Goal: Task Accomplishment & Management: Use online tool/utility

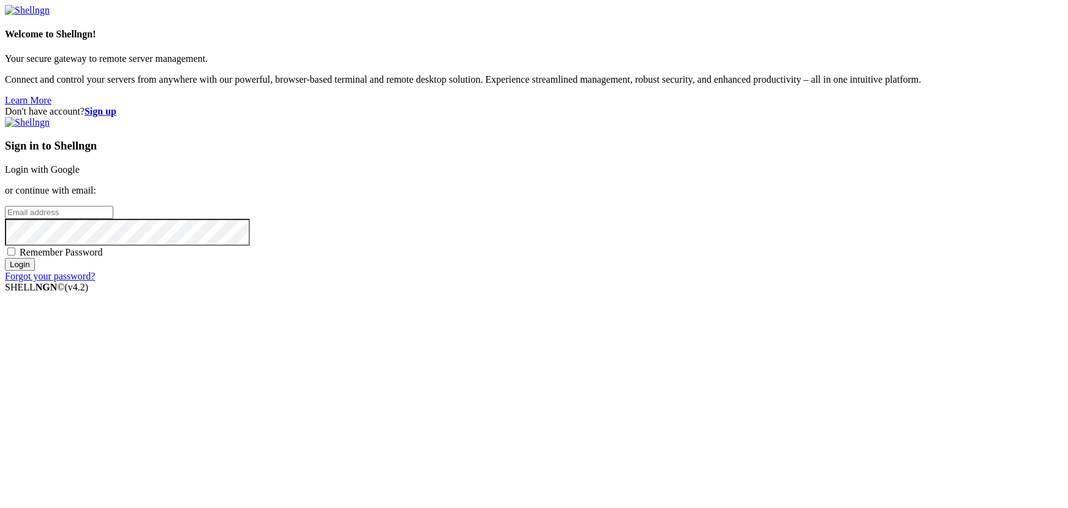
click at [80, 174] on link "Login with Google" at bounding box center [42, 169] width 75 height 10
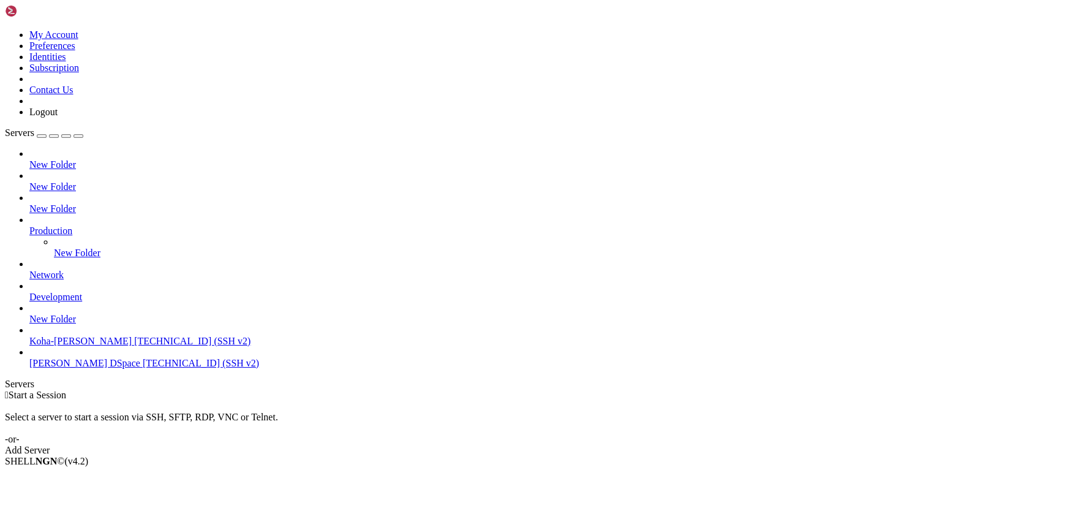
click at [143, 368] on span "[TECHNICAL_ID] (SSH v2)" at bounding box center [201, 363] width 116 height 10
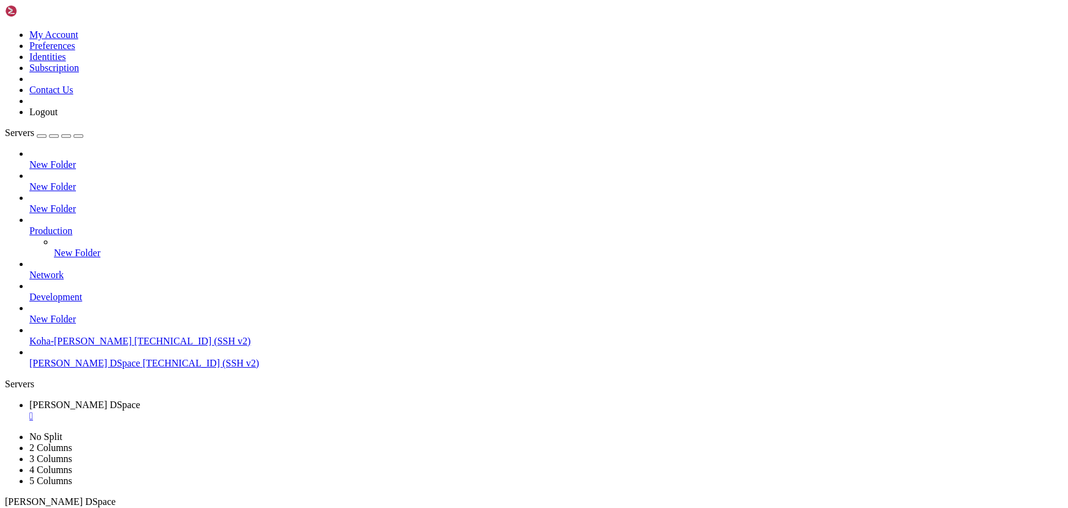
click at [239, 410] on div "" at bounding box center [545, 415] width 1033 height 11
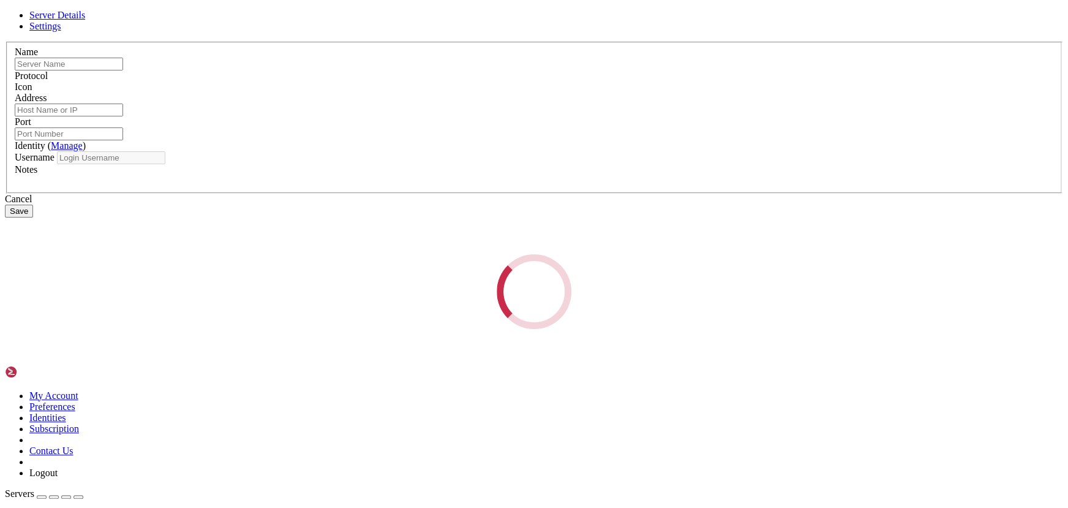
type input "[PERSON_NAME] DSpace"
type input "161.97.181.196"
type input "22"
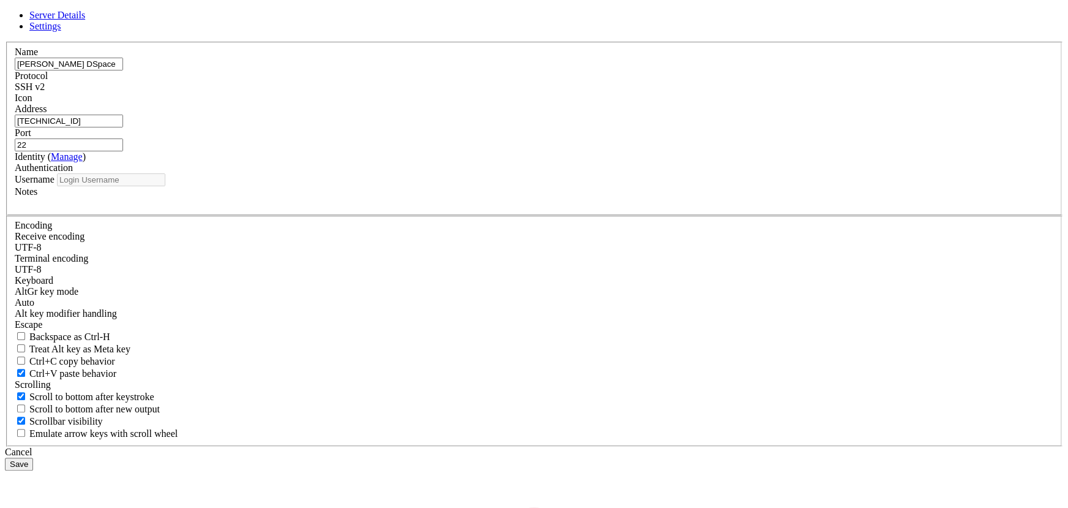
type input "root"
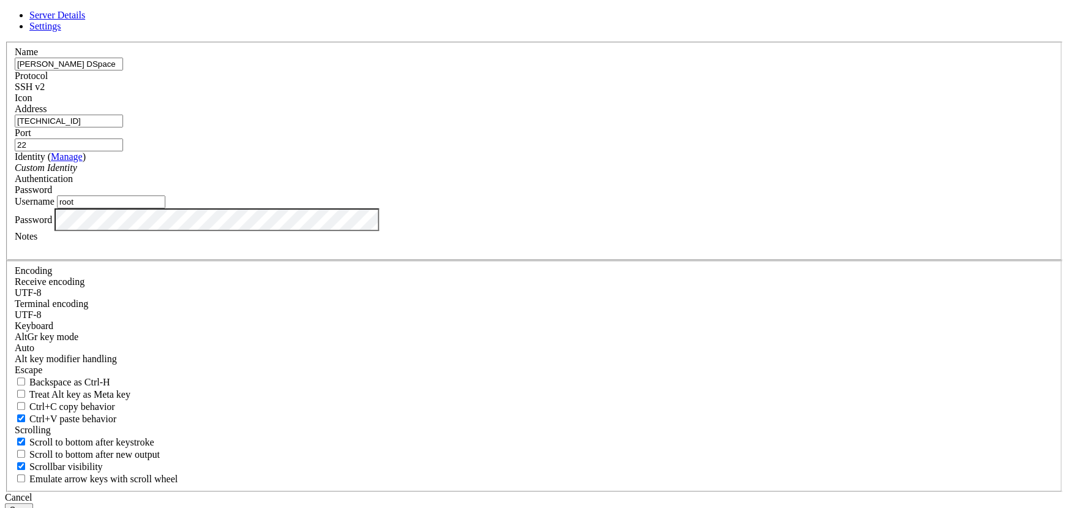
click at [33, 503] on button "Save" at bounding box center [19, 509] width 28 height 13
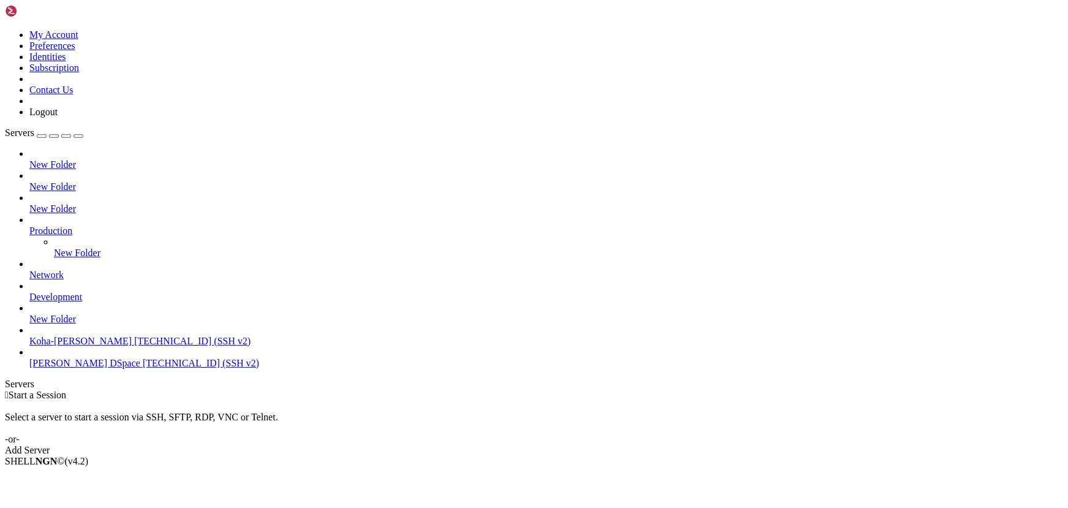
click at [143, 368] on span "[TECHNICAL_ID] (SSH v2)" at bounding box center [201, 363] width 116 height 10
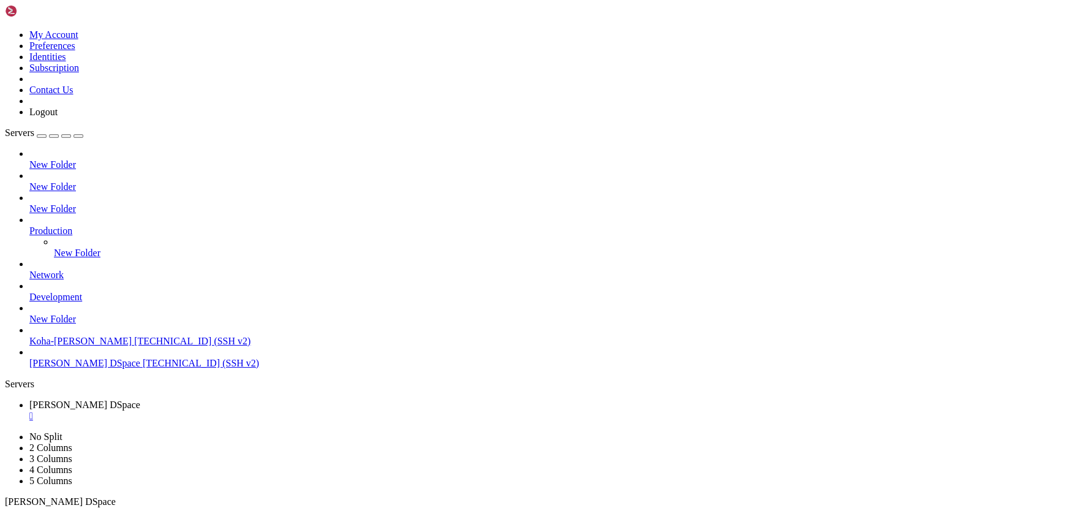
scroll to position [31, 0]
drag, startPoint x: 683, startPoint y: 989, endPoint x: 658, endPoint y: 984, distance: 25.7
drag, startPoint x: 178, startPoint y: 768, endPoint x: 56, endPoint y: 736, distance: 125.8
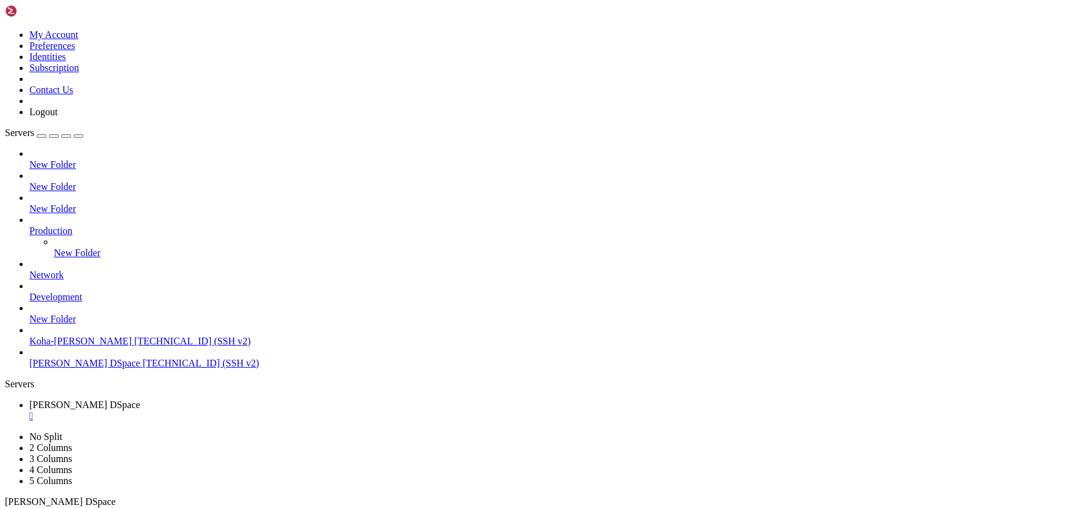
scroll to position [52, 0]
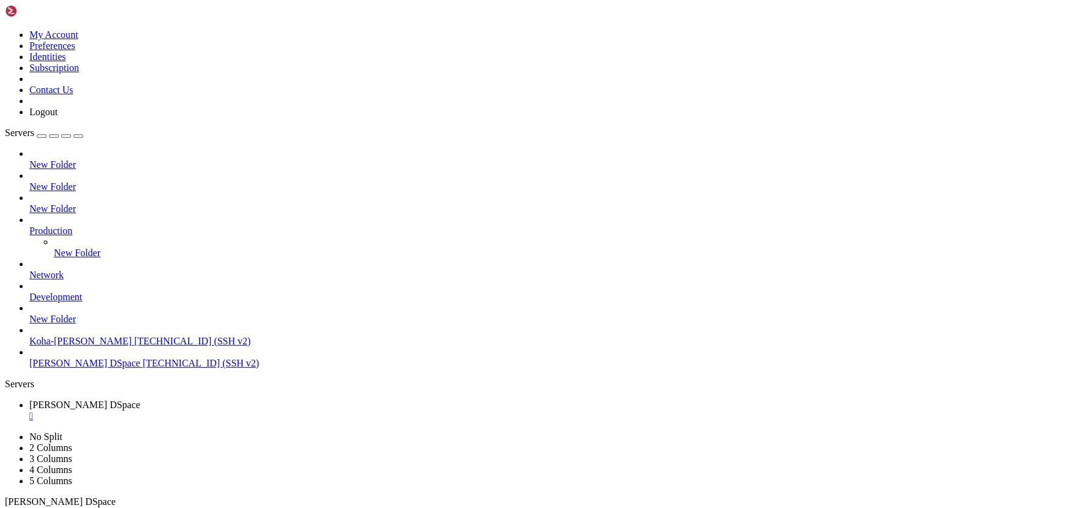
scroll to position [187, 0]
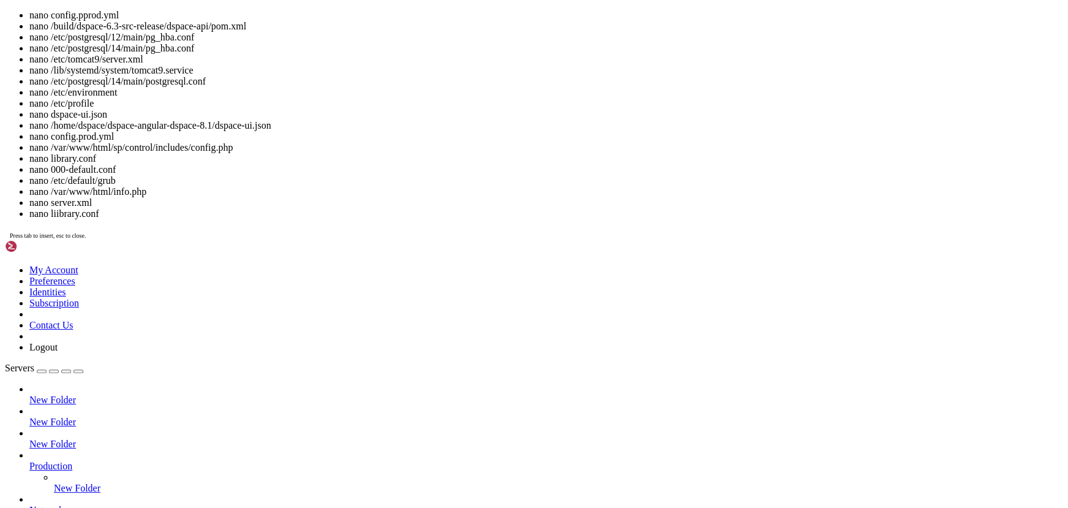
drag, startPoint x: 327, startPoint y: 1258, endPoint x: 271, endPoint y: 1258, distance: 56.3
drag, startPoint x: 324, startPoint y: 1258, endPoint x: 253, endPoint y: 1256, distance: 70.4
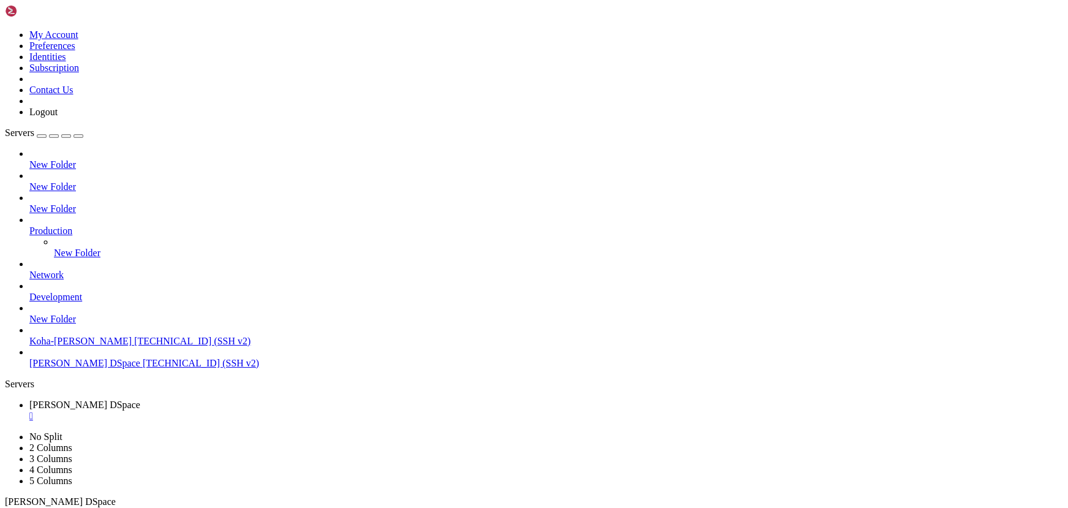
drag, startPoint x: 422, startPoint y: 1040, endPoint x: 381, endPoint y: 1040, distance: 41.0
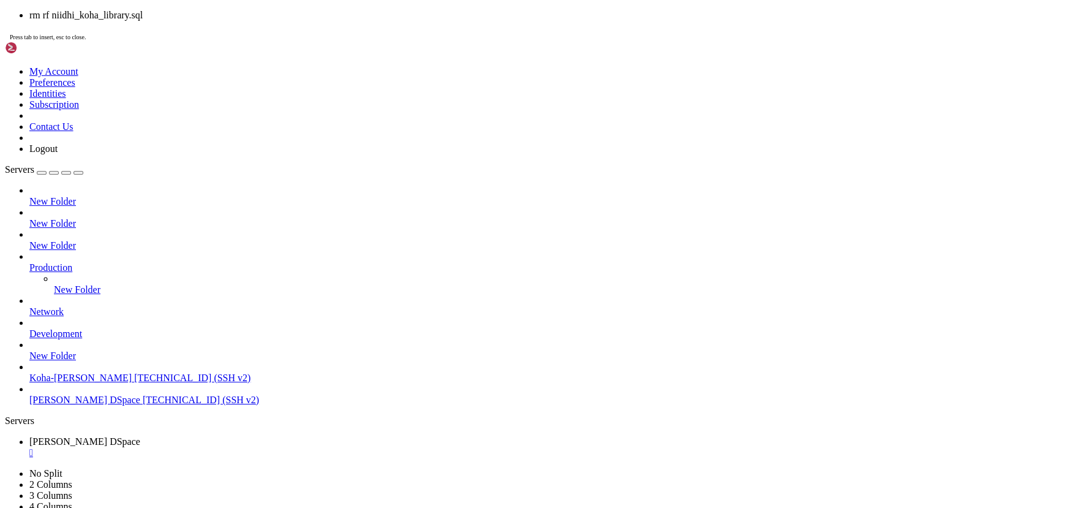
drag, startPoint x: 137, startPoint y: 1048, endPoint x: 66, endPoint y: 1049, distance: 71.0
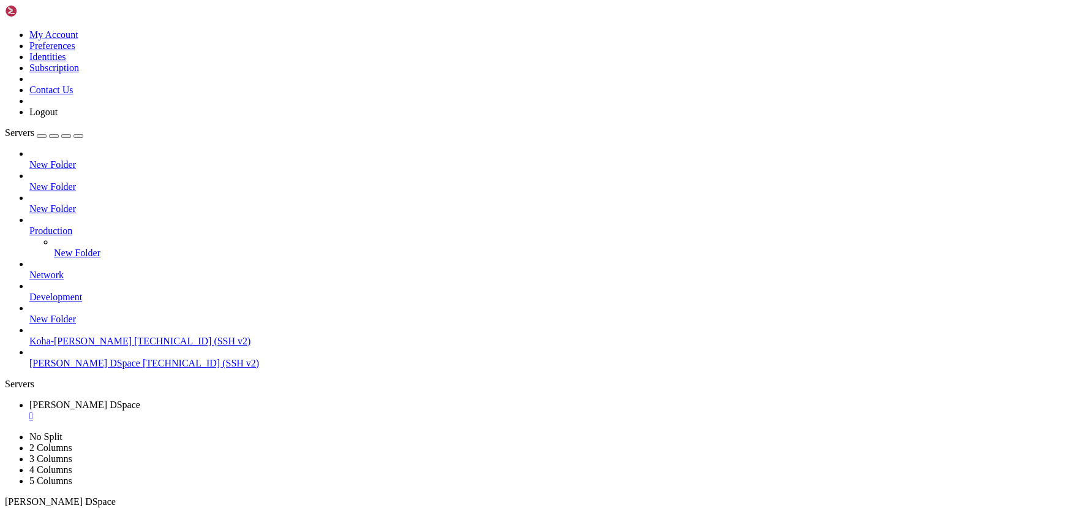
drag, startPoint x: 344, startPoint y: 1025, endPoint x: 268, endPoint y: 1018, distance: 76.9
drag, startPoint x: 194, startPoint y: 774, endPoint x: 149, endPoint y: 763, distance: 46.6
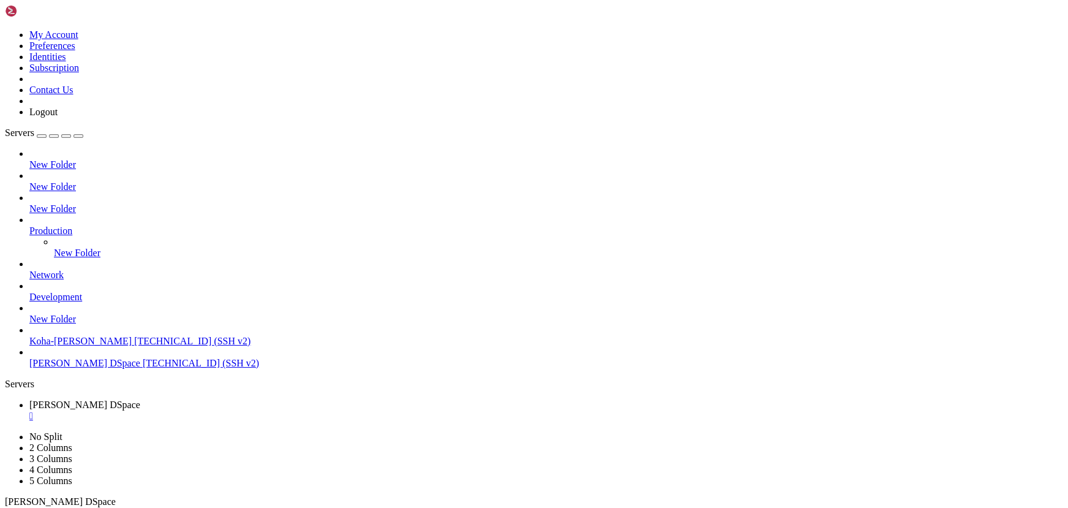
scroll to position [1342, 0]
drag, startPoint x: 241, startPoint y: 768, endPoint x: 151, endPoint y: 753, distance: 90.7
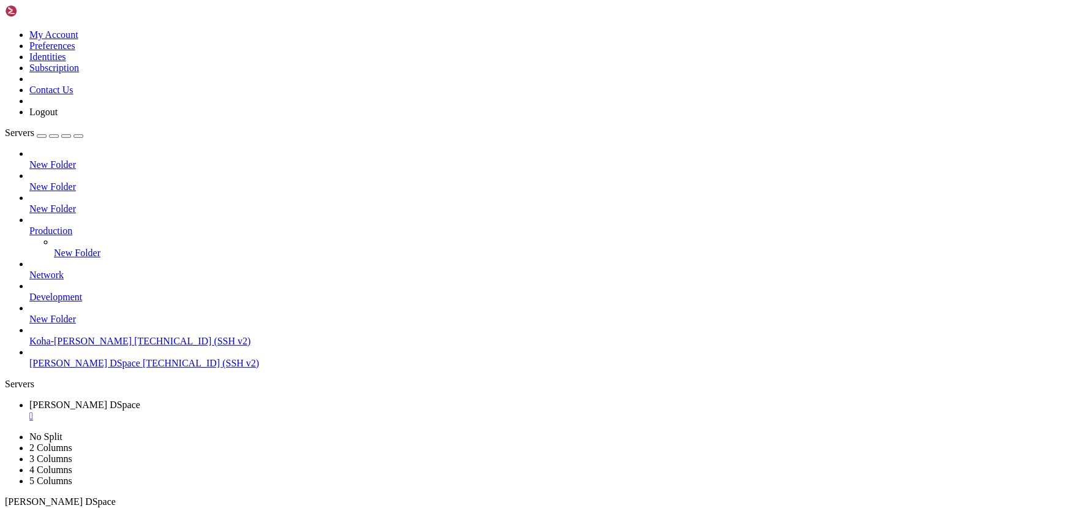
scroll to position [7170, 0]
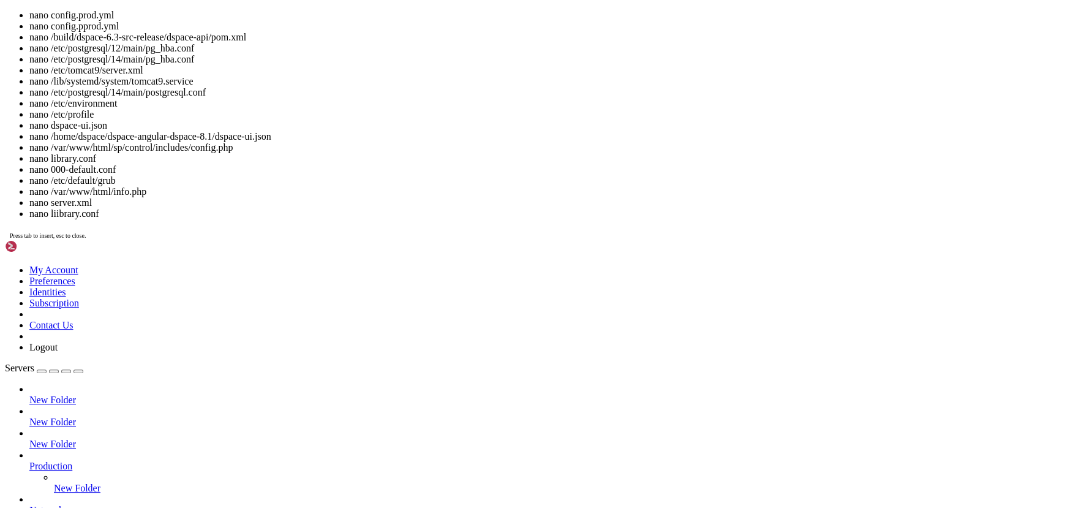
scroll to position [7191, 0]
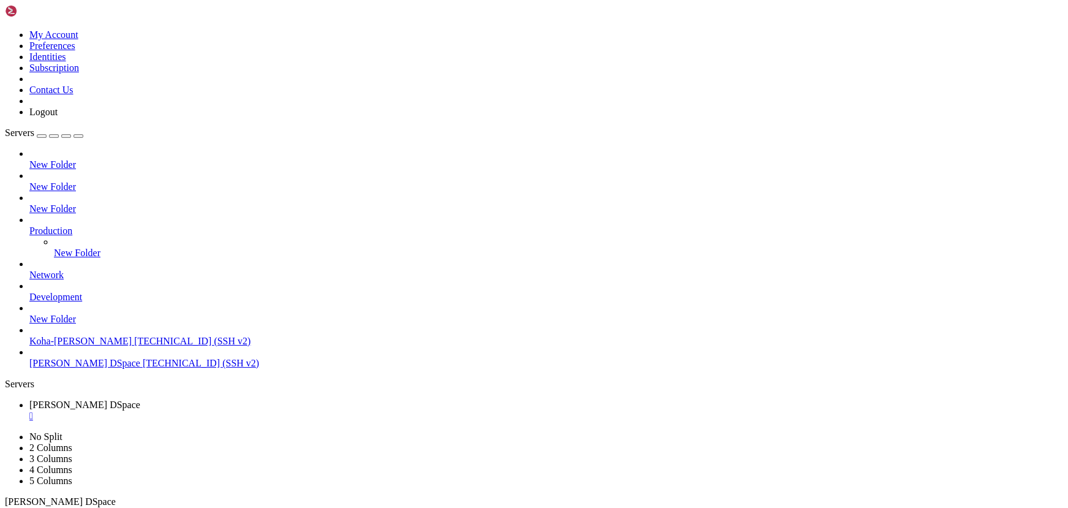
drag, startPoint x: 264, startPoint y: 978, endPoint x: 203, endPoint y: 951, distance: 66.6
drag, startPoint x: 79, startPoint y: 806, endPoint x: 265, endPoint y: 787, distance: 187.1
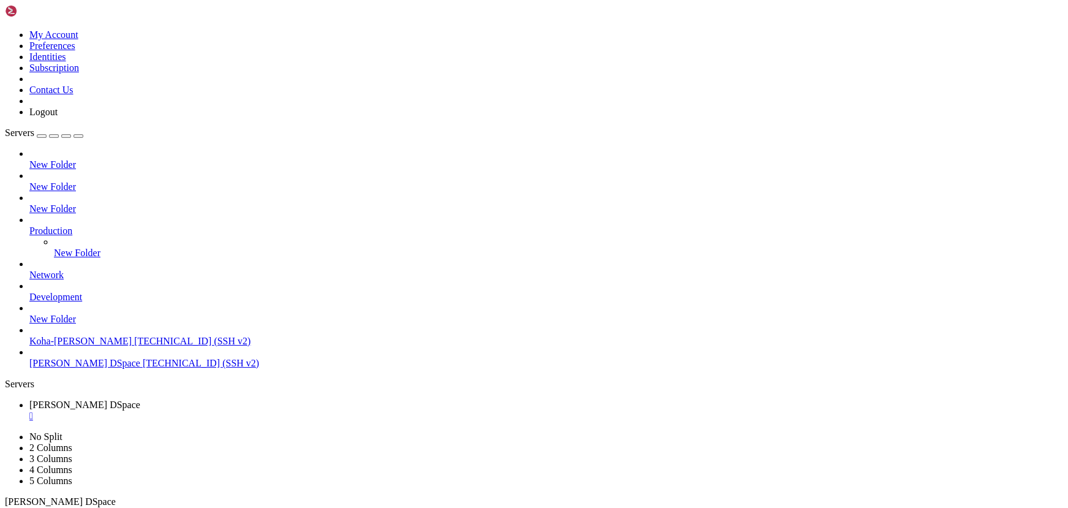
drag, startPoint x: 278, startPoint y: 905, endPoint x: 223, endPoint y: 889, distance: 57.5
drag, startPoint x: 194, startPoint y: 839, endPoint x: 118, endPoint y: 814, distance: 80.5
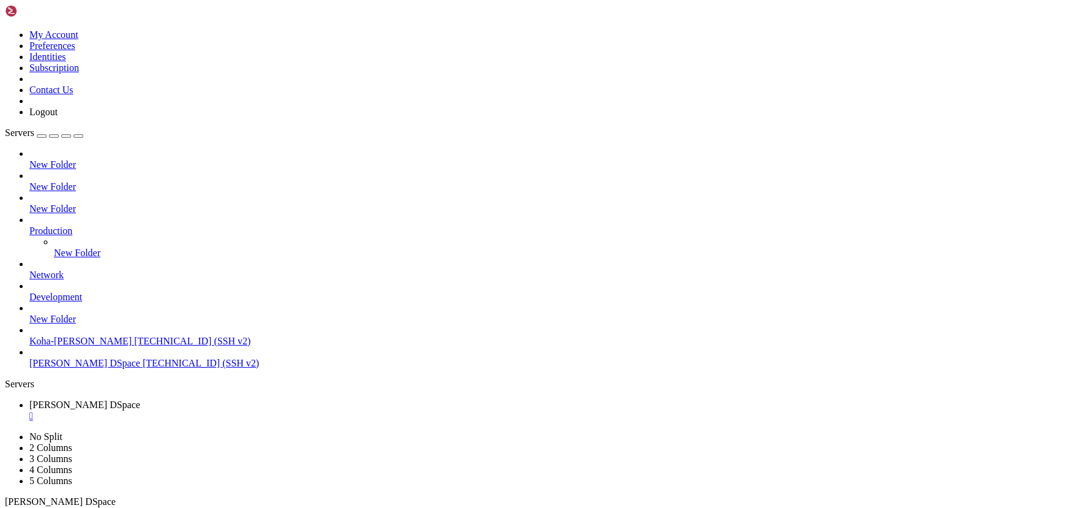
drag, startPoint x: 336, startPoint y: 835, endPoint x: 405, endPoint y: 1033, distance: 209.3
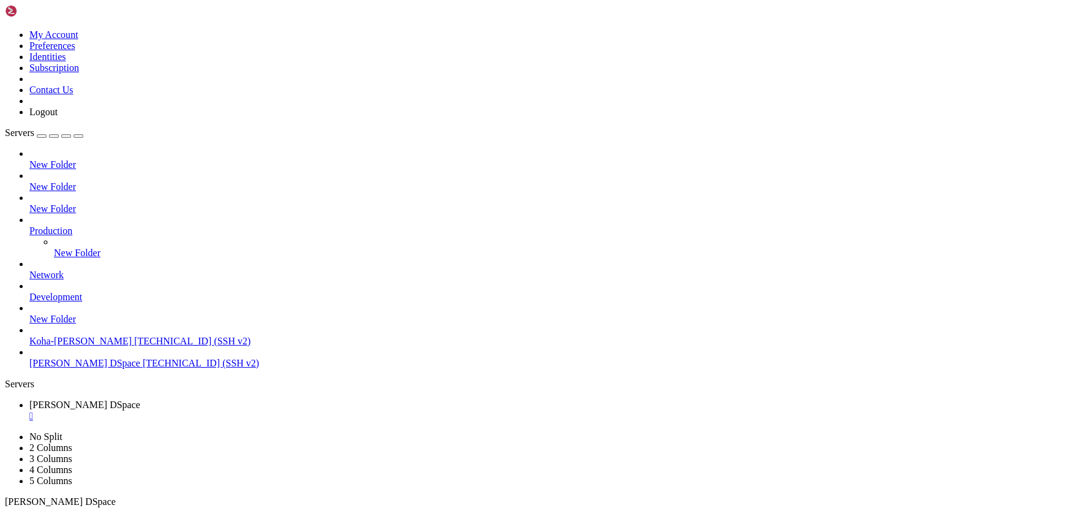
drag, startPoint x: 498, startPoint y: 771, endPoint x: 466, endPoint y: 772, distance: 31.9
copy span "stopped"
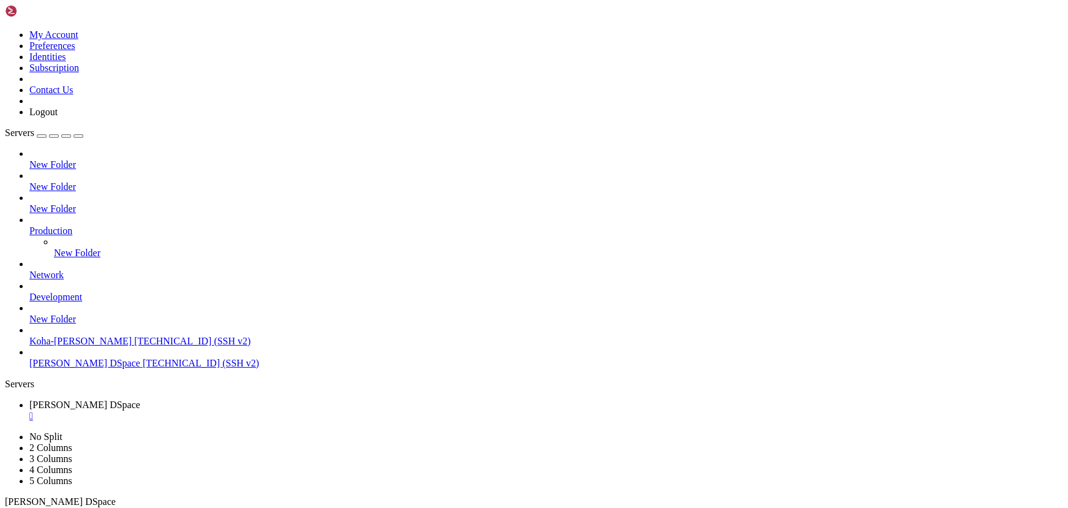
scroll to position [8034, 0]
drag, startPoint x: 380, startPoint y: 1032, endPoint x: 324, endPoint y: 1025, distance: 55.4
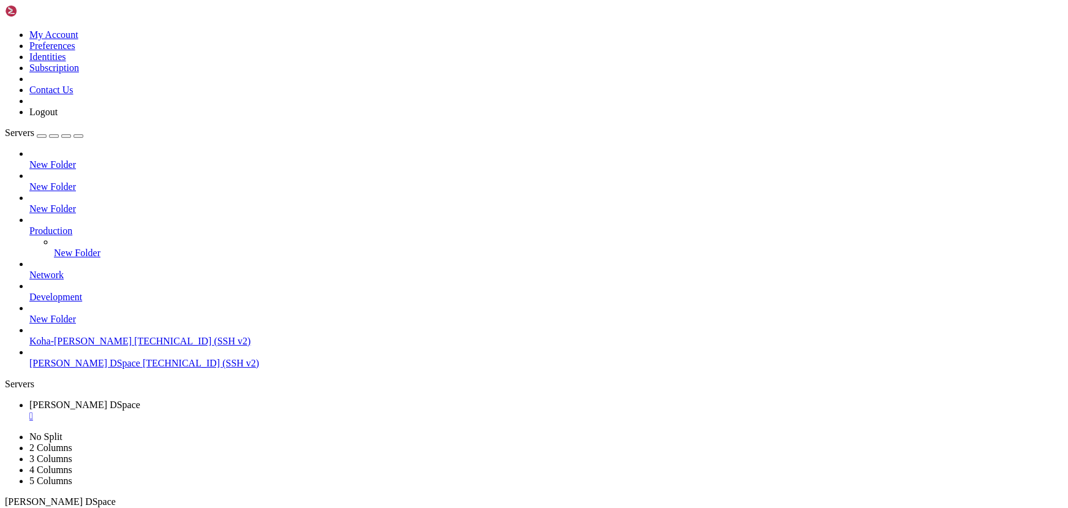
drag, startPoint x: 132, startPoint y: 1019, endPoint x: 20, endPoint y: 1022, distance: 111.4
drag, startPoint x: 361, startPoint y: 1022, endPoint x: 252, endPoint y: 1005, distance: 109.6
drag, startPoint x: 160, startPoint y: 1033, endPoint x: 233, endPoint y: 1033, distance: 72.9
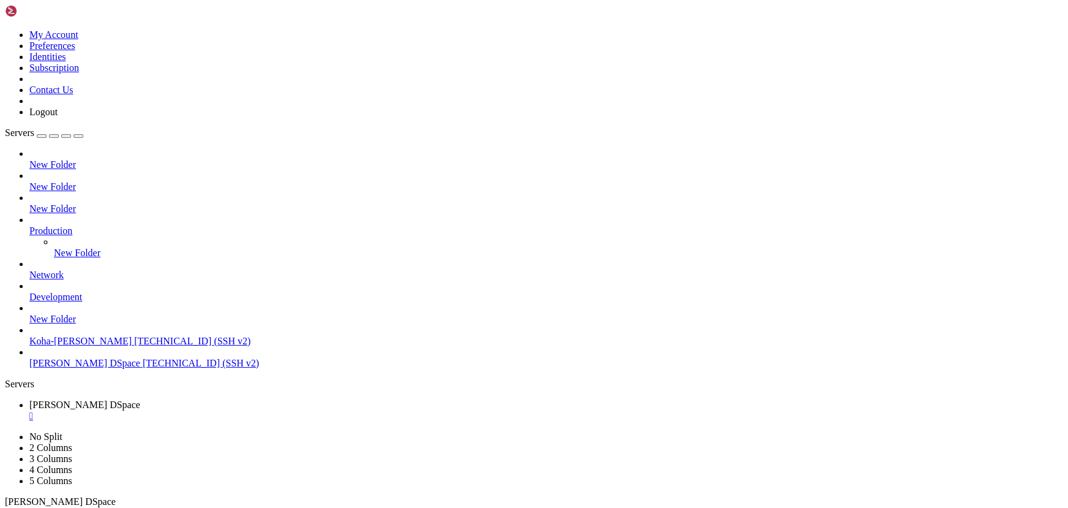
drag, startPoint x: 249, startPoint y: 932, endPoint x: 208, endPoint y: 912, distance: 46.0
drag, startPoint x: 12, startPoint y: 1022, endPoint x: 482, endPoint y: 1024, distance: 469.6
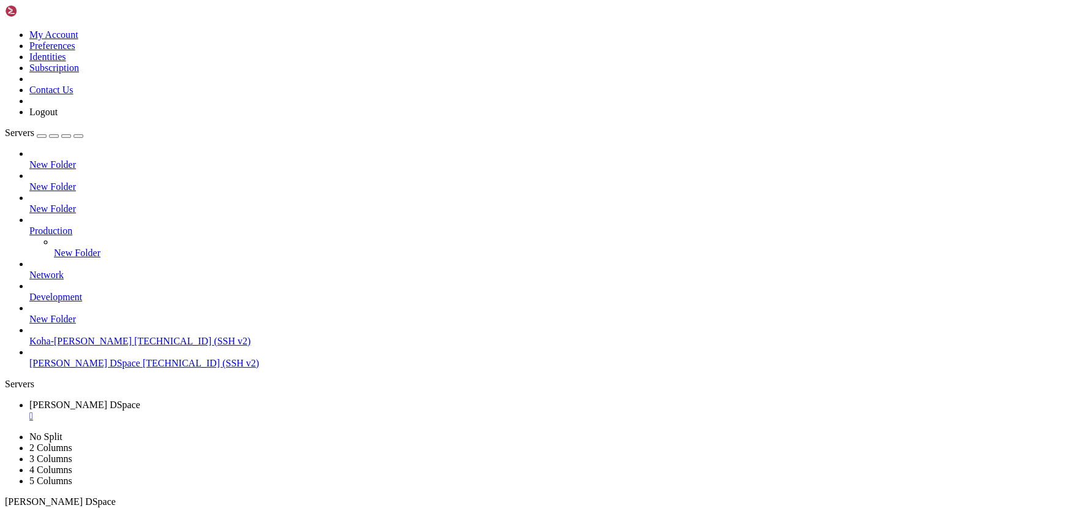
drag, startPoint x: 504, startPoint y: 1024, endPoint x: 10, endPoint y: 1013, distance: 494.2
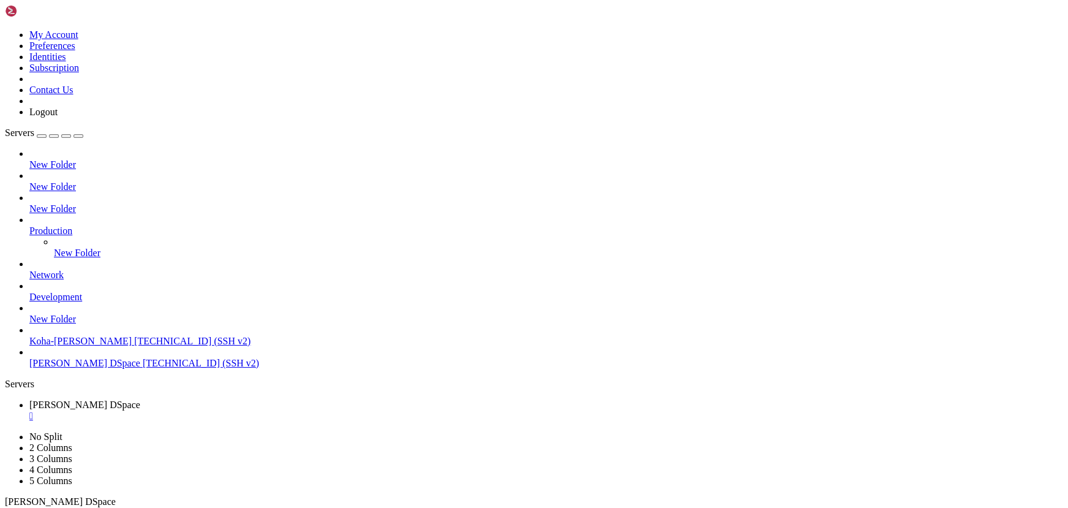
drag, startPoint x: 261, startPoint y: 838, endPoint x: 177, endPoint y: 804, distance: 90.6
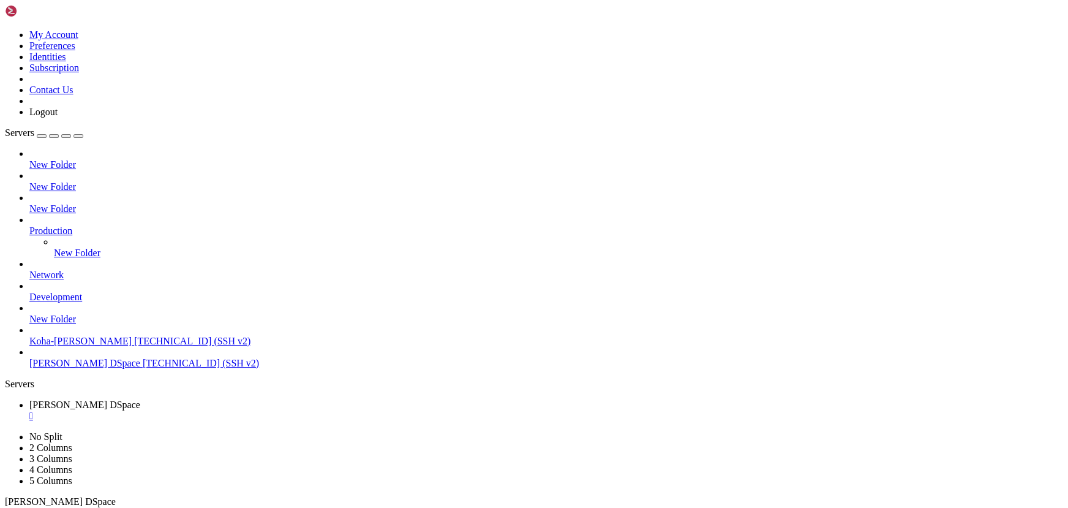
scroll to position [8919, 0]
drag, startPoint x: 334, startPoint y: 867, endPoint x: 244, endPoint y: 836, distance: 95.3
drag, startPoint x: 208, startPoint y: 808, endPoint x: 157, endPoint y: 786, distance: 54.8
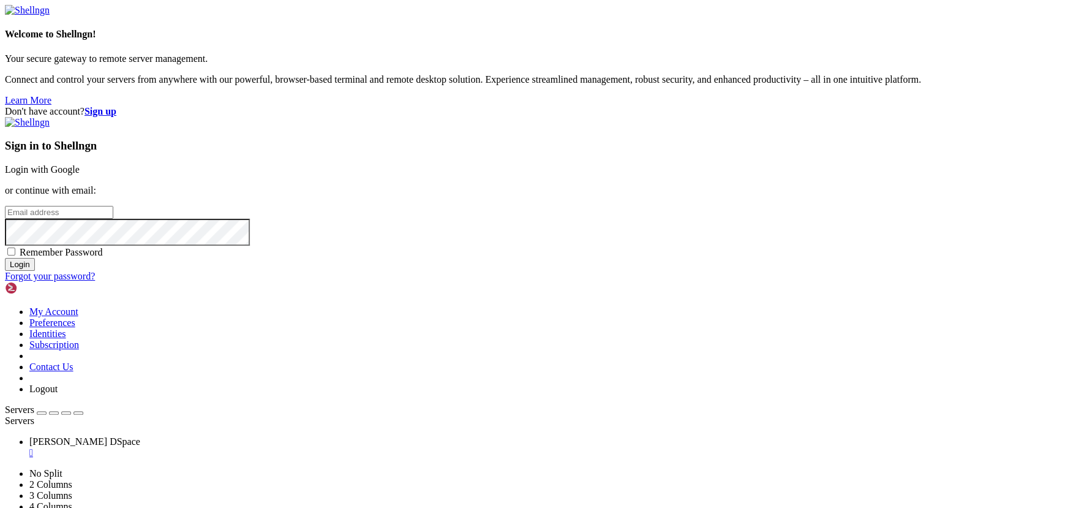
click at [305, 106] on div "Welcome to Shellngn! Your secure gateway to remote server management. Connect a…" at bounding box center [534, 55] width 1058 height 101
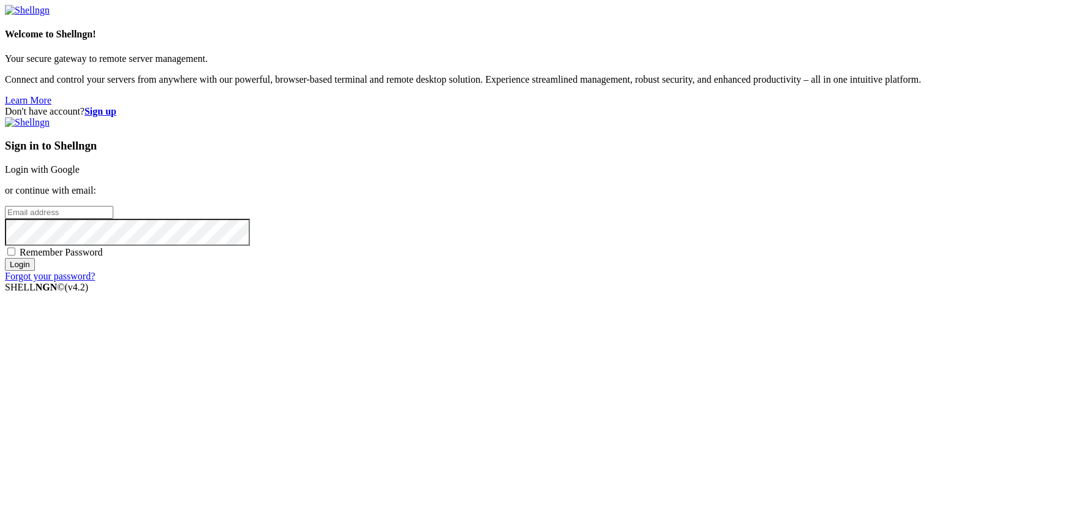
click at [80, 174] on link "Login with Google" at bounding box center [42, 169] width 75 height 10
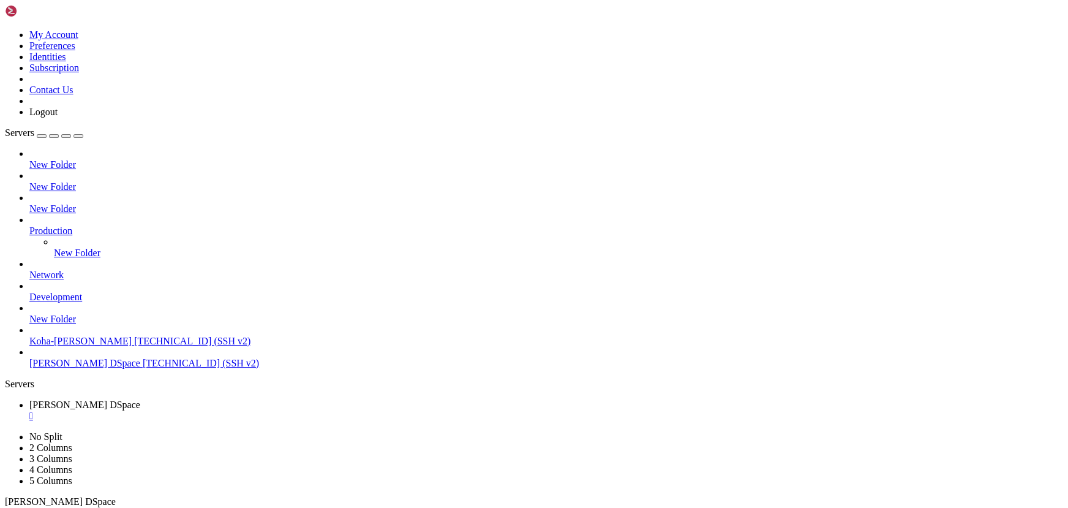
scroll to position [9075, 0]
drag, startPoint x: 206, startPoint y: 850, endPoint x: 166, endPoint y: 834, distance: 43.1
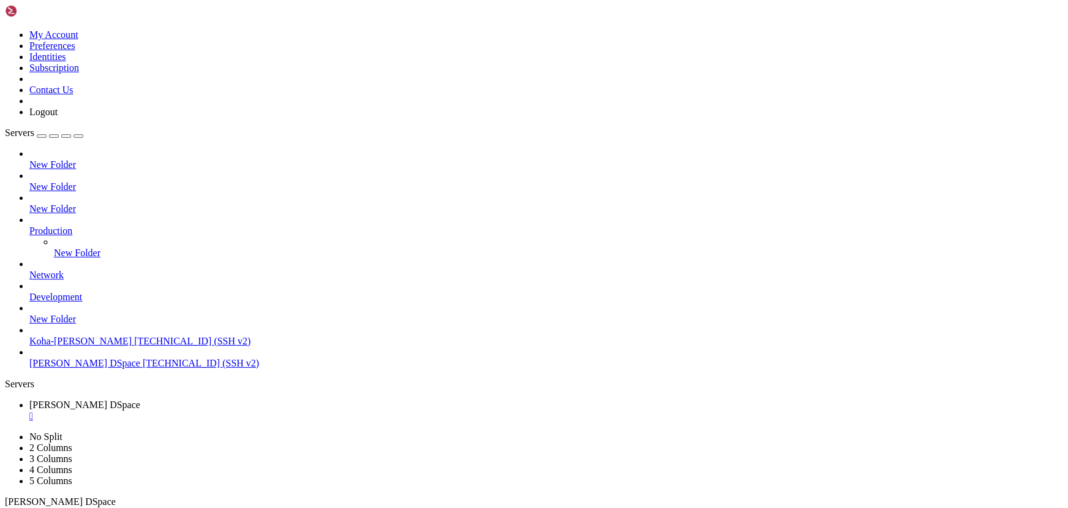
scroll to position [12281, 0]
click at [42, 136] on div "button" at bounding box center [42, 136] width 0 height 0
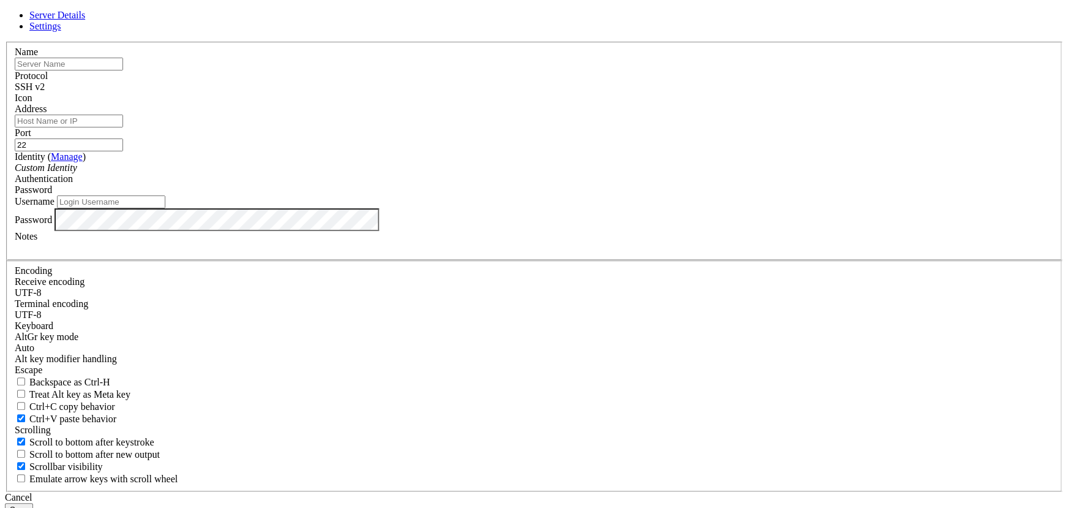
click at [165, 208] on input "Username" at bounding box center [111, 201] width 108 height 13
click at [123, 127] on input "Address" at bounding box center [69, 120] width 108 height 13
paste input "[TECHNICAL_ID]"
type input "[TECHNICAL_ID]"
click at [165, 208] on input "Username" at bounding box center [111, 201] width 108 height 13
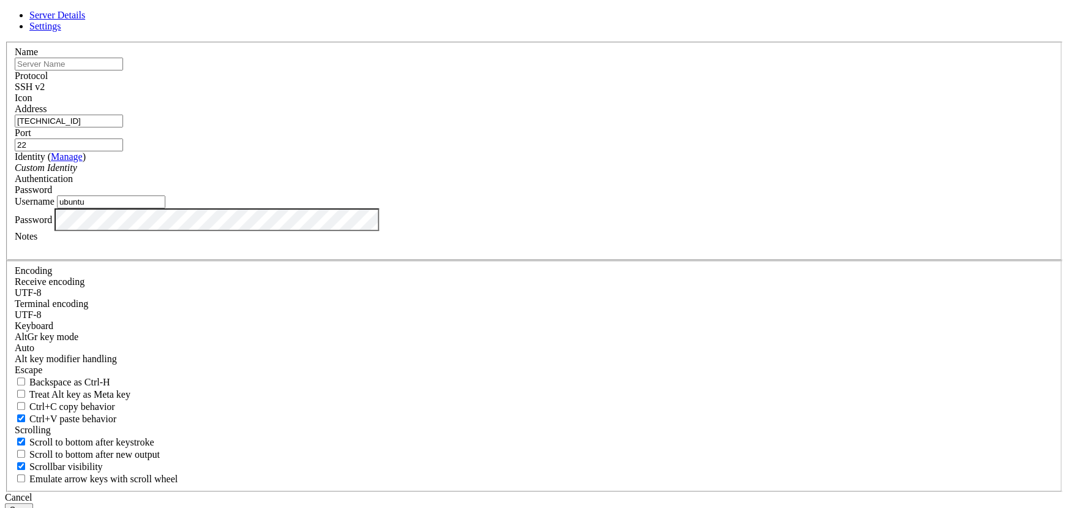
type input "ubuntu"
click at [5, 42] on link at bounding box center [5, 42] width 0 height 0
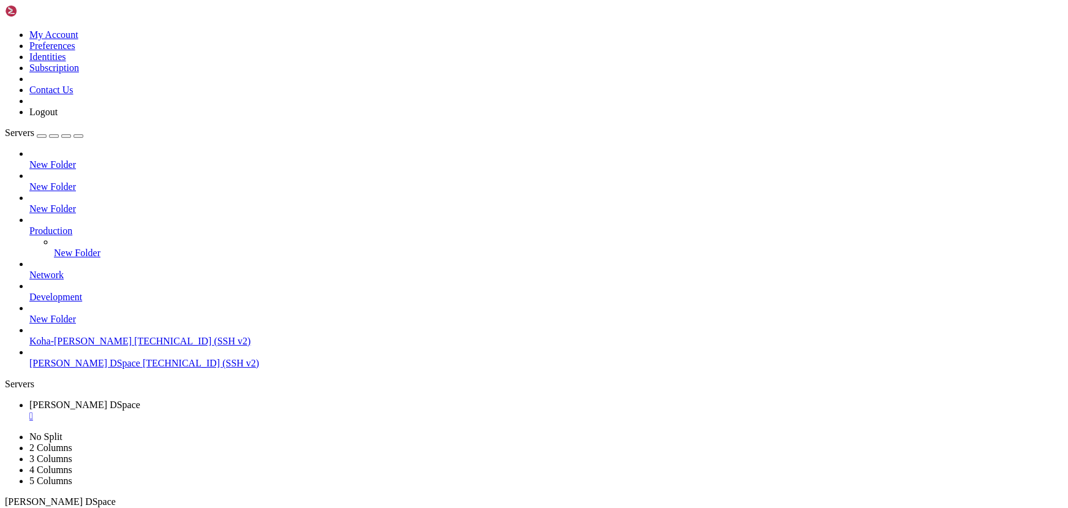
scroll to position [14986, 0]
drag, startPoint x: 342, startPoint y: 1007, endPoint x: 250, endPoint y: 979, distance: 96.6
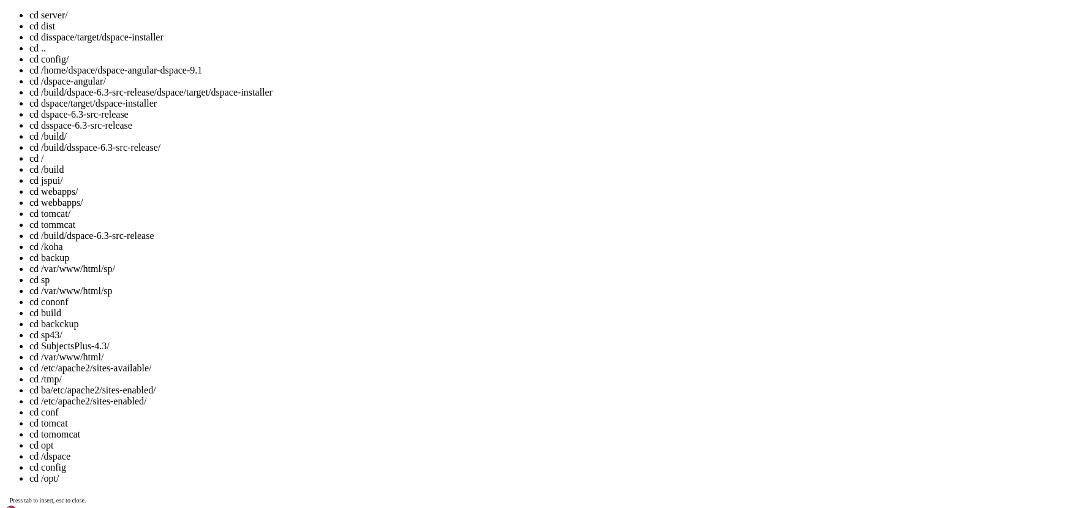
scroll to position [14997, 0]
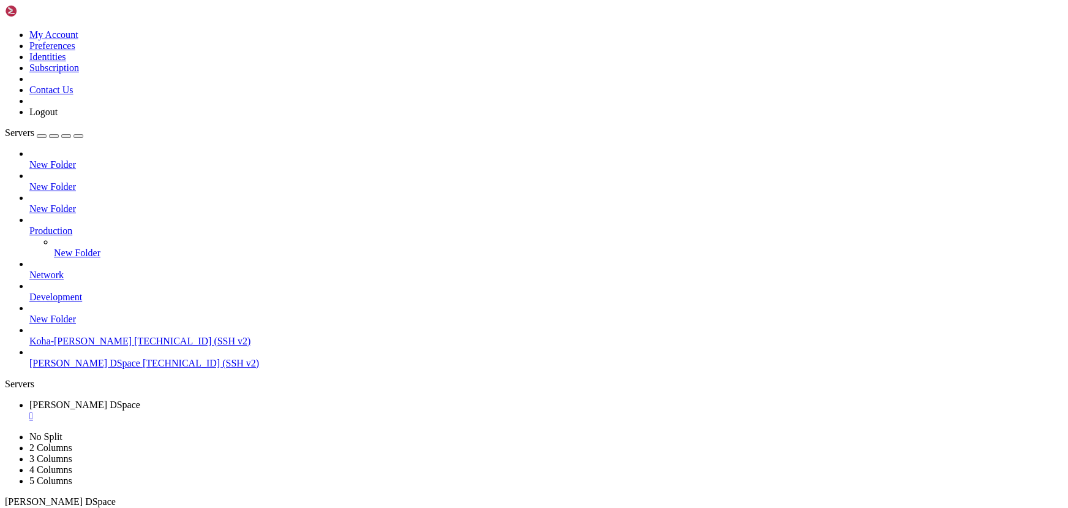
drag, startPoint x: 272, startPoint y: 750, endPoint x: 215, endPoint y: 739, distance: 58.6
drag, startPoint x: 249, startPoint y: 774, endPoint x: 173, endPoint y: 761, distance: 77.1
drag, startPoint x: 271, startPoint y: 826, endPoint x: 236, endPoint y: 809, distance: 39.4
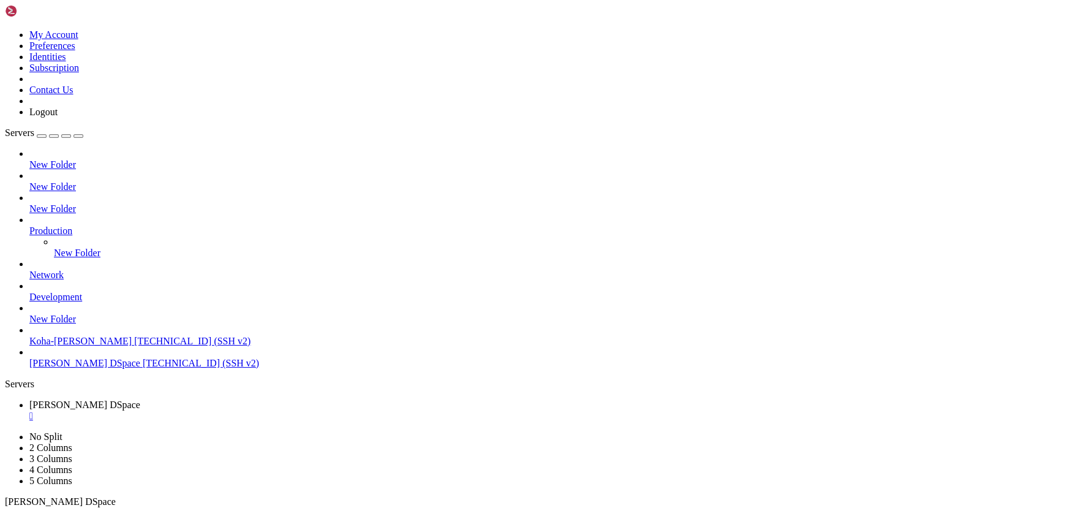
drag, startPoint x: 254, startPoint y: 795, endPoint x: 188, endPoint y: 796, distance: 66.1
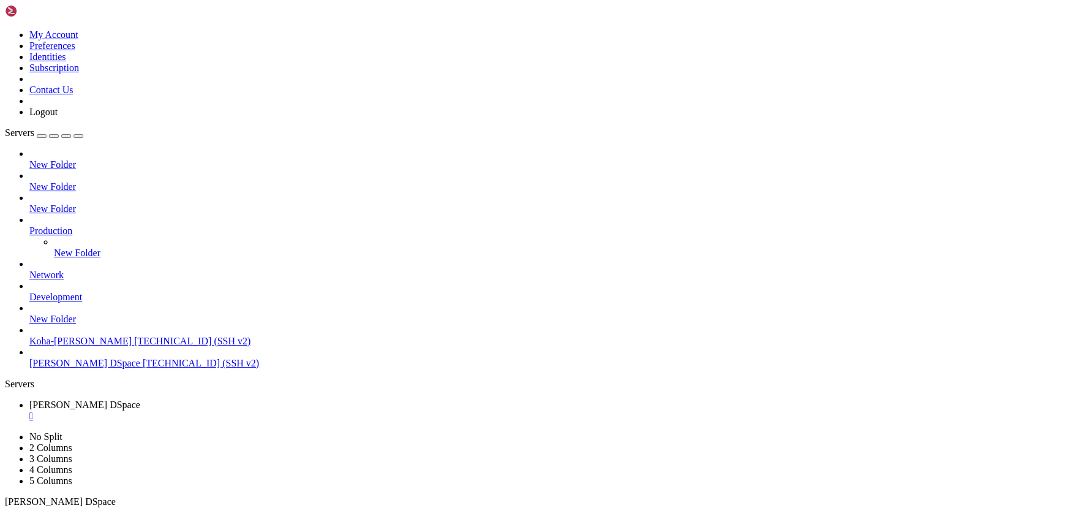
drag, startPoint x: 19, startPoint y: 947, endPoint x: 732, endPoint y: 948, distance: 713.2
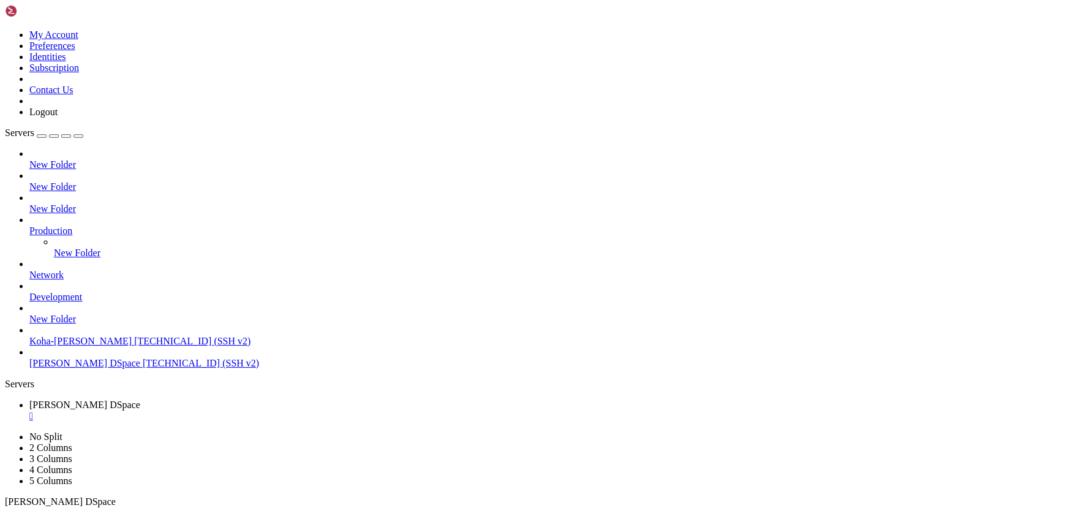
scroll to position [15663, 0]
drag, startPoint x: 87, startPoint y: 854, endPoint x: 60, endPoint y: 853, distance: 26.9
drag, startPoint x: 193, startPoint y: 724, endPoint x: 136, endPoint y: 743, distance: 60.2
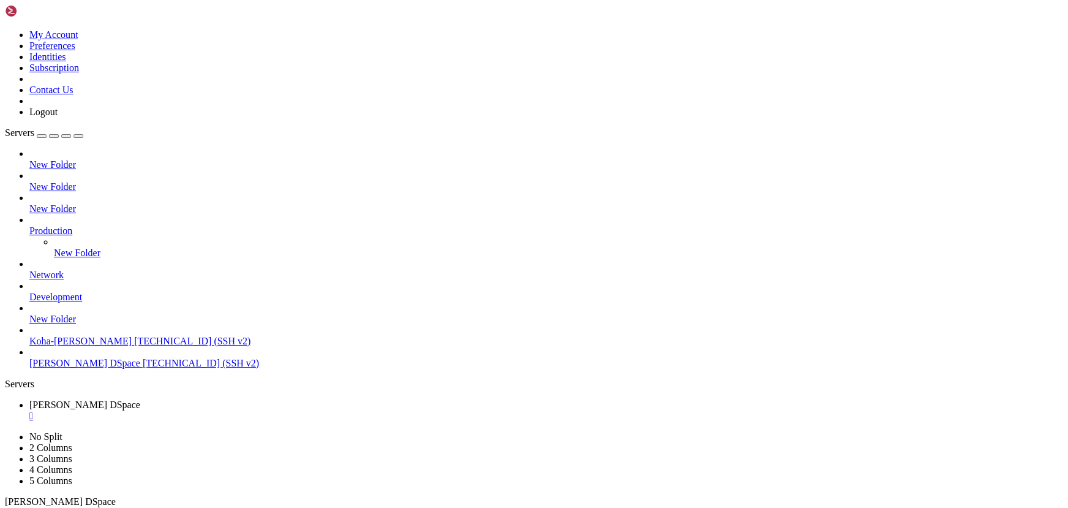
drag, startPoint x: 198, startPoint y: 831, endPoint x: 140, endPoint y: 817, distance: 59.8
drag, startPoint x: 236, startPoint y: 760, endPoint x: 171, endPoint y: 756, distance: 64.4
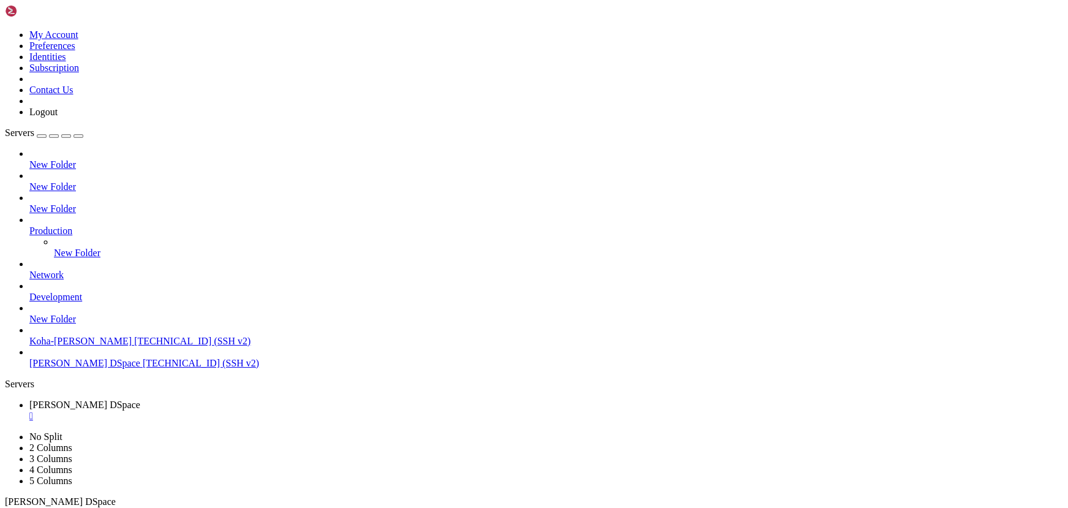
drag, startPoint x: 12, startPoint y: 991, endPoint x: 72, endPoint y: 1003, distance: 60.6
drag, startPoint x: 10, startPoint y: 990, endPoint x: 254, endPoint y: 1003, distance: 244.0
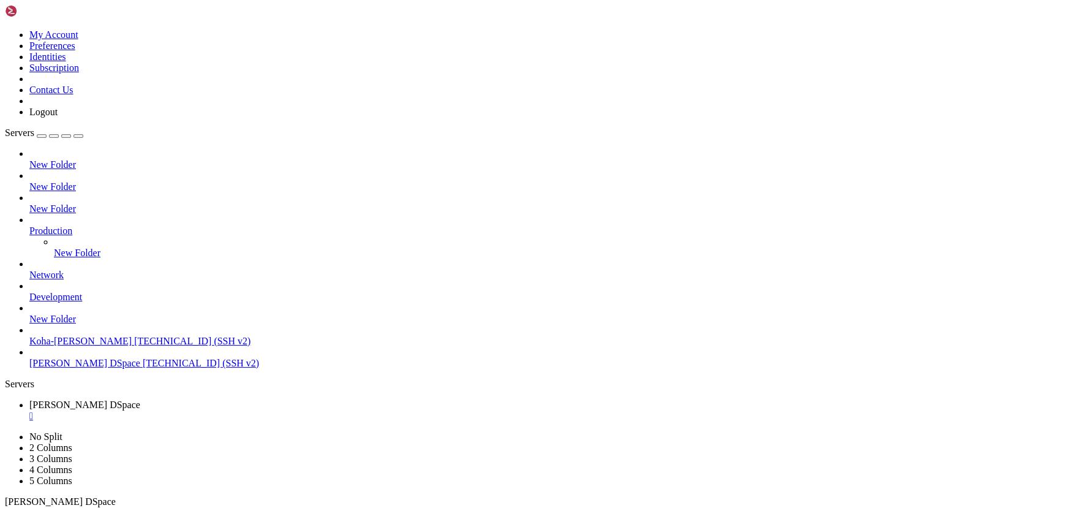
drag, startPoint x: 258, startPoint y: 828, endPoint x: 183, endPoint y: 797, distance: 81.3
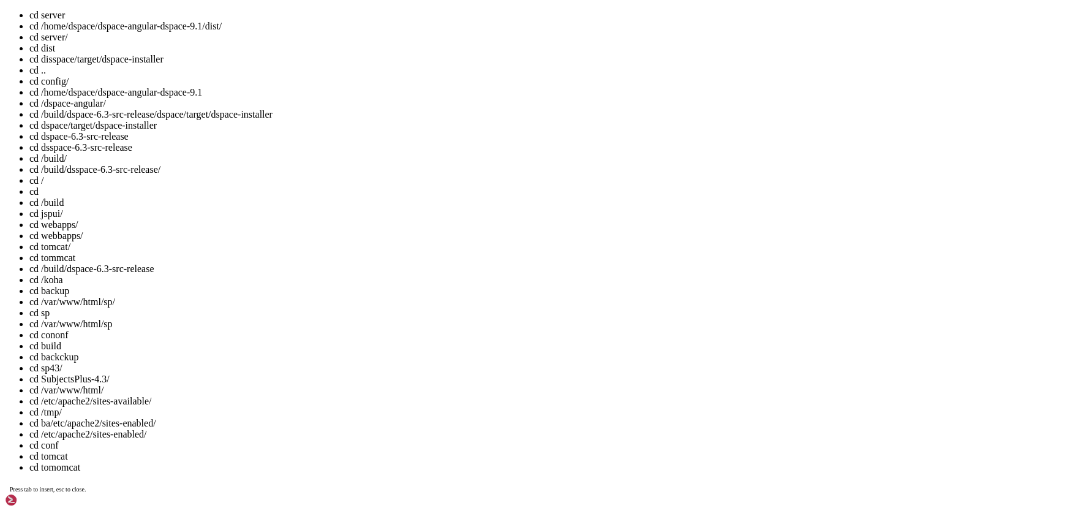
scroll to position [16328, 0]
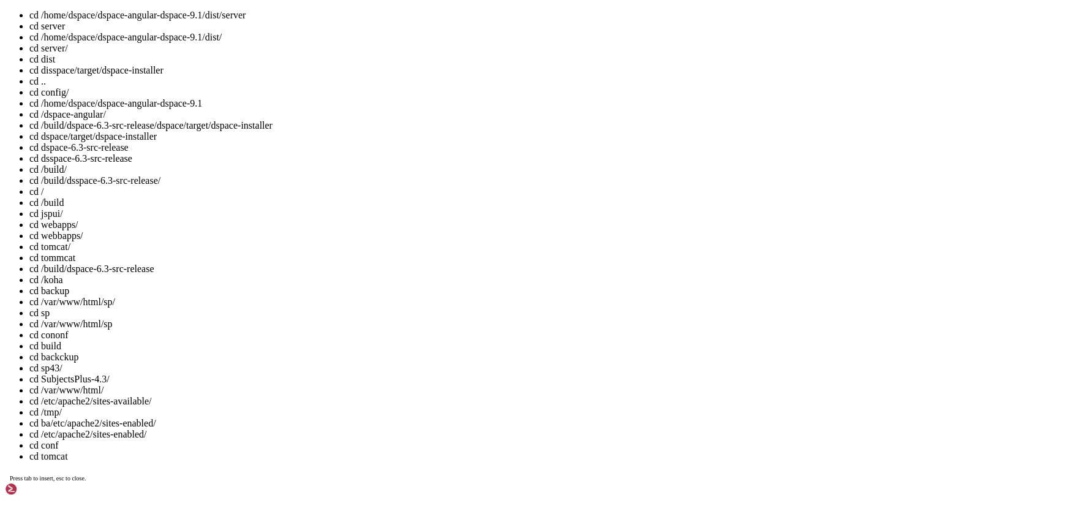
drag, startPoint x: 263, startPoint y: 1346, endPoint x: 195, endPoint y: 1324, distance: 70.9
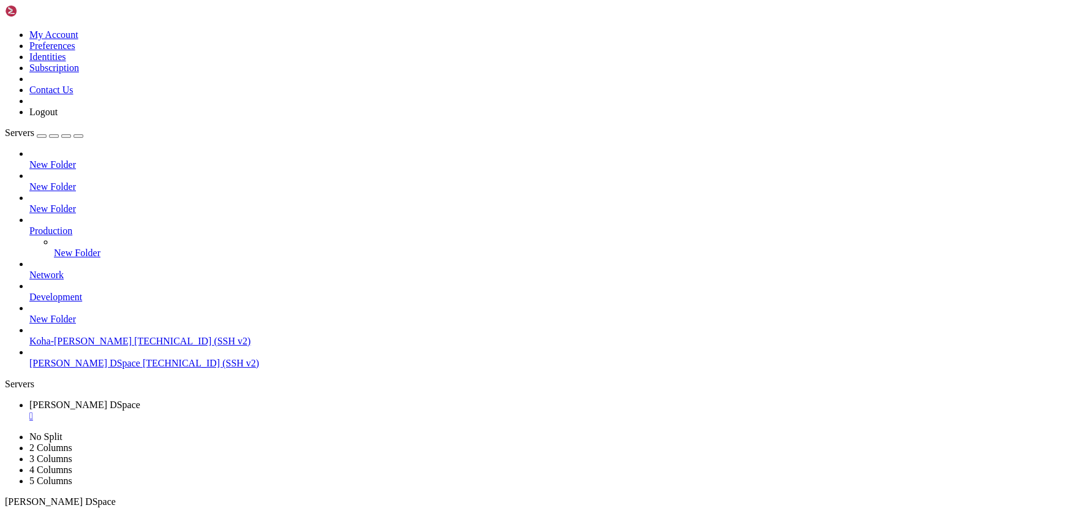
scroll to position [16360, 0]
drag, startPoint x: 378, startPoint y: 792, endPoint x: 270, endPoint y: 784, distance: 108.6
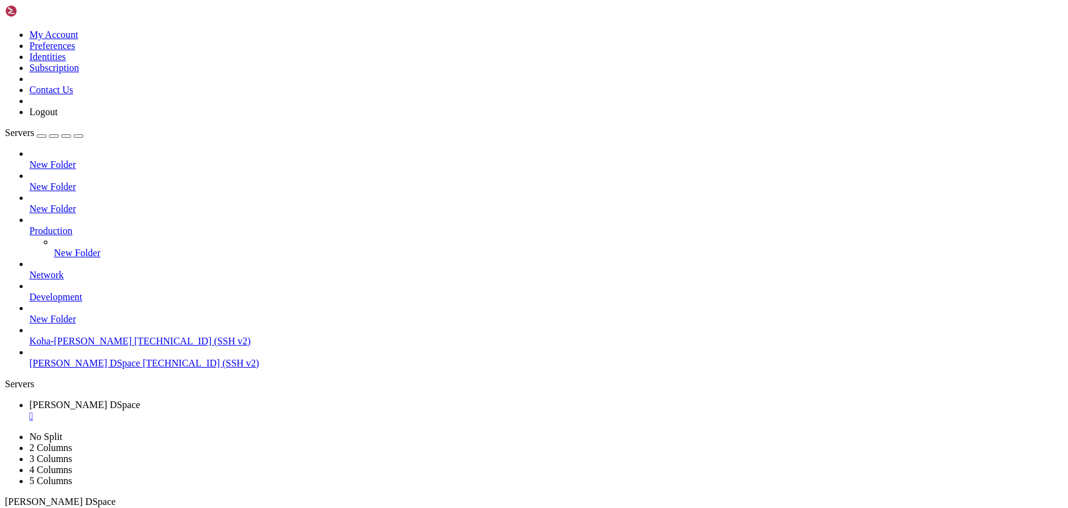
drag, startPoint x: 128, startPoint y: 718, endPoint x: 99, endPoint y: 756, distance: 47.6
drag, startPoint x: 198, startPoint y: 788, endPoint x: 159, endPoint y: 783, distance: 39.5
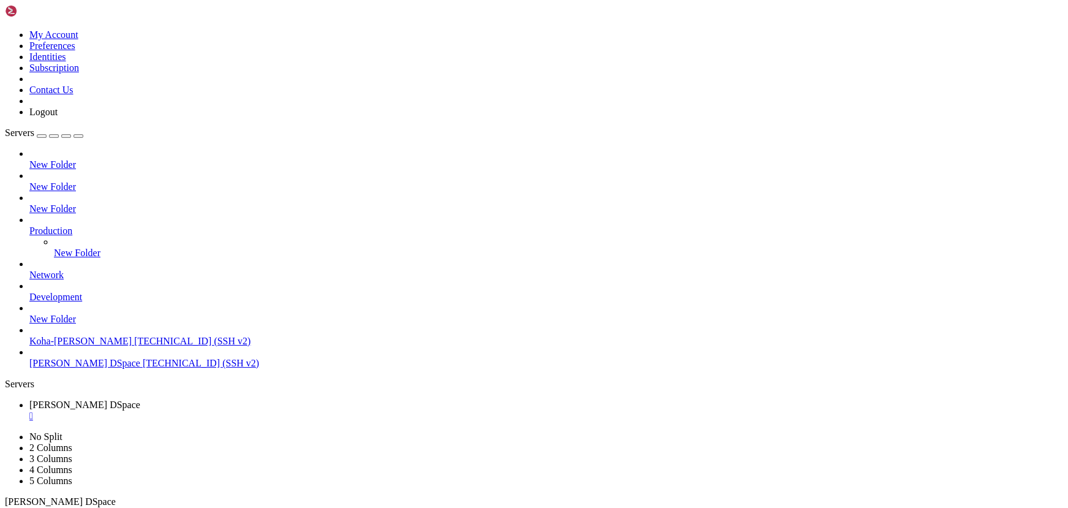
drag, startPoint x: 214, startPoint y: 869, endPoint x: 167, endPoint y: 856, distance: 48.7
drag, startPoint x: 360, startPoint y: 793, endPoint x: 686, endPoint y: 793, distance: 326.3
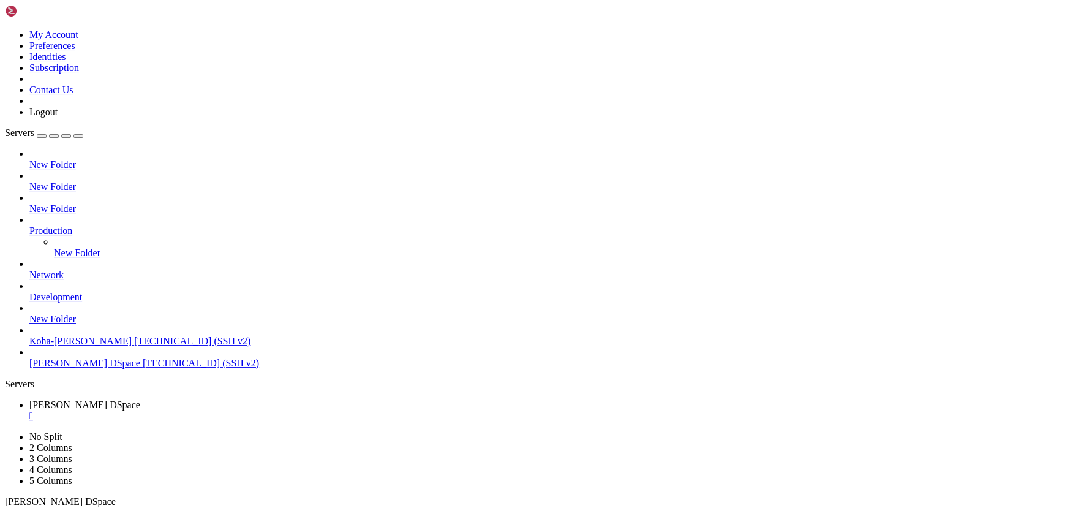
drag, startPoint x: 335, startPoint y: 897, endPoint x: 267, endPoint y: 886, distance: 68.7
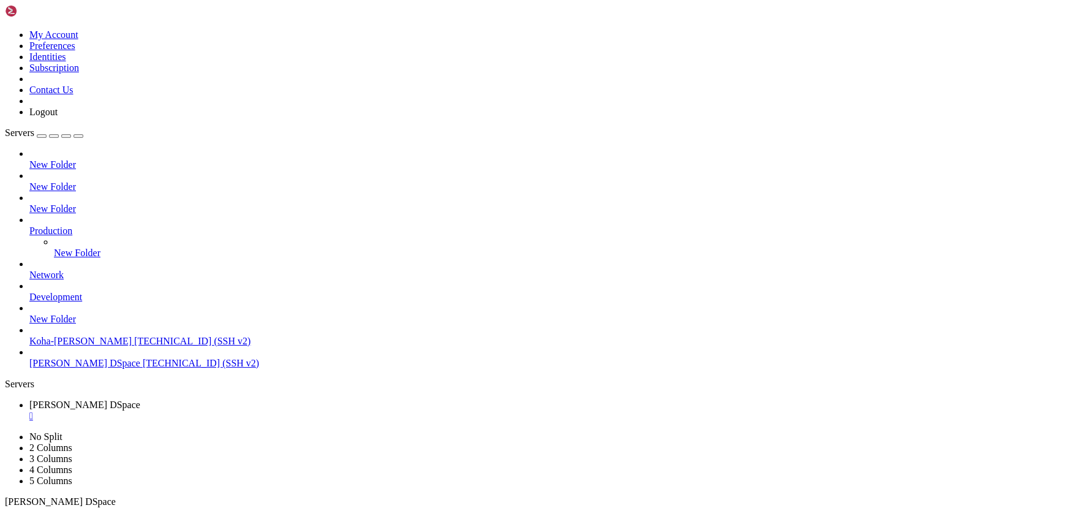
drag, startPoint x: 20, startPoint y: 802, endPoint x: 740, endPoint y: 859, distance: 722.8
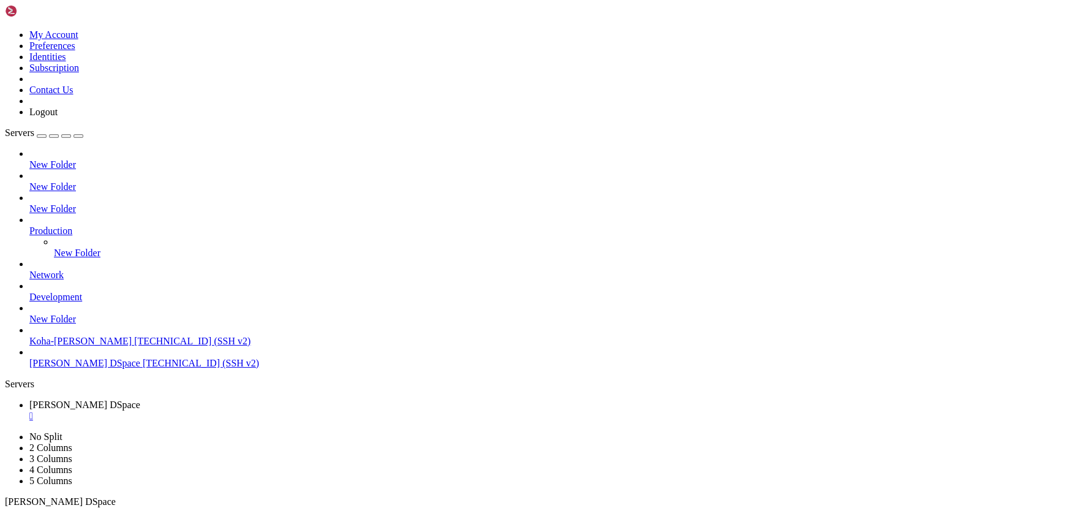
scroll to position [17182, 0]
drag, startPoint x: 293, startPoint y: 822, endPoint x: 189, endPoint y: 807, distance: 104.6
drag, startPoint x: 228, startPoint y: 817, endPoint x: 168, endPoint y: 800, distance: 62.2
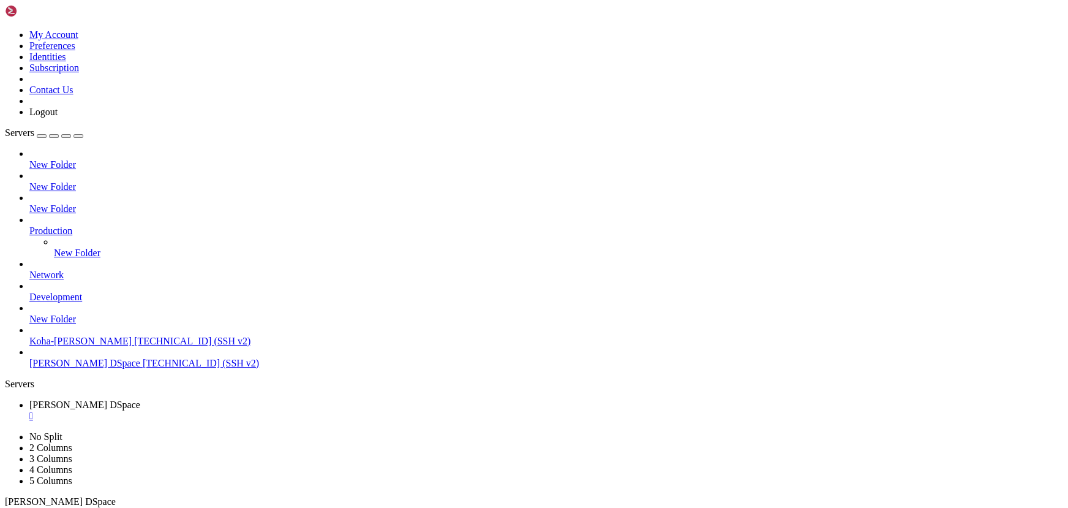
drag, startPoint x: 405, startPoint y: 1009, endPoint x: 544, endPoint y: 1011, distance: 139.6
drag, startPoint x: 549, startPoint y: 1010, endPoint x: 406, endPoint y: 1011, distance: 143.3
copy x-row "http://161.97.181.196:4000/"
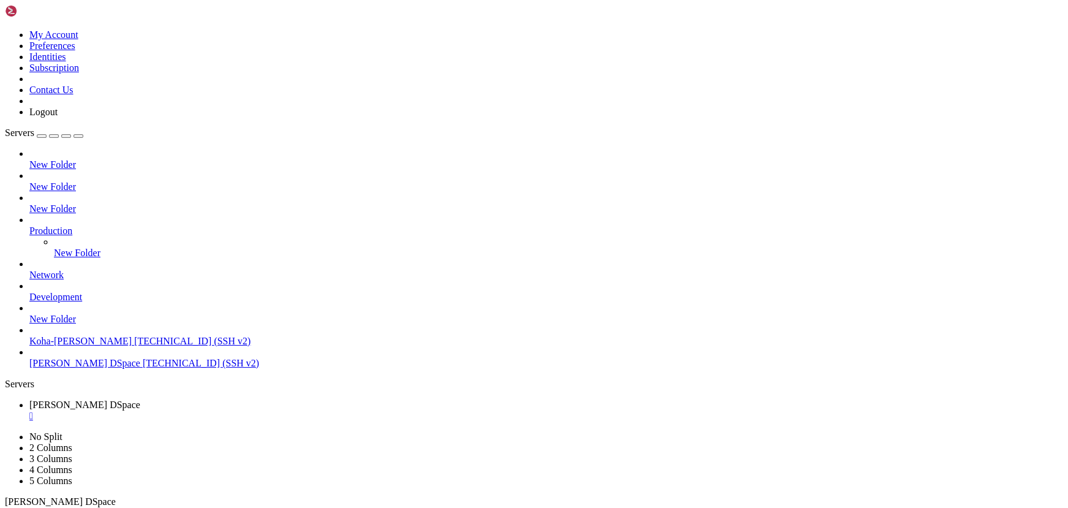
drag, startPoint x: 303, startPoint y: 927, endPoint x: 160, endPoint y: 903, distance: 144.7
drag, startPoint x: 264, startPoint y: 934, endPoint x: 214, endPoint y: 921, distance: 51.1
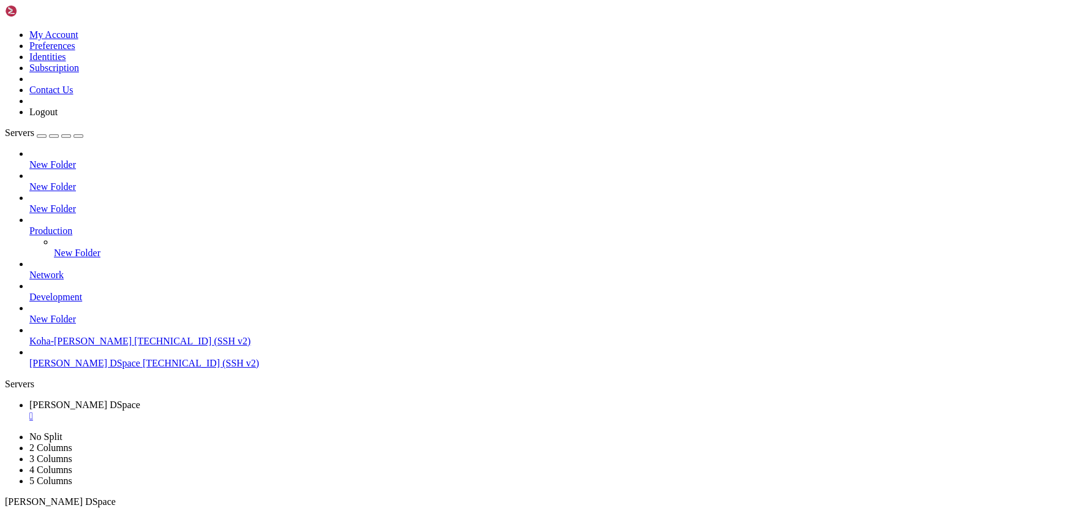
scroll to position [18848, 0]
drag, startPoint x: 319, startPoint y: 763, endPoint x: 227, endPoint y: 747, distance: 93.8
drag, startPoint x: 219, startPoint y: 787, endPoint x: 121, endPoint y: 766, distance: 100.7
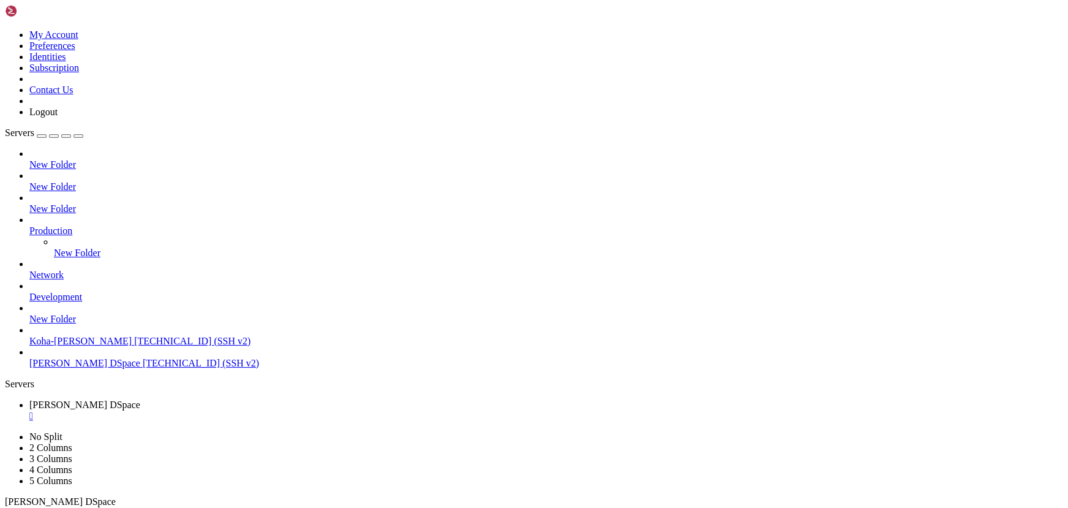
drag, startPoint x: 253, startPoint y: 730, endPoint x: 163, endPoint y: 719, distance: 90.6
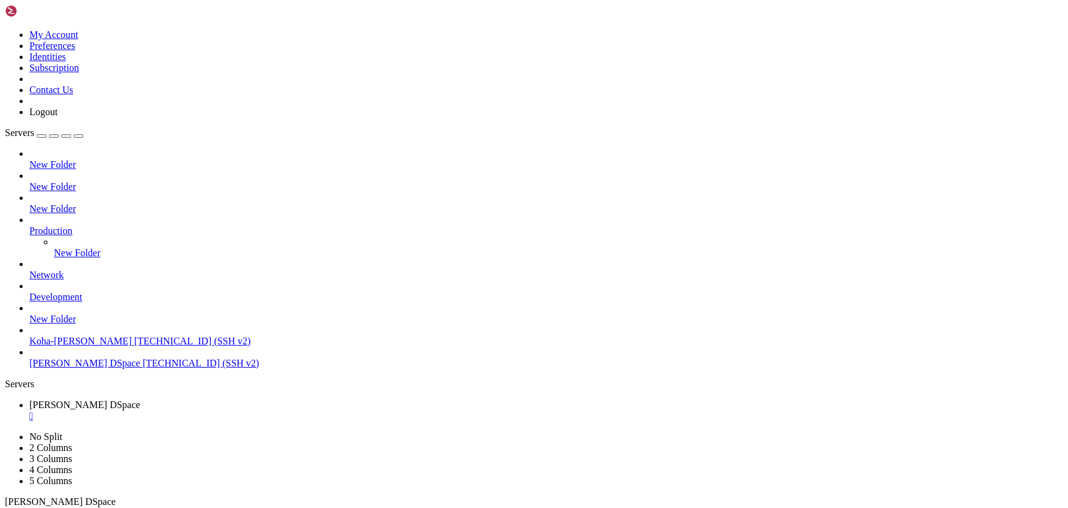
drag, startPoint x: 465, startPoint y: 847, endPoint x: 258, endPoint y: 843, distance: 206.4
drag, startPoint x: 365, startPoint y: 992, endPoint x: 239, endPoint y: 952, distance: 132.2
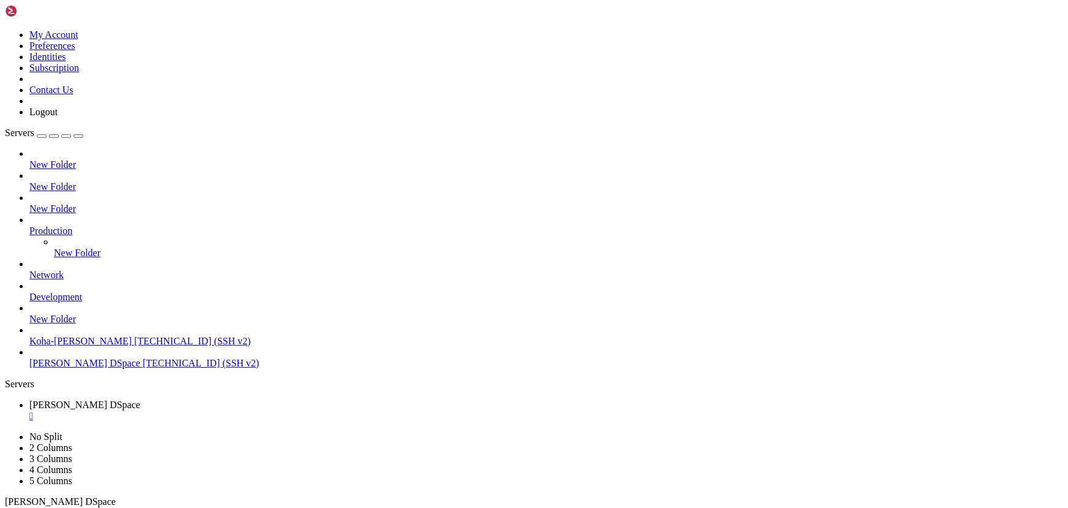
scroll to position [35489, 0]
drag, startPoint x: 304, startPoint y: 819, endPoint x: 191, endPoint y: 804, distance: 114.2
drag, startPoint x: 282, startPoint y: 723, endPoint x: 240, endPoint y: 723, distance: 41.6
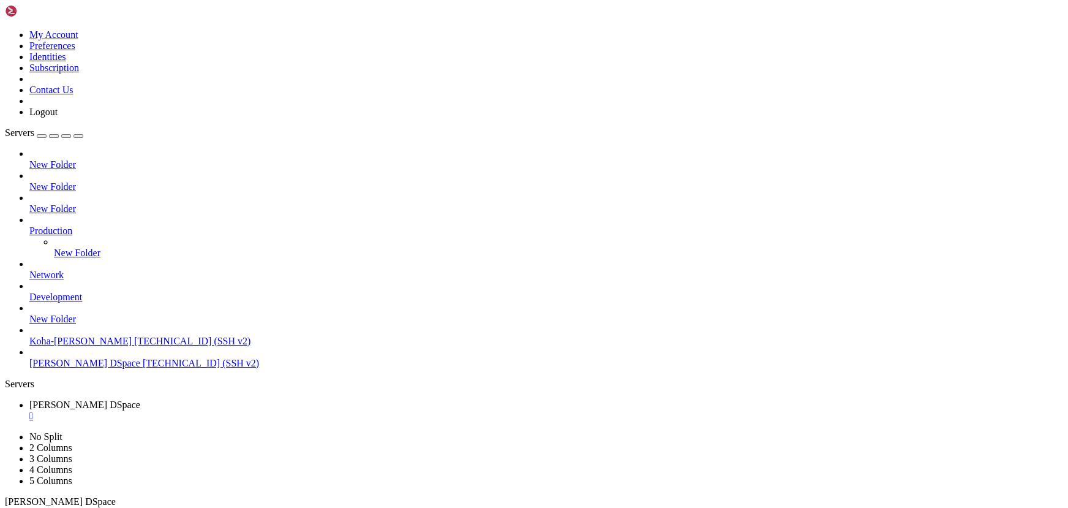
drag, startPoint x: 314, startPoint y: 770, endPoint x: 160, endPoint y: 753, distance: 154.6
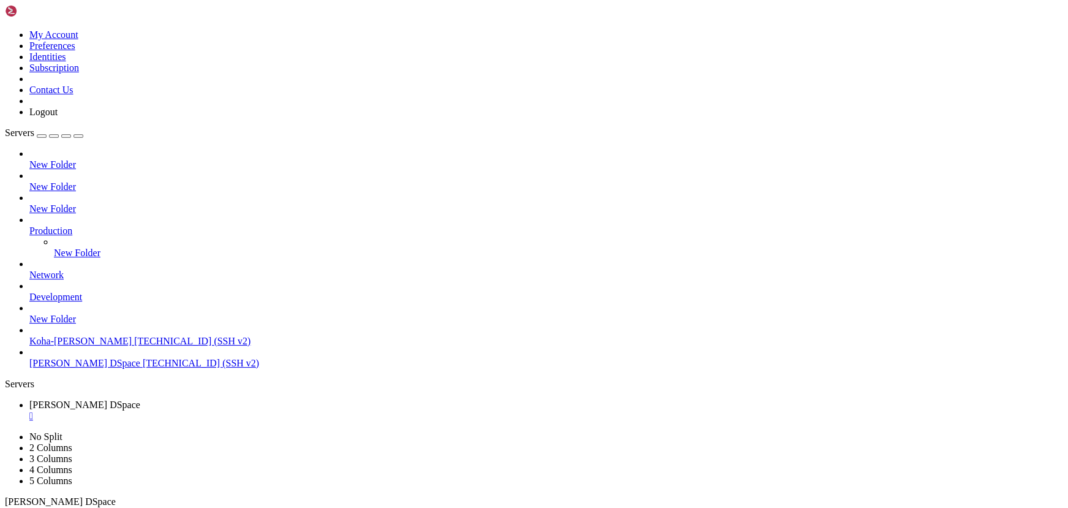
drag, startPoint x: 313, startPoint y: 860, endPoint x: 179, endPoint y: 847, distance: 135.4
drag, startPoint x: 365, startPoint y: 928, endPoint x: 6, endPoint y: 861, distance: 365.6
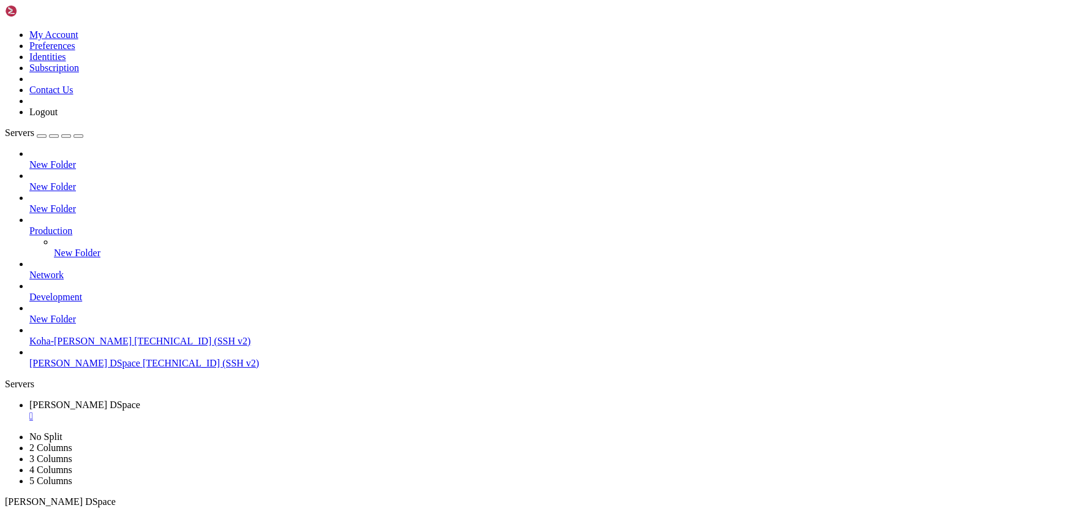
drag, startPoint x: 12, startPoint y: 908, endPoint x: 87, endPoint y: 924, distance: 76.8
drag, startPoint x: 9, startPoint y: 868, endPoint x: 80, endPoint y: 878, distance: 71.8
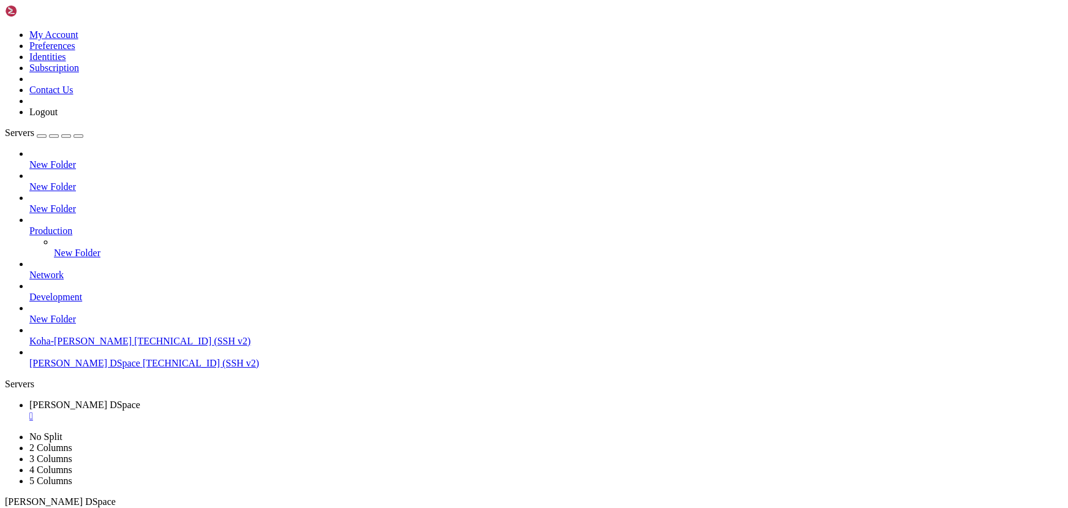
drag, startPoint x: 10, startPoint y: 782, endPoint x: 320, endPoint y: 1032, distance: 397.8
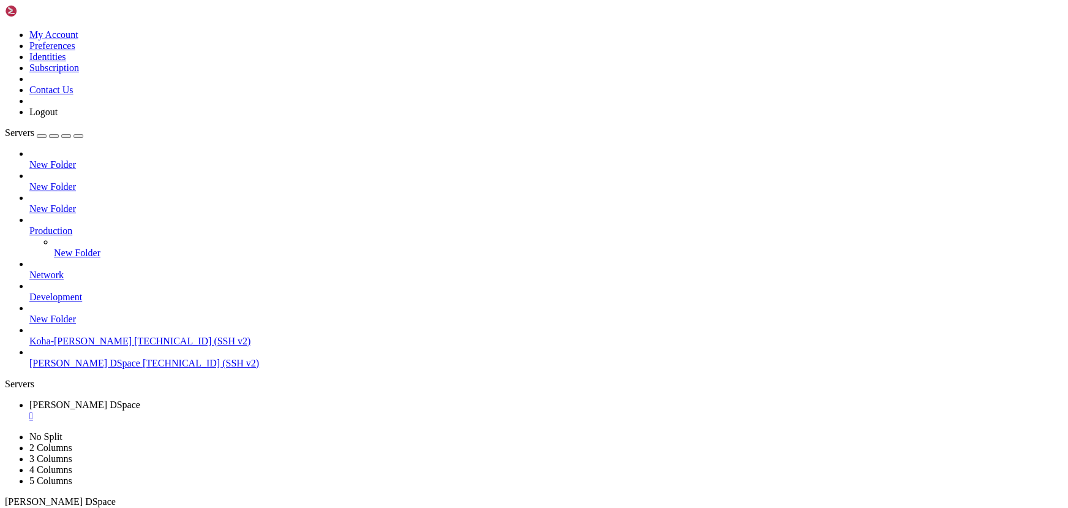
drag, startPoint x: 280, startPoint y: 1025, endPoint x: 261, endPoint y: 994, distance: 37.1
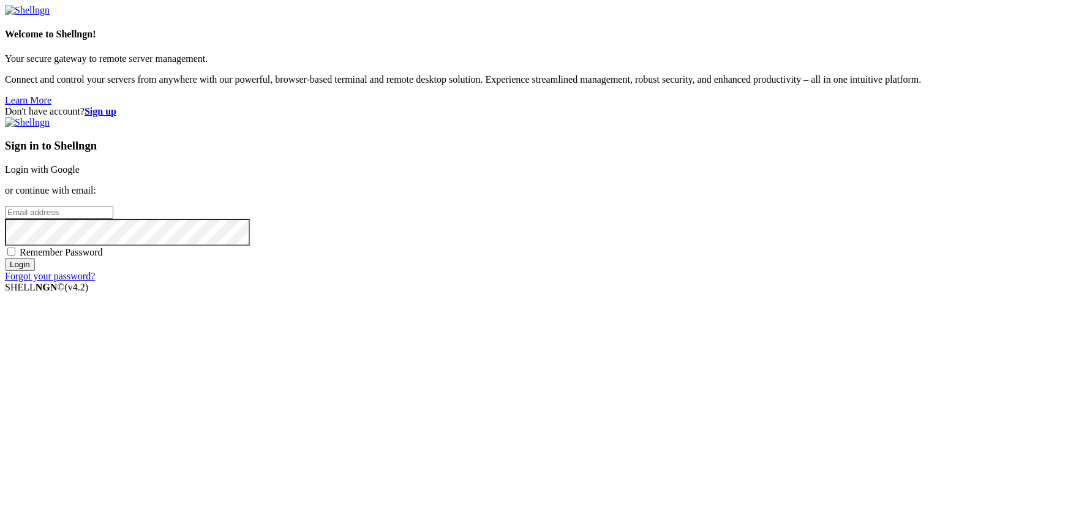
click at [302, 106] on div "Welcome to Shellngn! Your secure gateway to remote server management. Connect a…" at bounding box center [534, 55] width 1058 height 101
click at [80, 174] on link "Login with Google" at bounding box center [42, 169] width 75 height 10
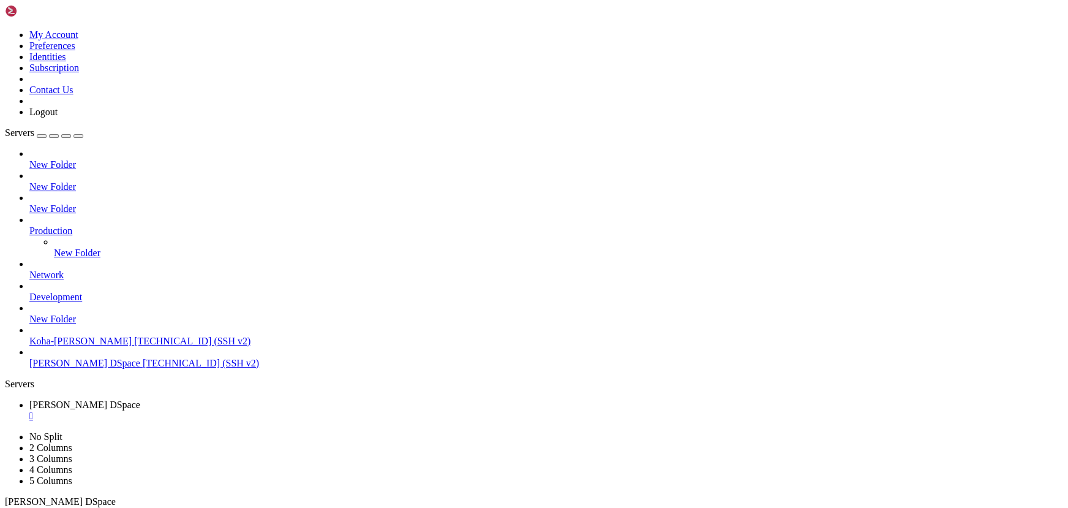
drag, startPoint x: 257, startPoint y: 778, endPoint x: 217, endPoint y: 758, distance: 44.6
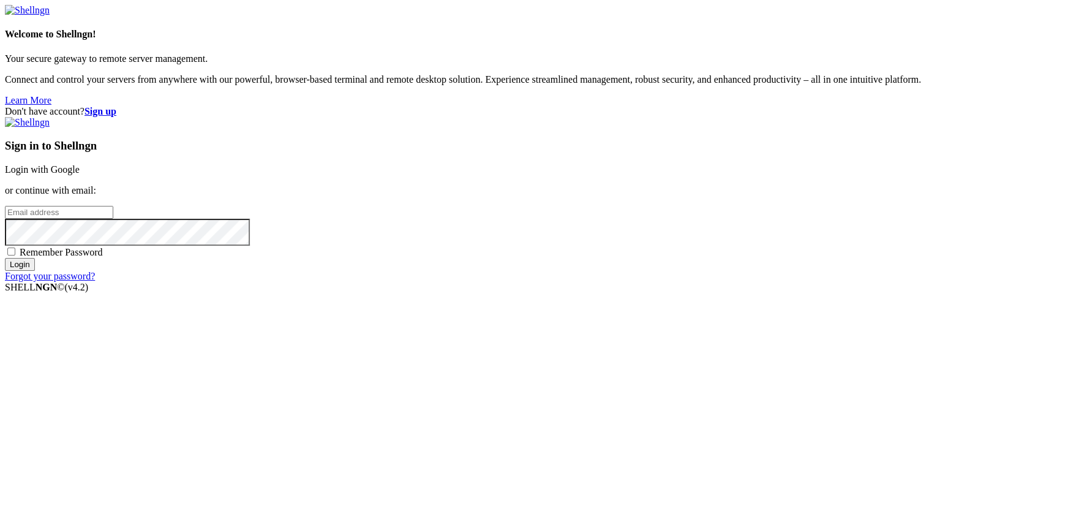
click at [80, 174] on link "Login with Google" at bounding box center [42, 169] width 75 height 10
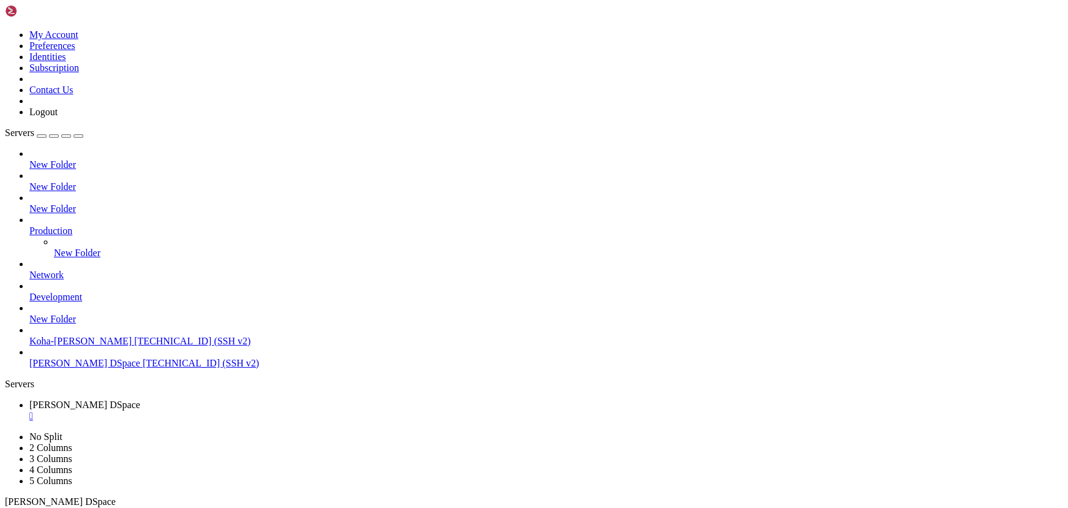
scroll to position [37310, 0]
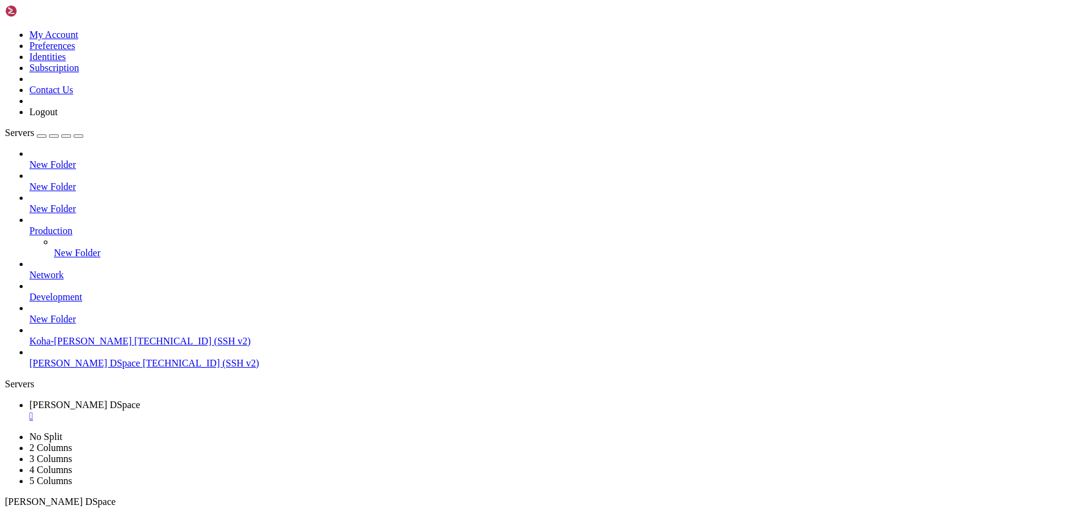
drag, startPoint x: 152, startPoint y: 732, endPoint x: 81, endPoint y: 719, distance: 71.7
drag, startPoint x: 198, startPoint y: 781, endPoint x: 130, endPoint y: 769, distance: 68.9
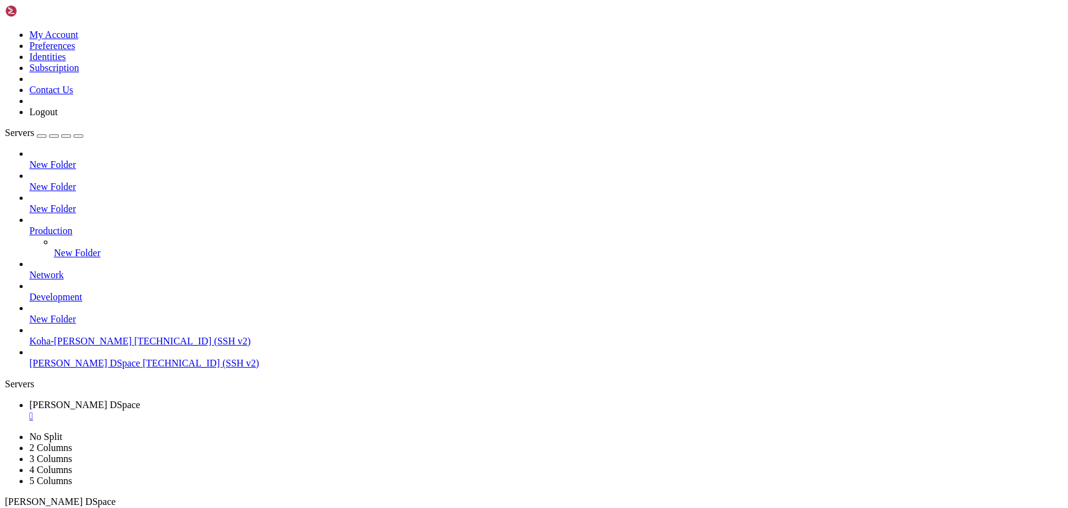
scroll to position [37486, 0]
drag, startPoint x: 19, startPoint y: 929, endPoint x: 733, endPoint y: 928, distance: 714.4
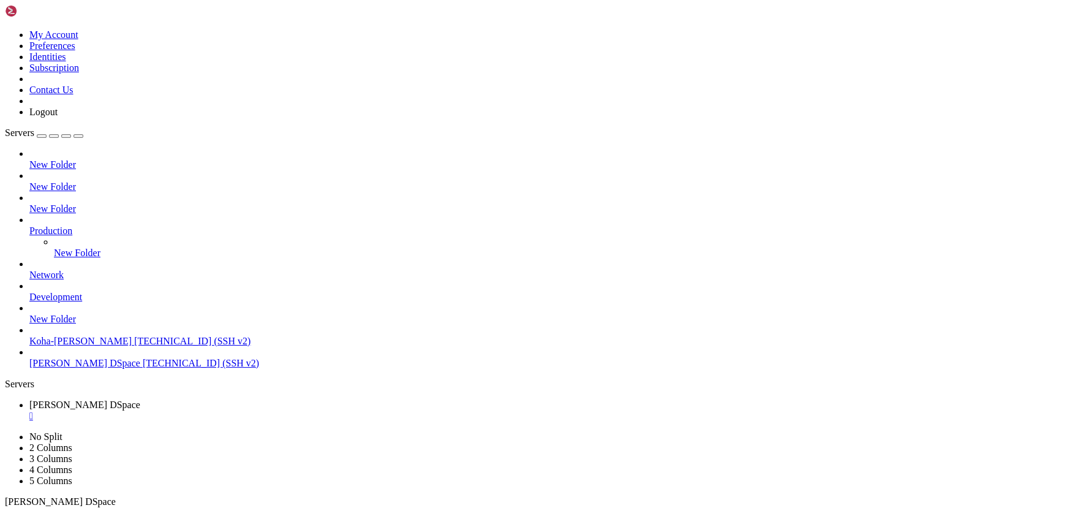
drag, startPoint x: 252, startPoint y: 929, endPoint x: 197, endPoint y: 910, distance: 58.1
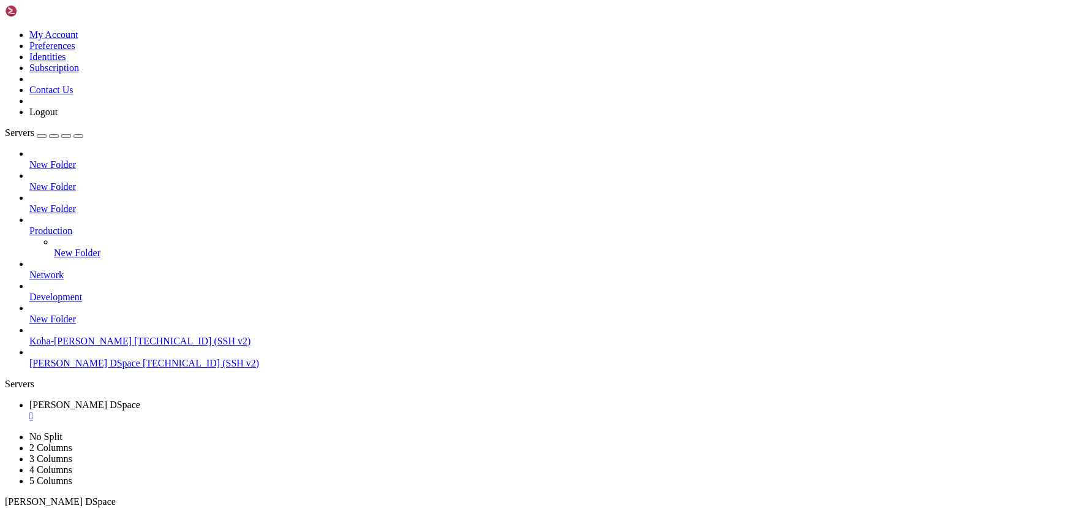
drag, startPoint x: 470, startPoint y: 1019, endPoint x: 5, endPoint y: 1010, distance: 464.7
drag, startPoint x: 12, startPoint y: 1012, endPoint x: 476, endPoint y: 1021, distance: 464.1
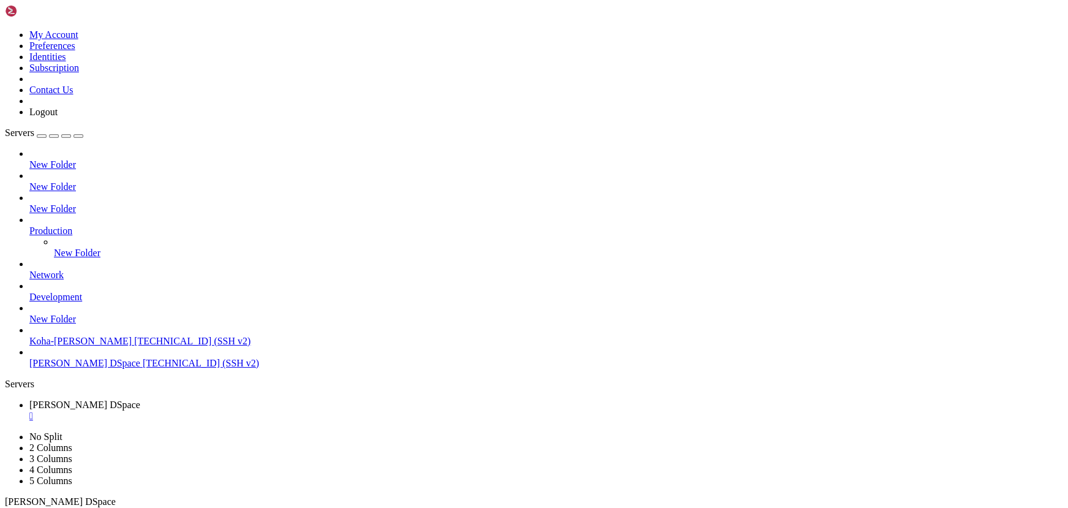
scroll to position [37559, 0]
drag, startPoint x: 320, startPoint y: 978, endPoint x: 177, endPoint y: 930, distance: 150.6
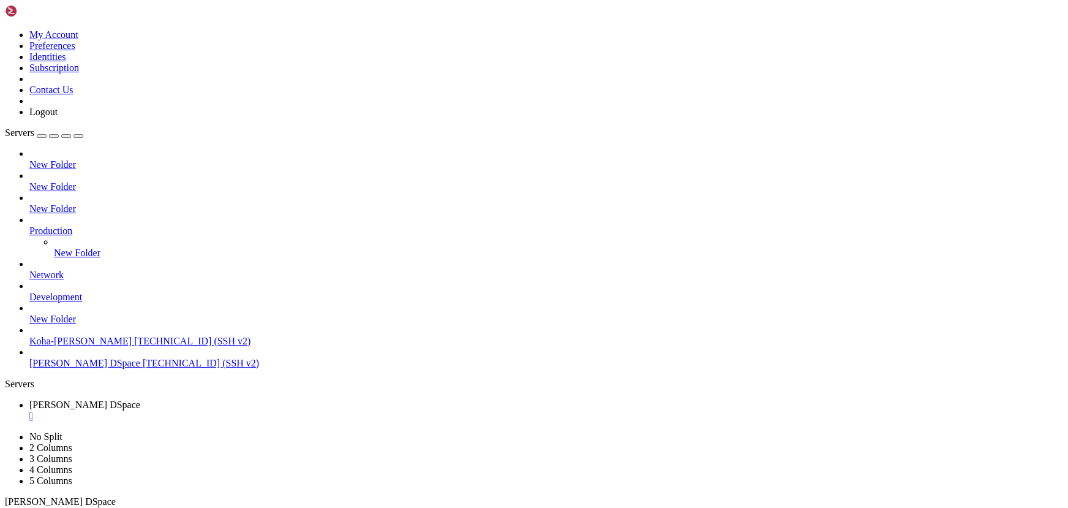
scroll to position [0, 0]
drag, startPoint x: 252, startPoint y: 826, endPoint x: 144, endPoint y: 812, distance: 108.6
drag, startPoint x: 236, startPoint y: 910, endPoint x: 168, endPoint y: 889, distance: 70.5
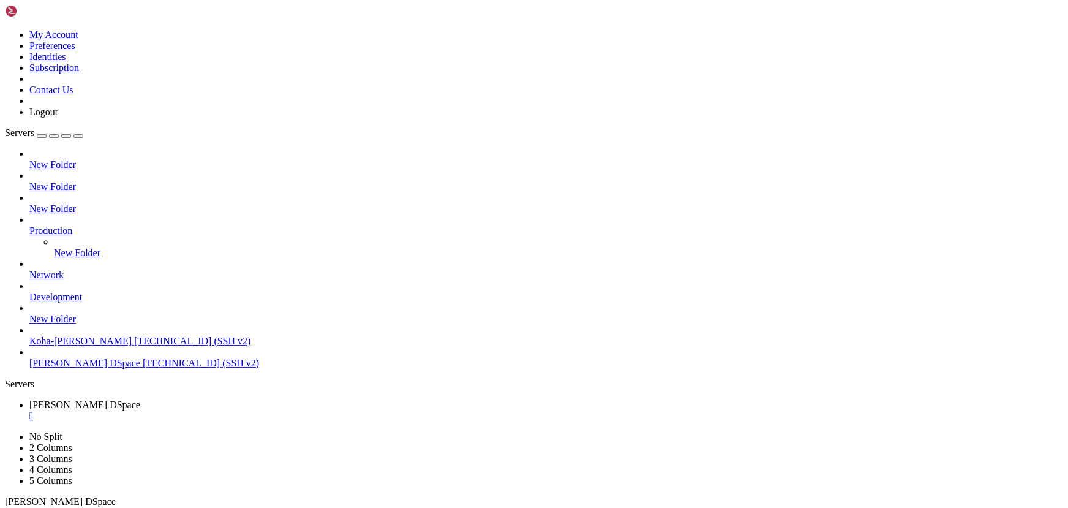
drag, startPoint x: 225, startPoint y: 833, endPoint x: 191, endPoint y: 825, distance: 35.2
drag, startPoint x: 301, startPoint y: 770, endPoint x: 181, endPoint y: 762, distance: 120.9
drag, startPoint x: 261, startPoint y: 894, endPoint x: 132, endPoint y: 870, distance: 131.4
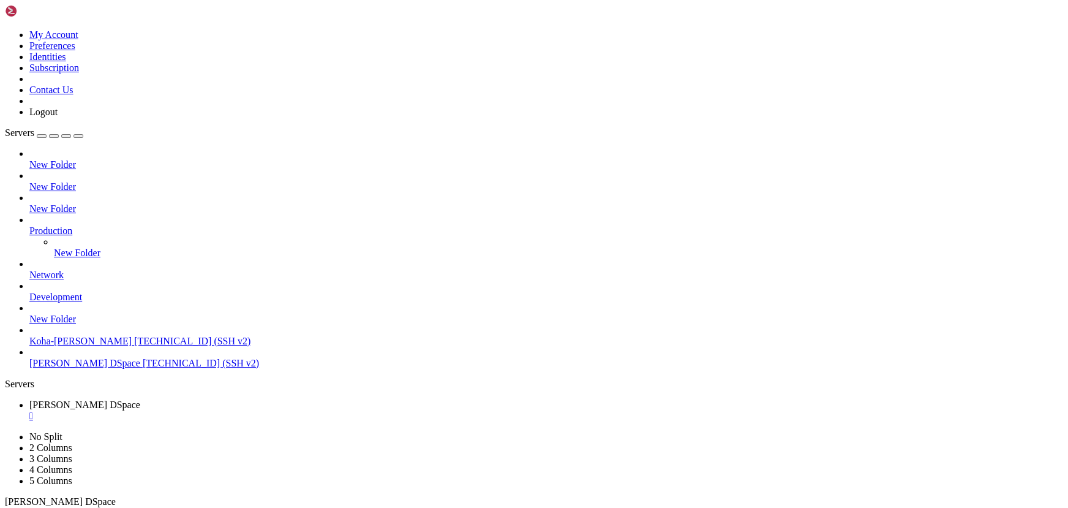
drag, startPoint x: 336, startPoint y: 899, endPoint x: 121, endPoint y: 869, distance: 216.9
drag, startPoint x: 279, startPoint y: 778, endPoint x: 167, endPoint y: 767, distance: 112.0
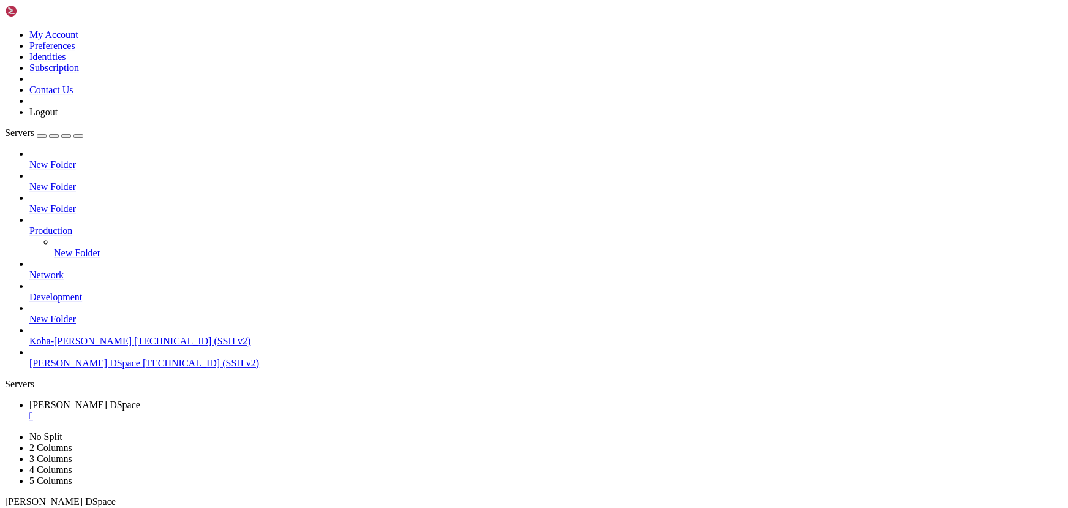
click at [238, 410] on div "" at bounding box center [545, 415] width 1033 height 11
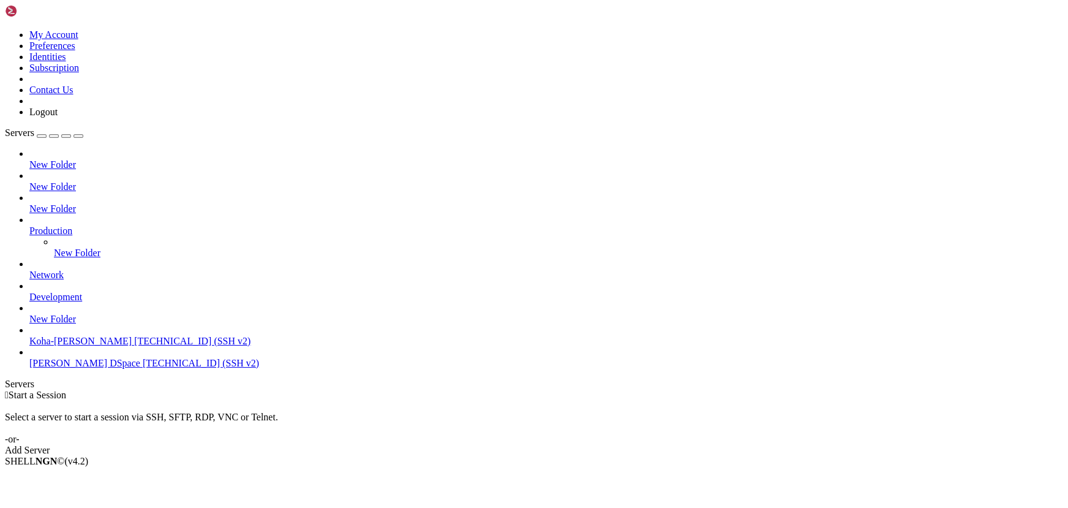
click at [616, 444] on div "Add Server" at bounding box center [534, 449] width 1058 height 11
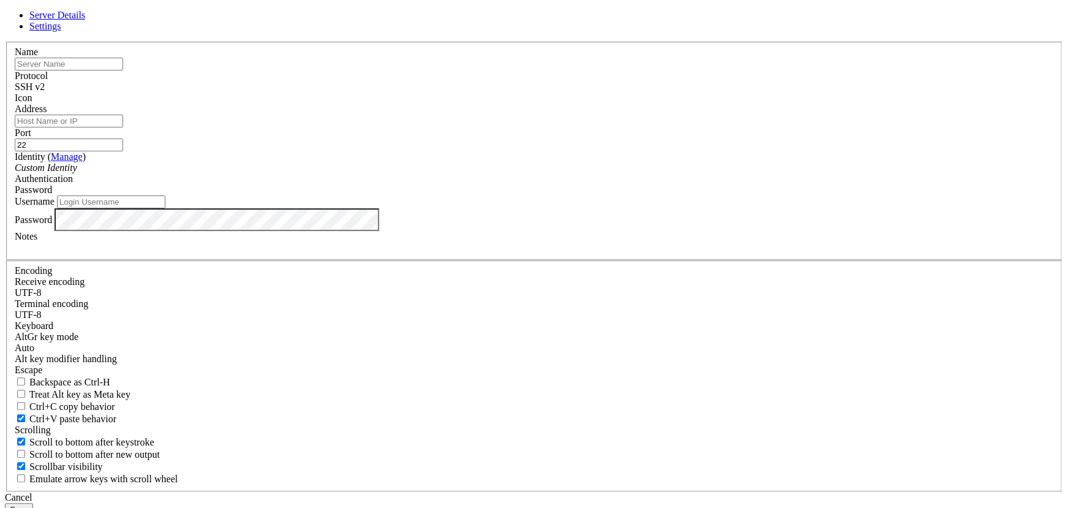
click at [123, 70] on input "text" at bounding box center [69, 64] width 108 height 13
click at [123, 127] on input "Address" at bounding box center [69, 120] width 108 height 13
paste input "51.75.249.122"
type input "51.75.249.122"
click at [123, 70] on input "text" at bounding box center [69, 64] width 108 height 13
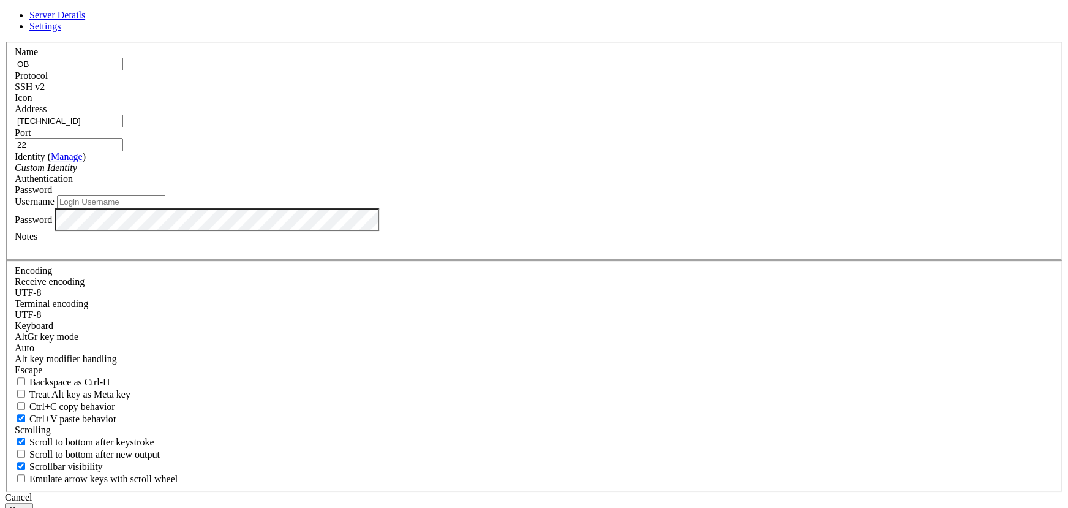
type input "O"
click at [470, 127] on div "Address 51.75.249.122" at bounding box center [534, 115] width 1038 height 24
click at [165, 208] on input "Username" at bounding box center [111, 201] width 108 height 13
click at [123, 70] on input "OVH" at bounding box center [69, 64] width 108 height 13
type input "OVH"
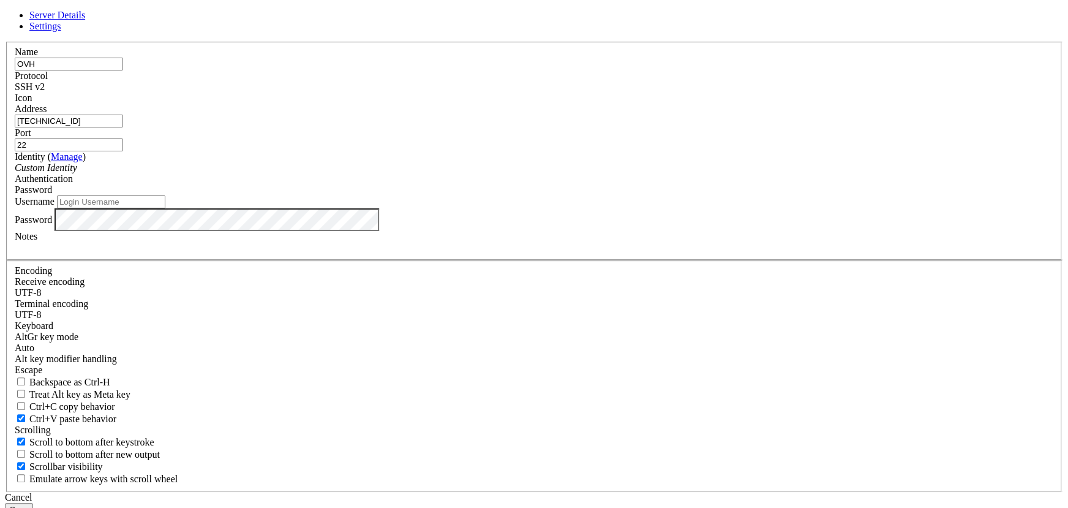
click at [165, 208] on input "Username" at bounding box center [111, 201] width 108 height 13
type input "ubuntu"
click at [33, 503] on button "Save" at bounding box center [19, 509] width 28 height 13
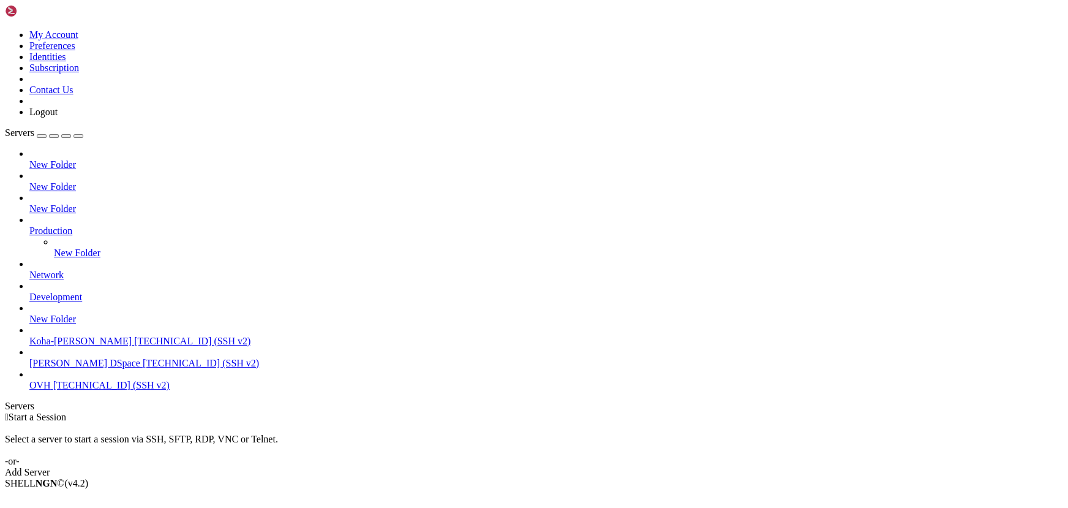
click at [101, 390] on span "51.75.249.122 (SSH v2)" at bounding box center [111, 385] width 116 height 10
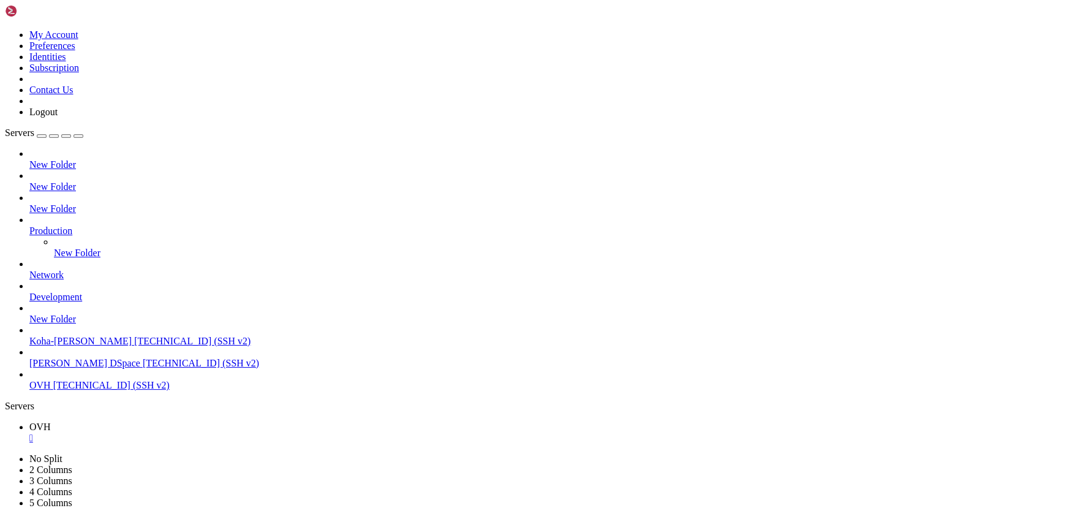
scroll to position [73, 0]
drag, startPoint x: 211, startPoint y: 780, endPoint x: 144, endPoint y: 777, distance: 66.8
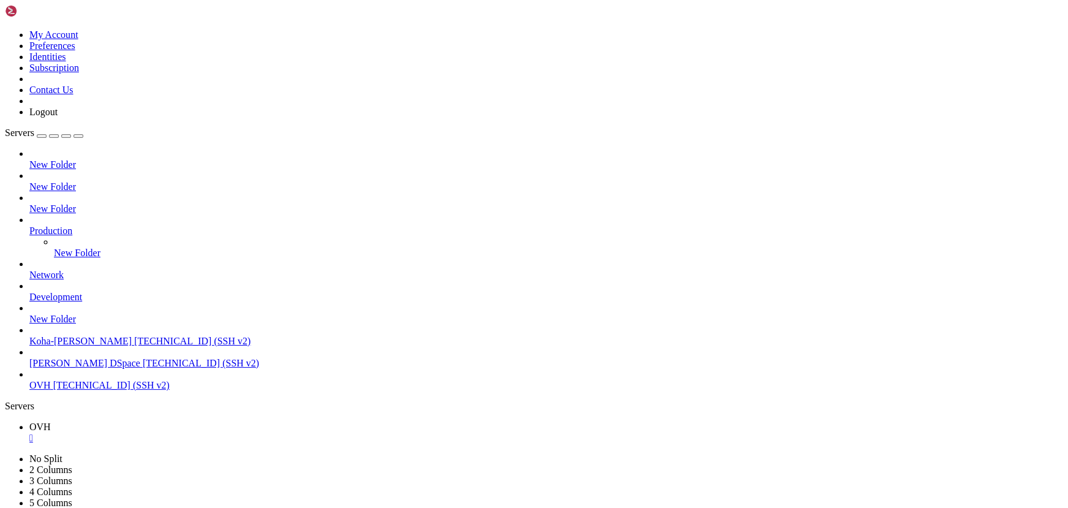
scroll to position [197, 0]
click at [203, 432] on div "" at bounding box center [545, 437] width 1033 height 11
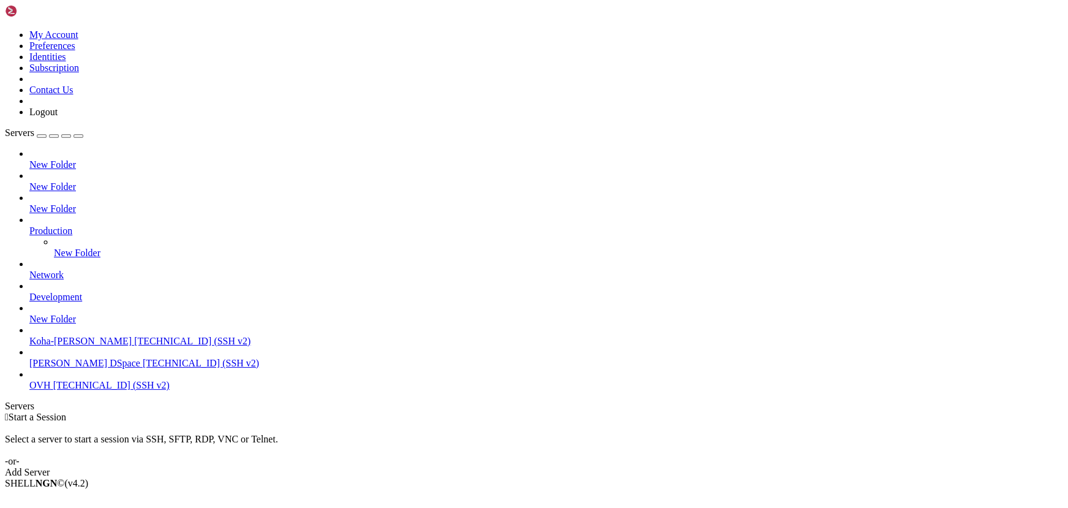
click at [88, 390] on span "51.75.249.122 (SSH v2)" at bounding box center [111, 385] width 116 height 10
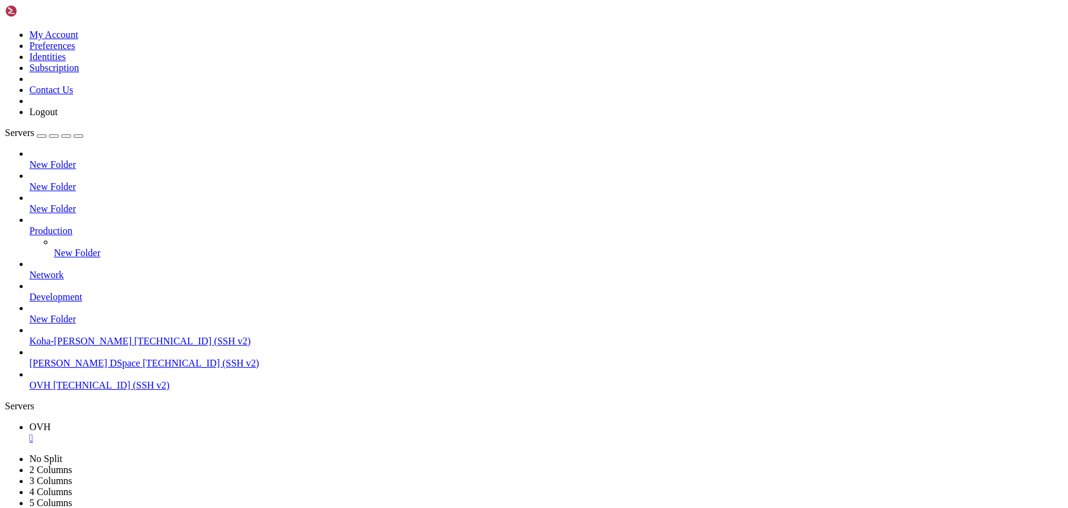
scroll to position [0, 0]
click at [203, 432] on div "" at bounding box center [545, 437] width 1033 height 11
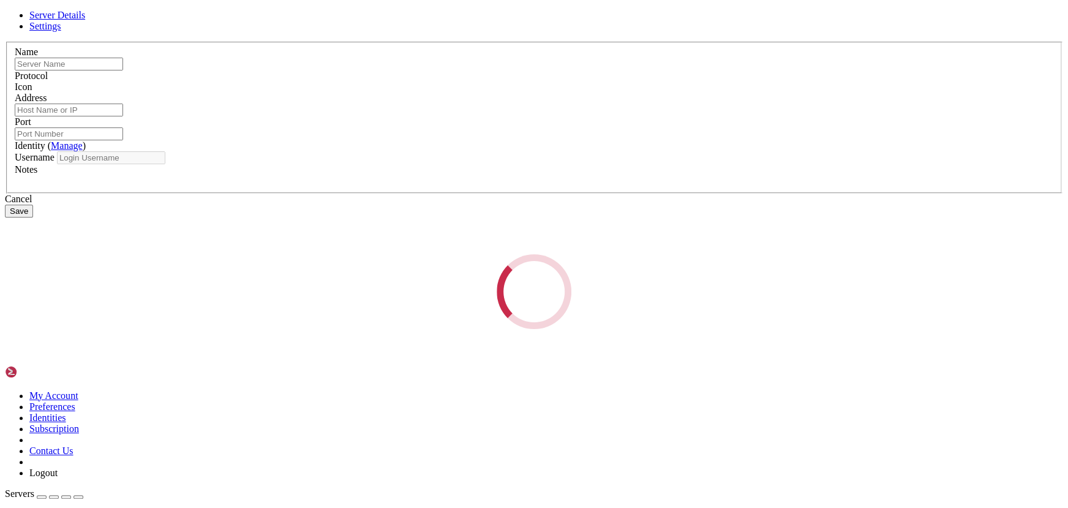
type input "OVH"
type input "51.75.249.122"
type input "22"
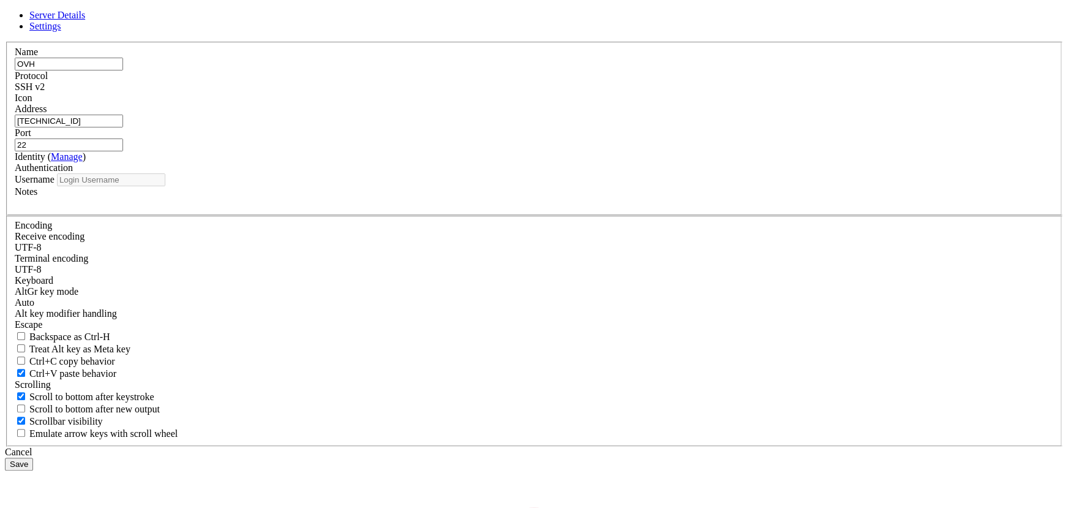
type input "ubuntu"
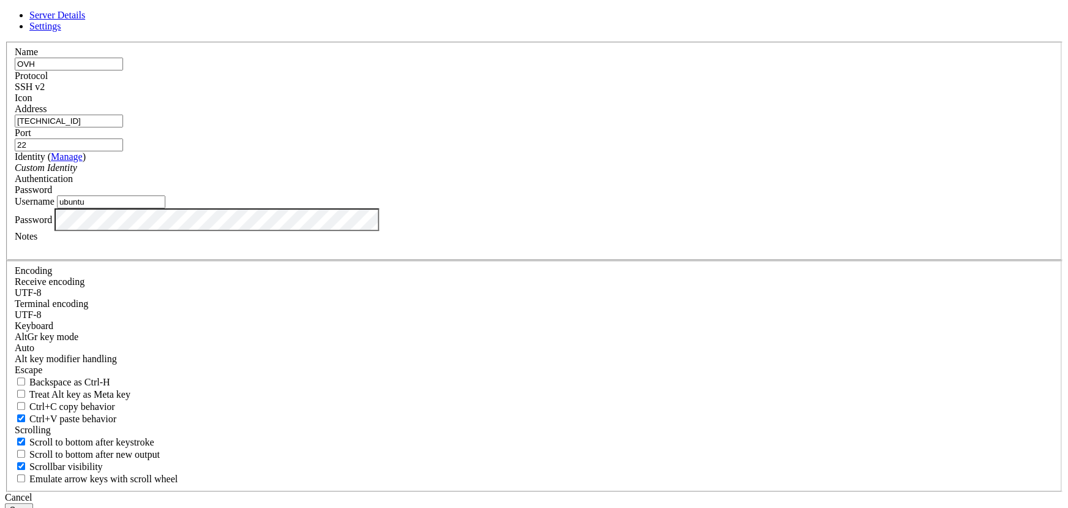
click at [33, 503] on button "Save" at bounding box center [19, 509] width 28 height 13
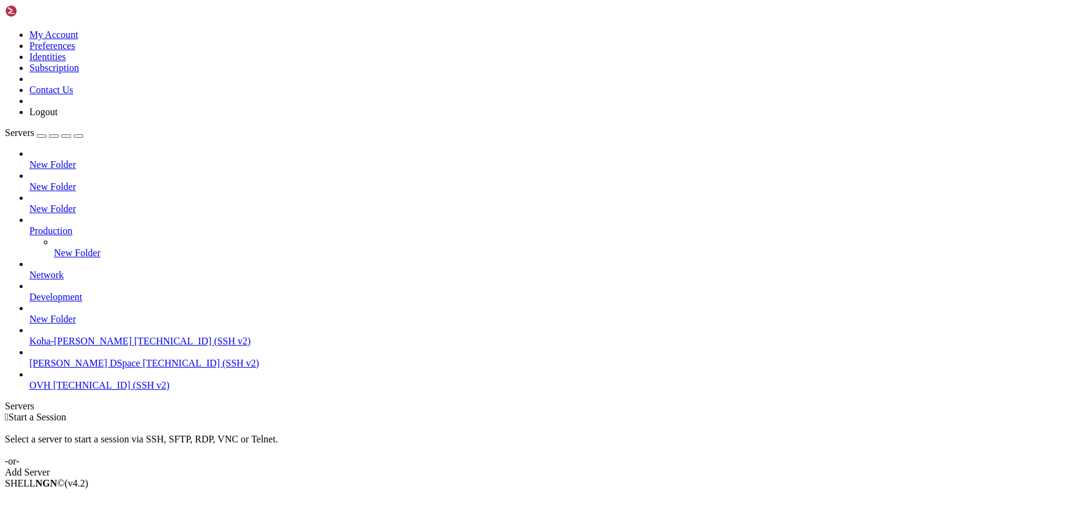
click at [51, 390] on span "OVH" at bounding box center [39, 385] width 21 height 10
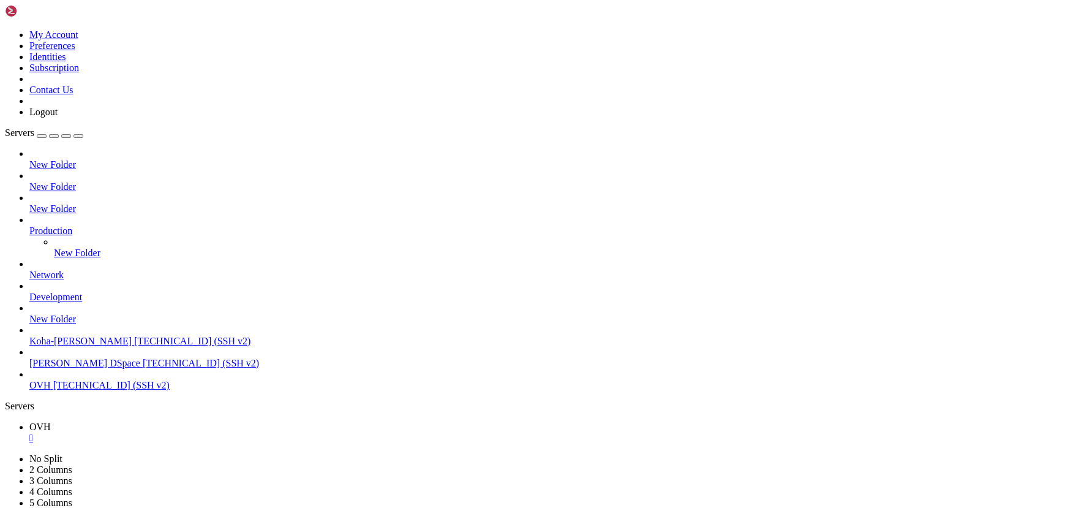
drag, startPoint x: 211, startPoint y: 736, endPoint x: 150, endPoint y: 735, distance: 60.6
drag, startPoint x: 202, startPoint y: 757, endPoint x: 144, endPoint y: 754, distance: 58.2
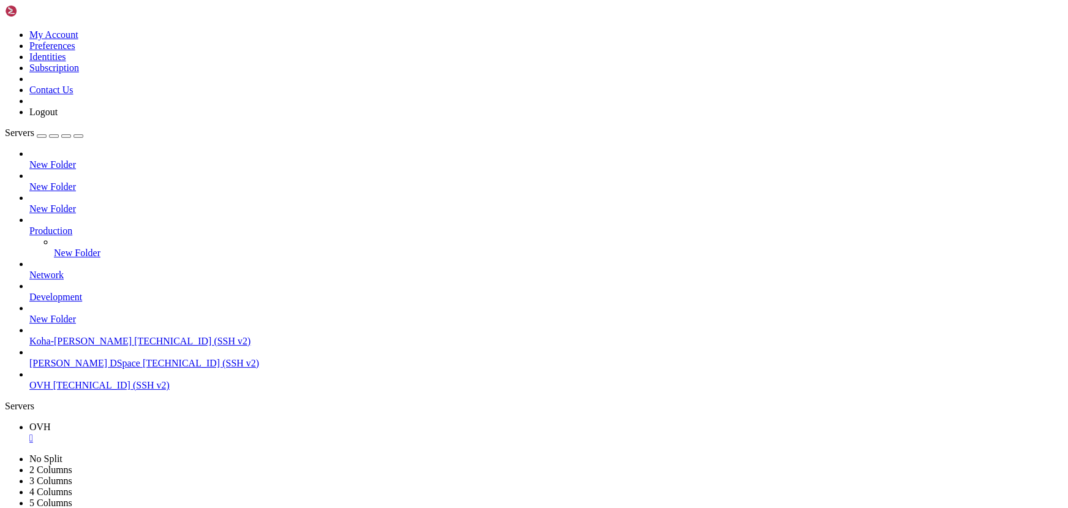
drag, startPoint x: 268, startPoint y: 689, endPoint x: 77, endPoint y: 711, distance: 192.3
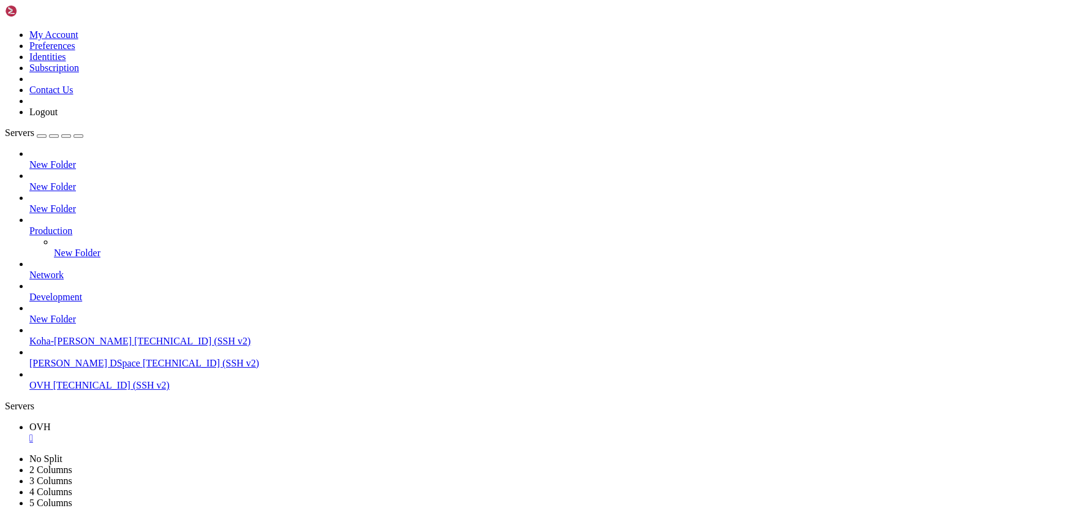
drag, startPoint x: 185, startPoint y: 680, endPoint x: 87, endPoint y: 673, distance: 98.8
drag, startPoint x: 167, startPoint y: 642, endPoint x: 131, endPoint y: 653, distance: 37.0
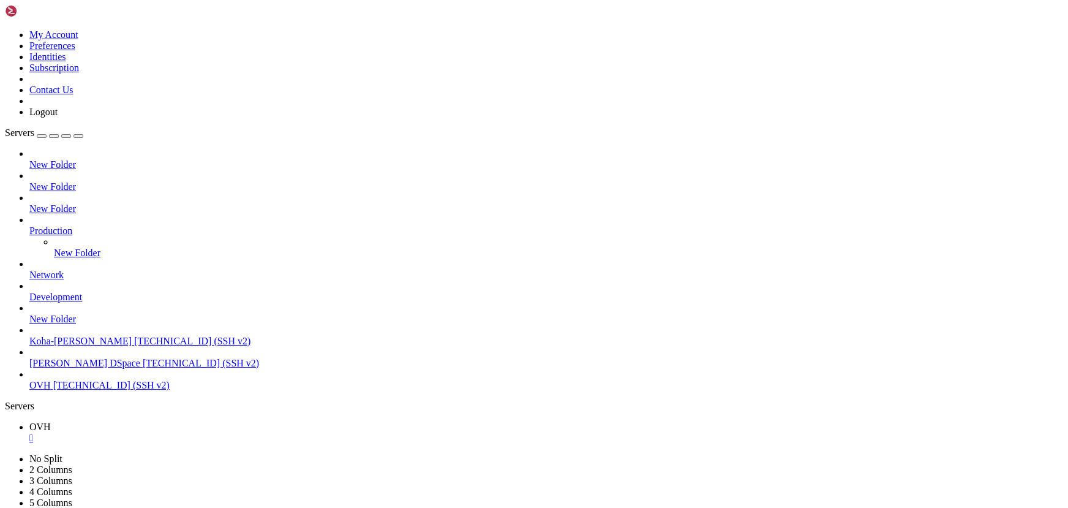
scroll to position [6525, 0]
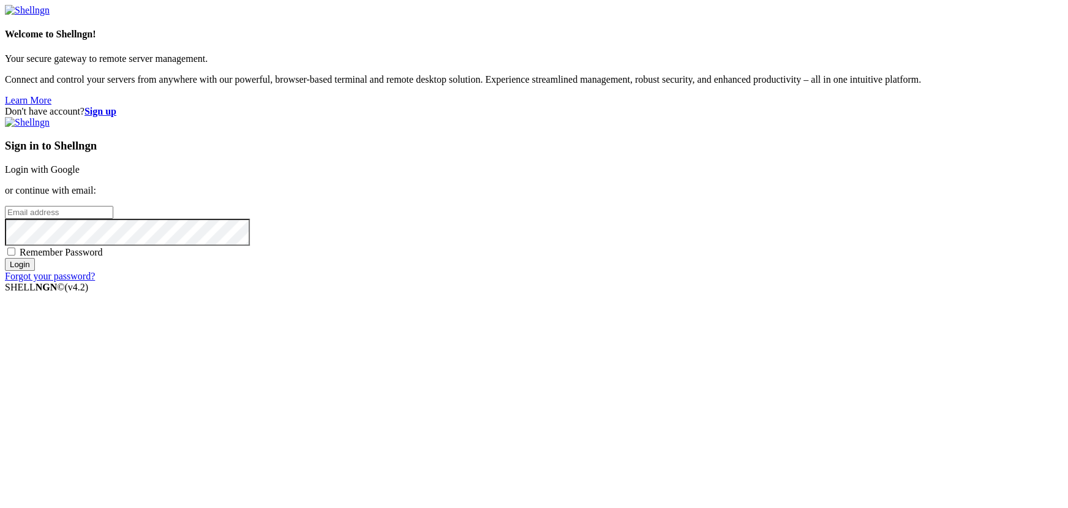
drag, startPoint x: 245, startPoint y: 20, endPoint x: 214, endPoint y: 53, distance: 45.0
click at [227, 105] on div "Welcome to Shellngn! Your secure gateway to remote server management. Connect a…" at bounding box center [534, 55] width 1058 height 101
click at [80, 174] on link "Login with Google" at bounding box center [42, 169] width 75 height 10
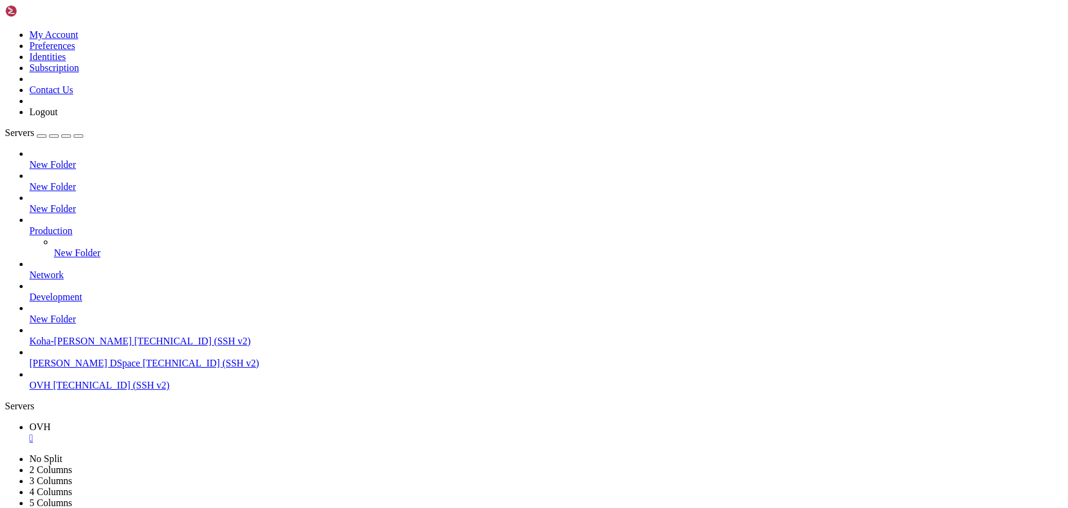
scroll to position [6536, 0]
drag, startPoint x: 163, startPoint y: 107, endPoint x: 140, endPoint y: 149, distance: 48.8
click at [140, 192] on div at bounding box center [545, 197] width 1033 height 11
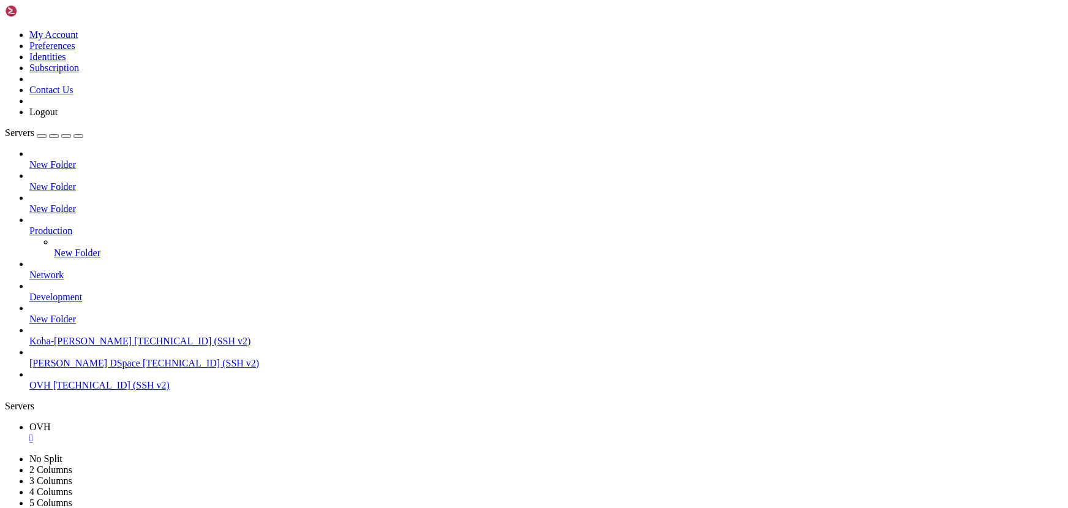
drag, startPoint x: 156, startPoint y: 795, endPoint x: 88, endPoint y: 787, distance: 69.0
drag, startPoint x: 118, startPoint y: 932, endPoint x: 246, endPoint y: 827, distance: 166.2
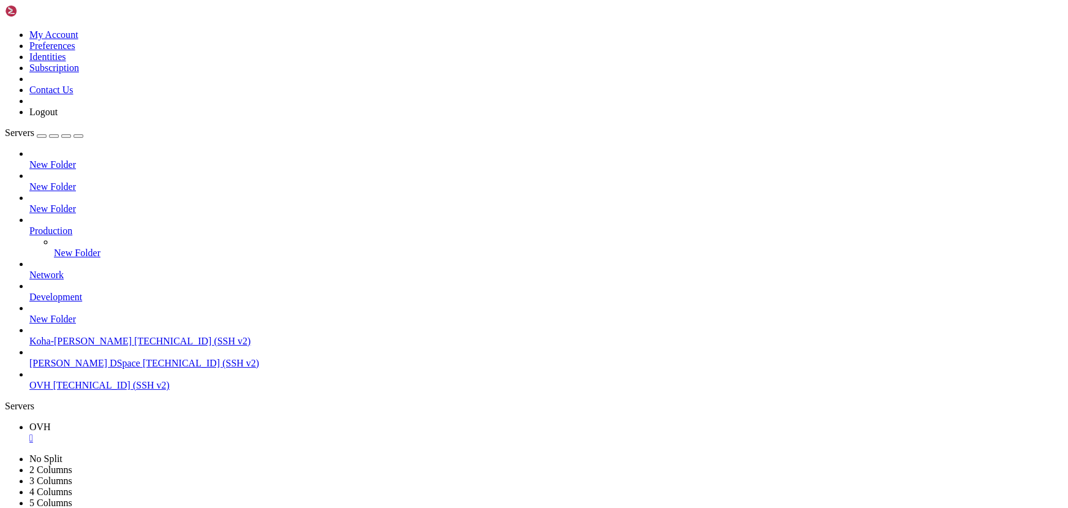
drag, startPoint x: 90, startPoint y: 757, endPoint x: 214, endPoint y: 669, distance: 152.0
drag, startPoint x: 124, startPoint y: 729, endPoint x: 73, endPoint y: 730, distance: 50.8
drag, startPoint x: 167, startPoint y: 714, endPoint x: 51, endPoint y: 696, distance: 117.1
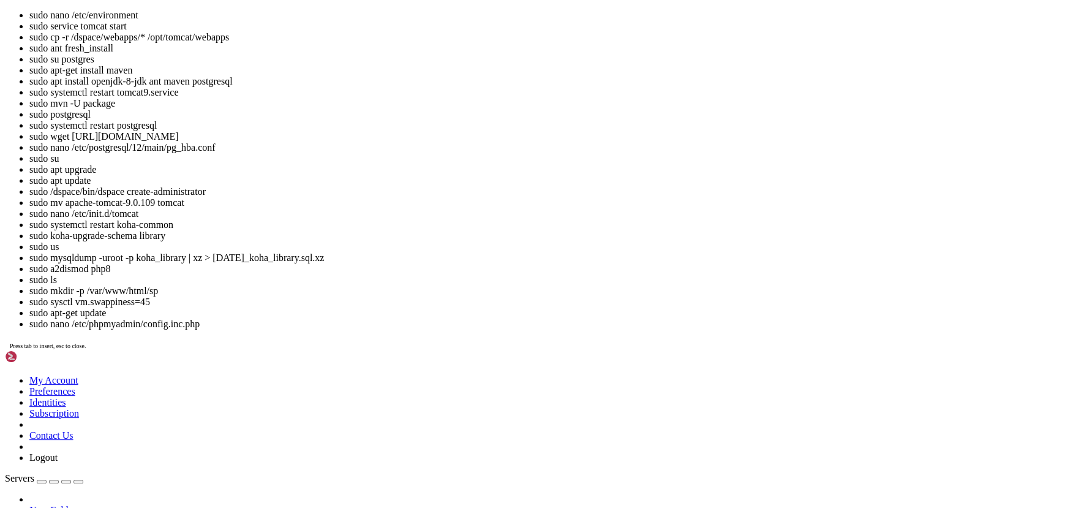
scroll to position [20055, 0]
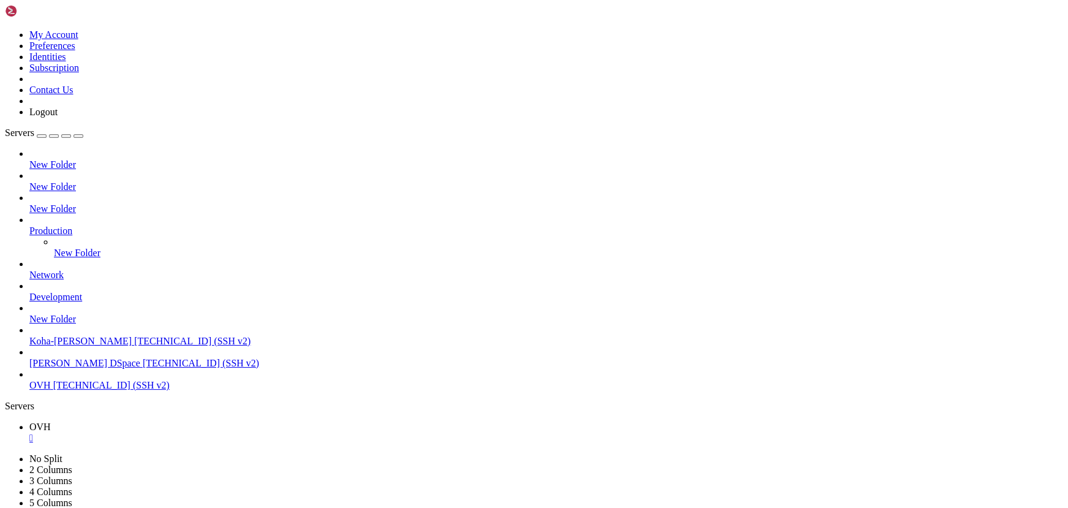
drag, startPoint x: 258, startPoint y: 867, endPoint x: 141, endPoint y: 837, distance: 120.7
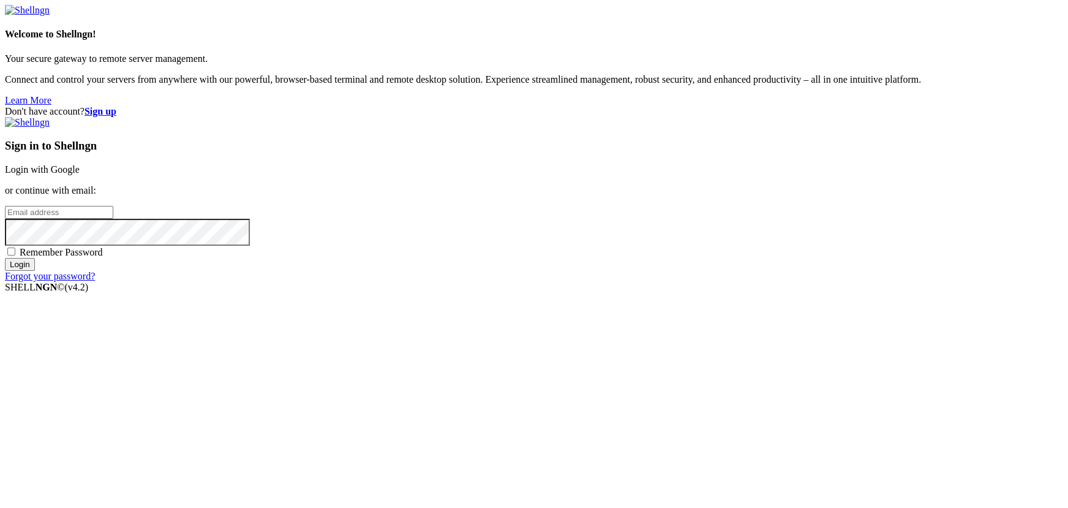
click at [241, 105] on div "Welcome to Shellngn! Your secure gateway to remote server management. Connect a…" at bounding box center [534, 67] width 1058 height 77
click at [80, 174] on link "Login with Google" at bounding box center [42, 169] width 75 height 10
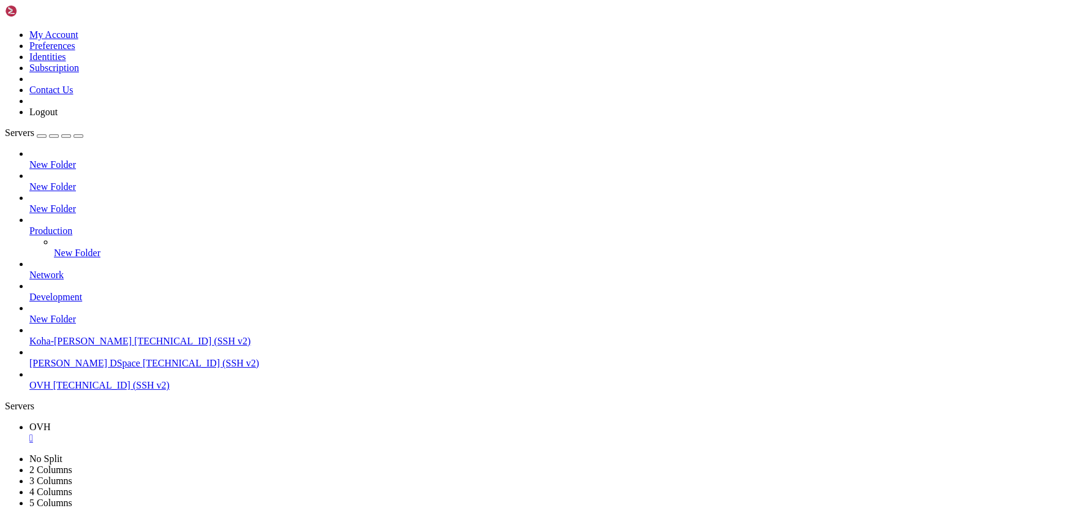
scroll to position [20096, 0]
drag, startPoint x: 160, startPoint y: 796, endPoint x: 103, endPoint y: 790, distance: 57.3
drag, startPoint x: 383, startPoint y: 885, endPoint x: 266, endPoint y: 862, distance: 118.6
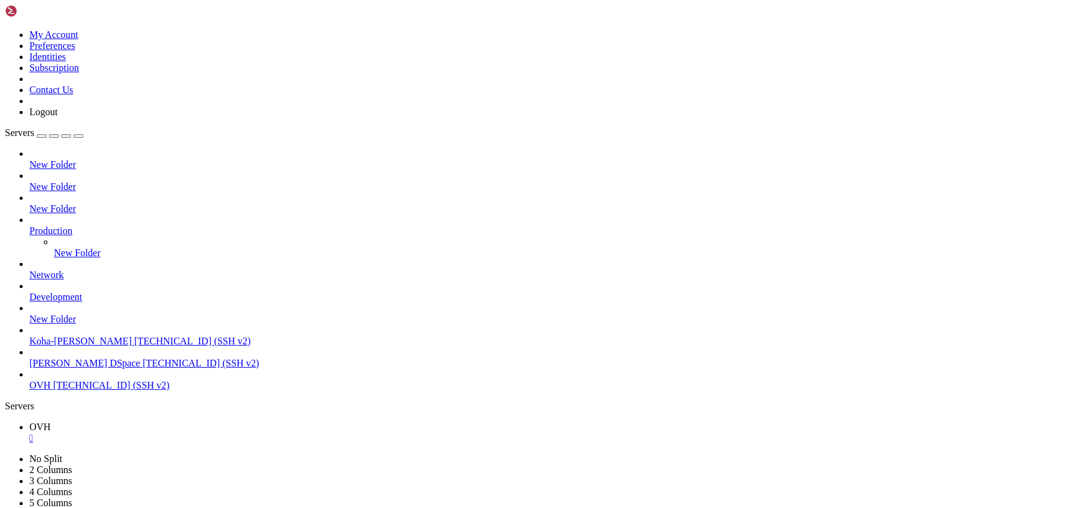
drag, startPoint x: 378, startPoint y: 836, endPoint x: 277, endPoint y: 825, distance: 102.2
drag, startPoint x: 203, startPoint y: 703, endPoint x: 136, endPoint y: 705, distance: 67.4
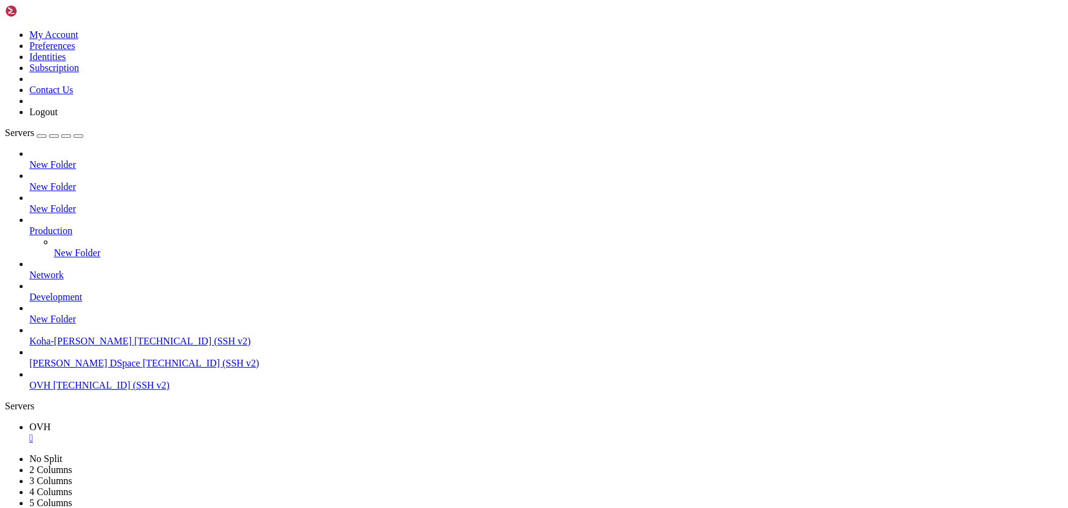
drag, startPoint x: 198, startPoint y: 750, endPoint x: 133, endPoint y: 741, distance: 65.5
drag, startPoint x: 198, startPoint y: 815, endPoint x: 145, endPoint y: 809, distance: 52.9
drag, startPoint x: 178, startPoint y: 825, endPoint x: 113, endPoint y: 818, distance: 65.3
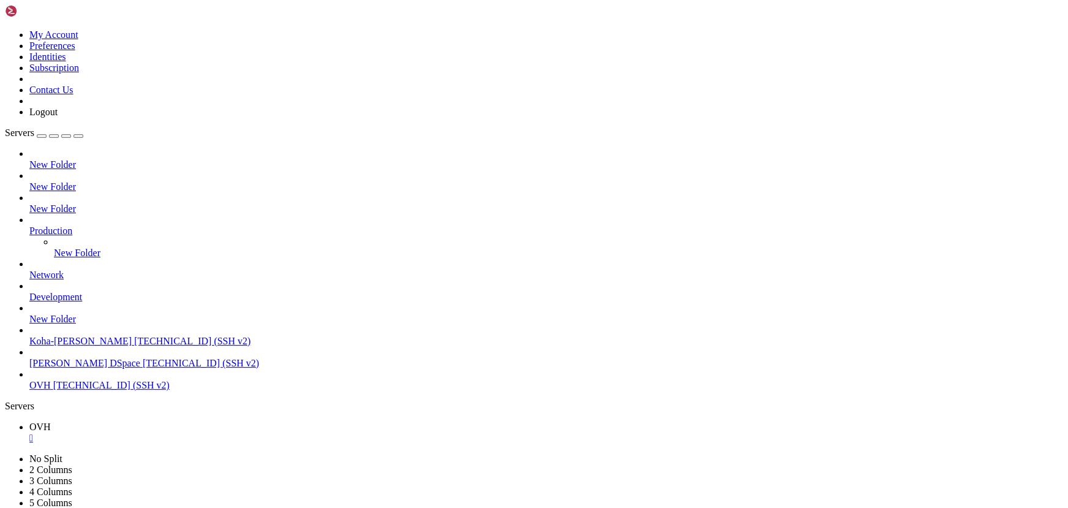
drag, startPoint x: 189, startPoint y: 894, endPoint x: 114, endPoint y: 874, distance: 77.5
drag, startPoint x: 229, startPoint y: 851, endPoint x: 153, endPoint y: 845, distance: 76.1
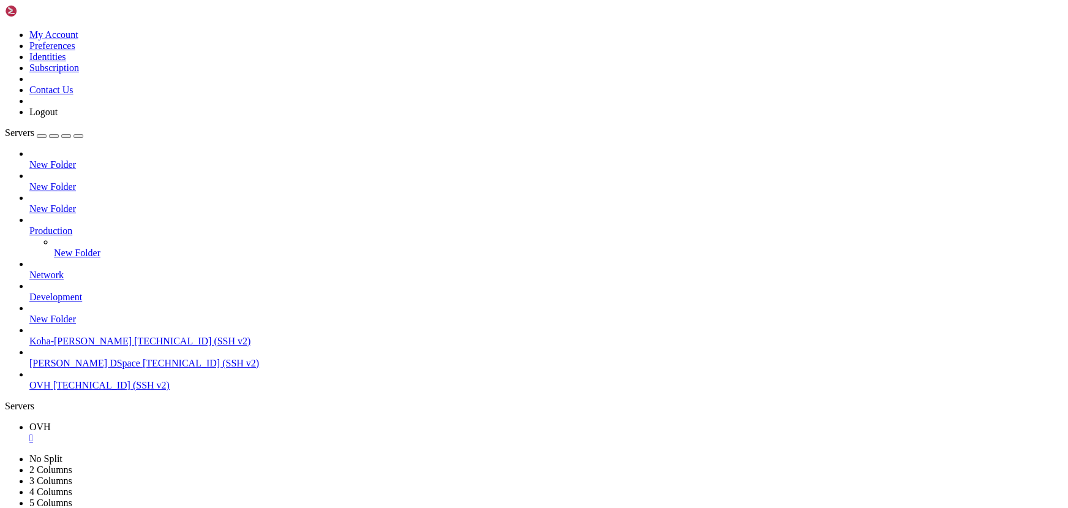
drag, startPoint x: 233, startPoint y: 842, endPoint x: 145, endPoint y: 822, distance: 90.3
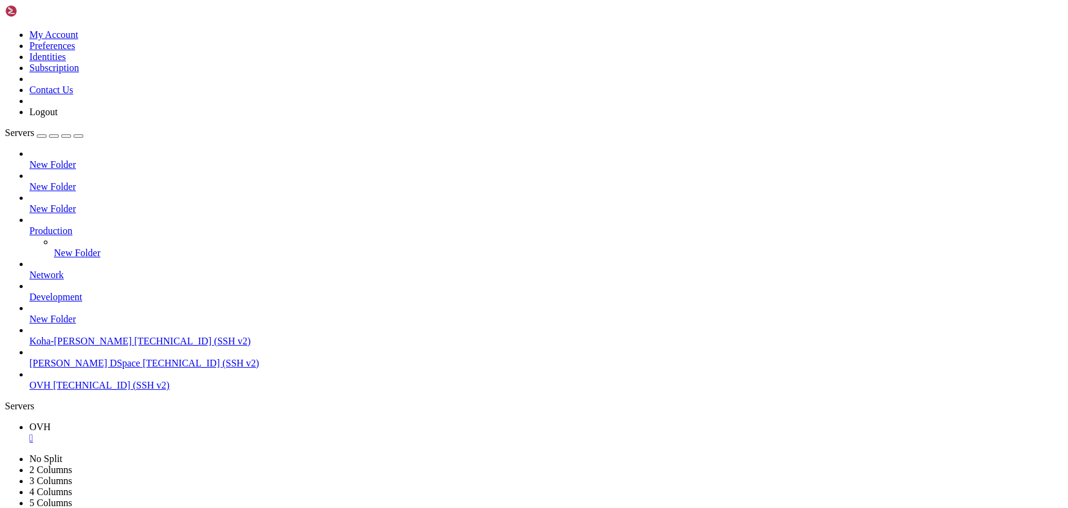
scroll to position [24540, 0]
drag, startPoint x: 77, startPoint y: 1029, endPoint x: 70, endPoint y: 1033, distance: 8.0
drag, startPoint x: 320, startPoint y: 830, endPoint x: 234, endPoint y: 821, distance: 86.8
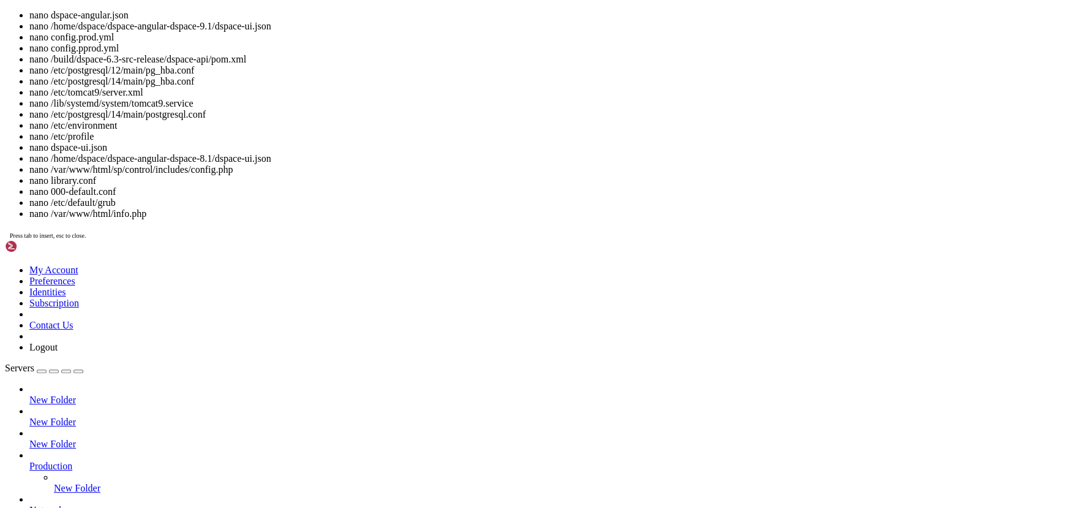
scroll to position [24550, 0]
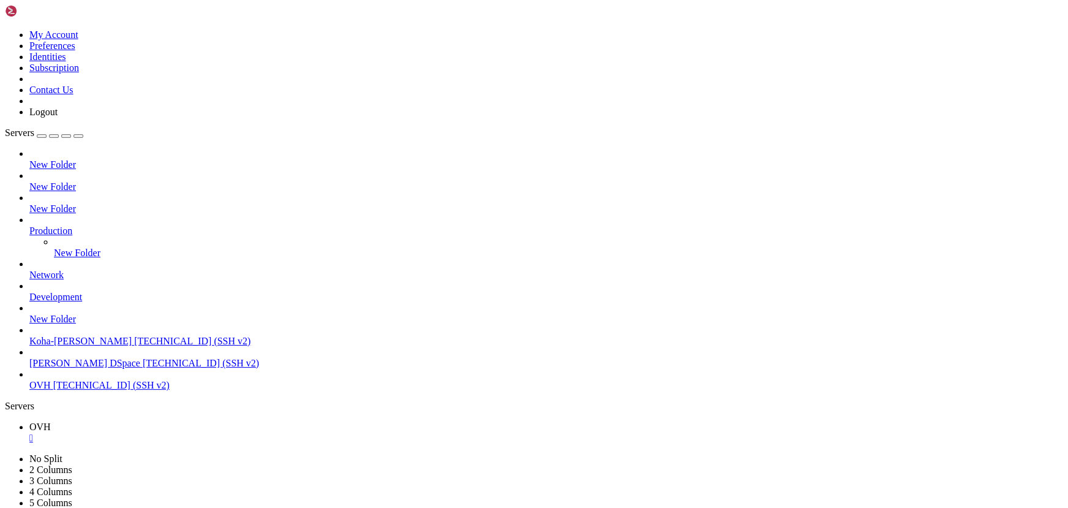
drag, startPoint x: 258, startPoint y: 891, endPoint x: 193, endPoint y: 887, distance: 65.0
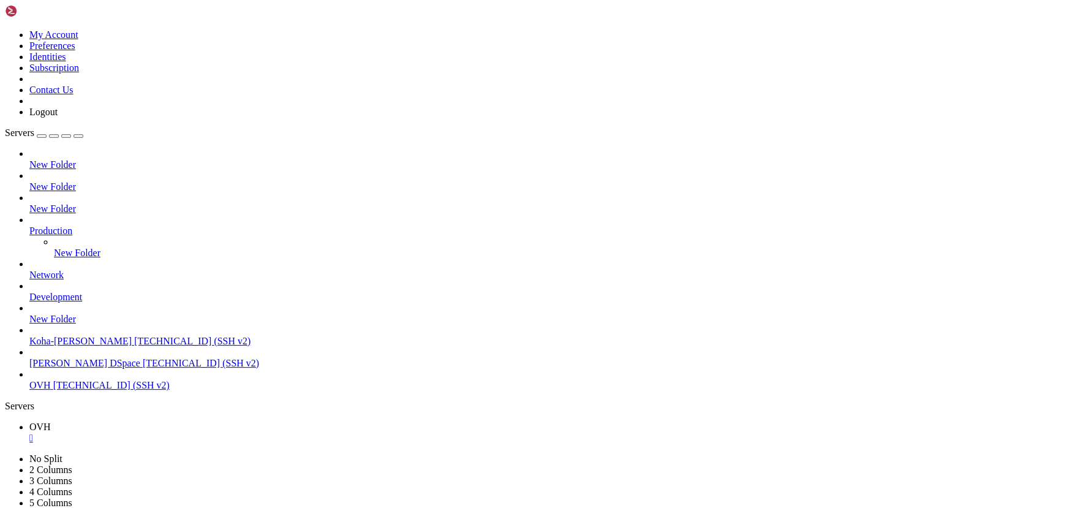
drag, startPoint x: 154, startPoint y: 1044, endPoint x: 334, endPoint y: 1043, distance: 180.0
drag, startPoint x: 167, startPoint y: 1060, endPoint x: 422, endPoint y: 1017, distance: 259.6
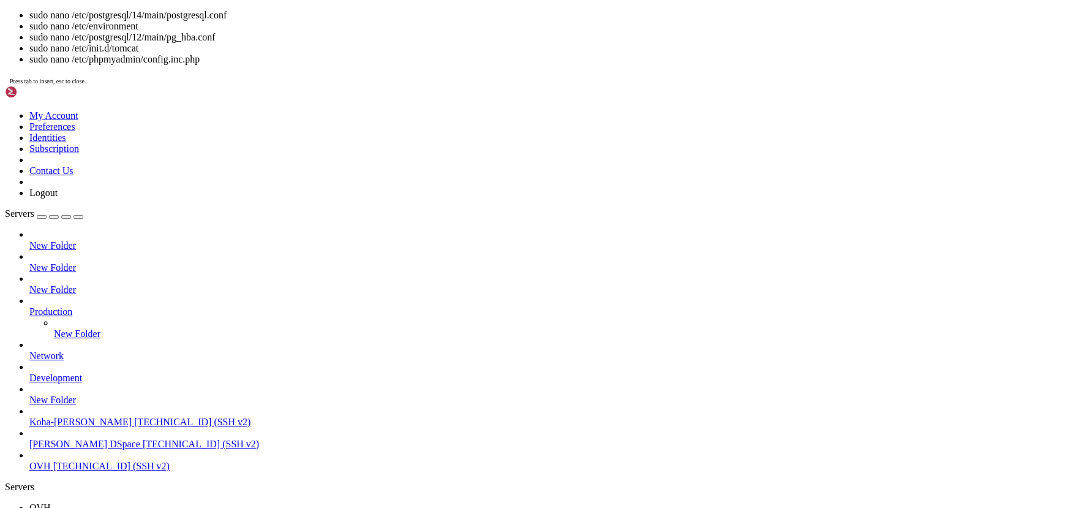
scroll to position [24592, 0]
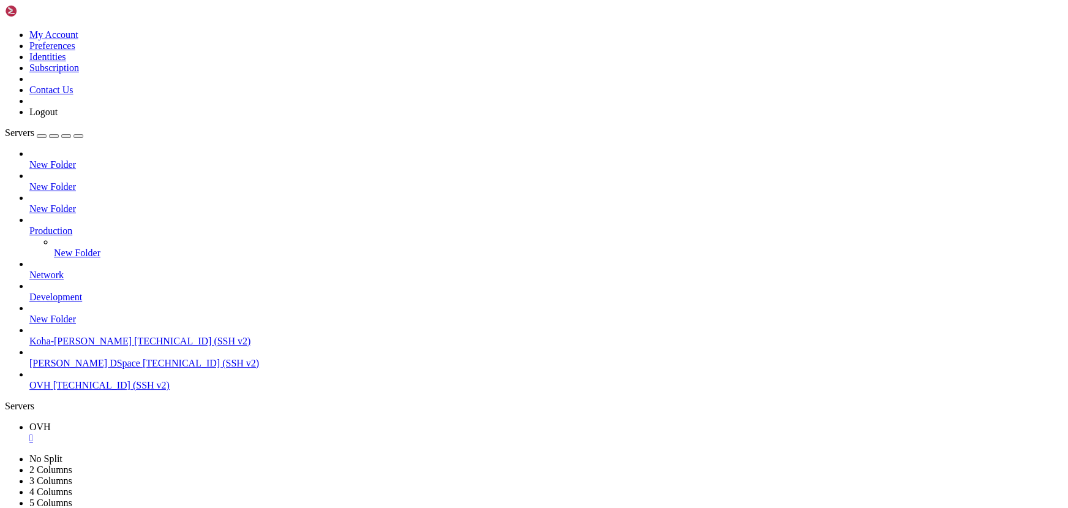
drag, startPoint x: 196, startPoint y: 720, endPoint x: 120, endPoint y: 714, distance: 76.1
drag, startPoint x: 190, startPoint y: 806, endPoint x: 97, endPoint y: 790, distance: 93.7
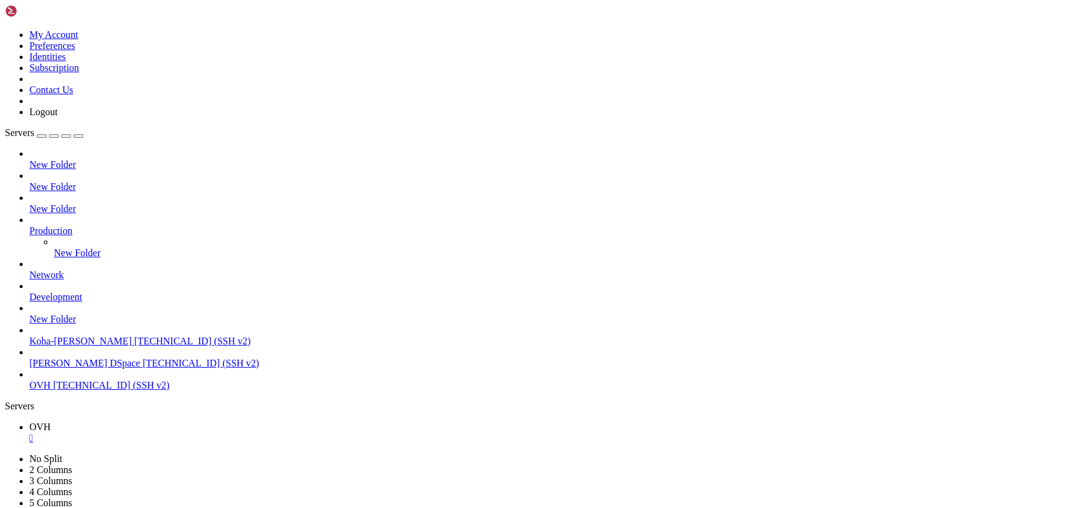
scroll to position [24613, 0]
drag, startPoint x: 191, startPoint y: 765, endPoint x: 86, endPoint y: 759, distance: 104.9
drag, startPoint x: 270, startPoint y: 774, endPoint x: 148, endPoint y: 761, distance: 123.2
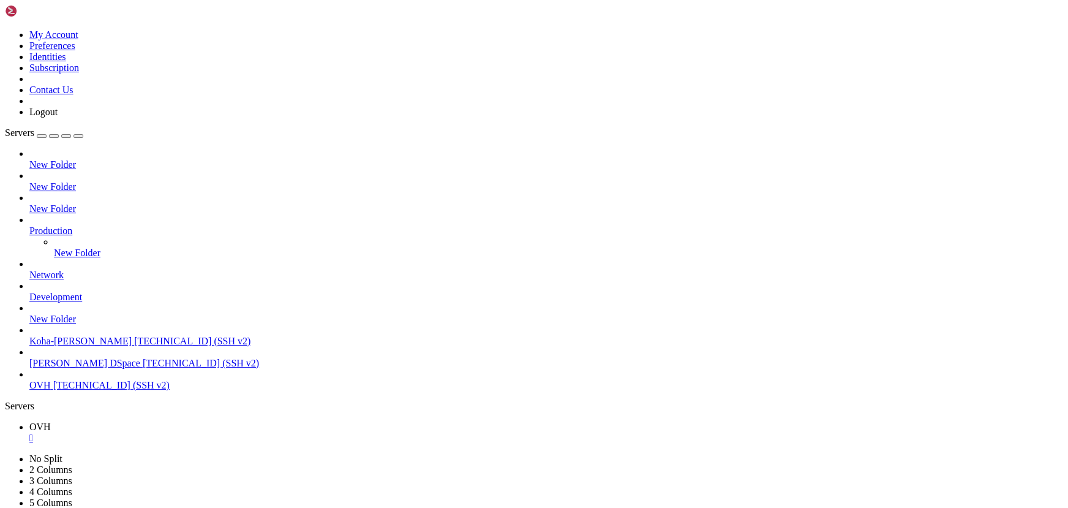
drag, startPoint x: 181, startPoint y: 912, endPoint x: 108, endPoint y: 902, distance: 73.6
drag, startPoint x: 211, startPoint y: 785, endPoint x: 108, endPoint y: 766, distance: 104.5
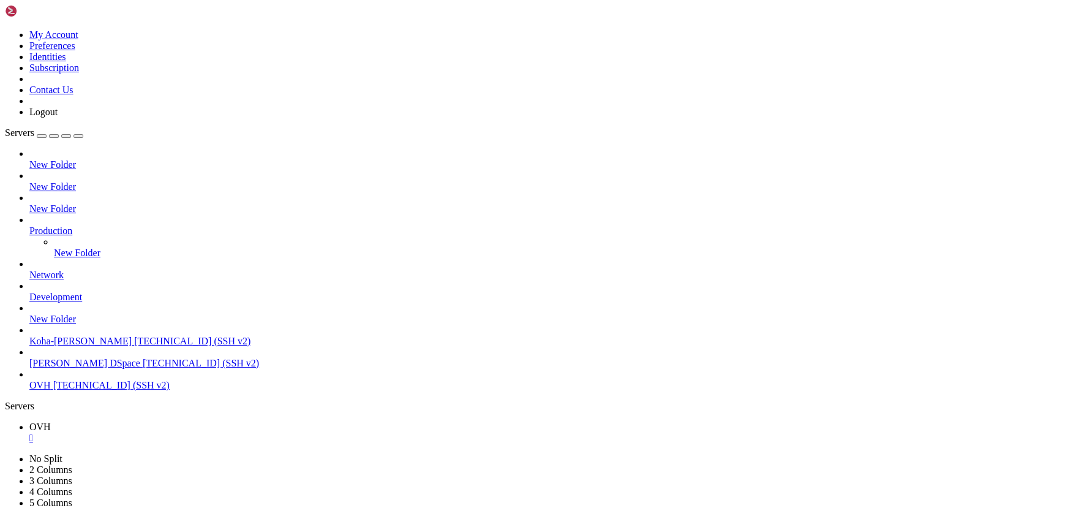
drag, startPoint x: 151, startPoint y: 711, endPoint x: 92, endPoint y: 714, distance: 58.9
drag, startPoint x: 182, startPoint y: 784, endPoint x: 99, endPoint y: 781, distance: 83.3
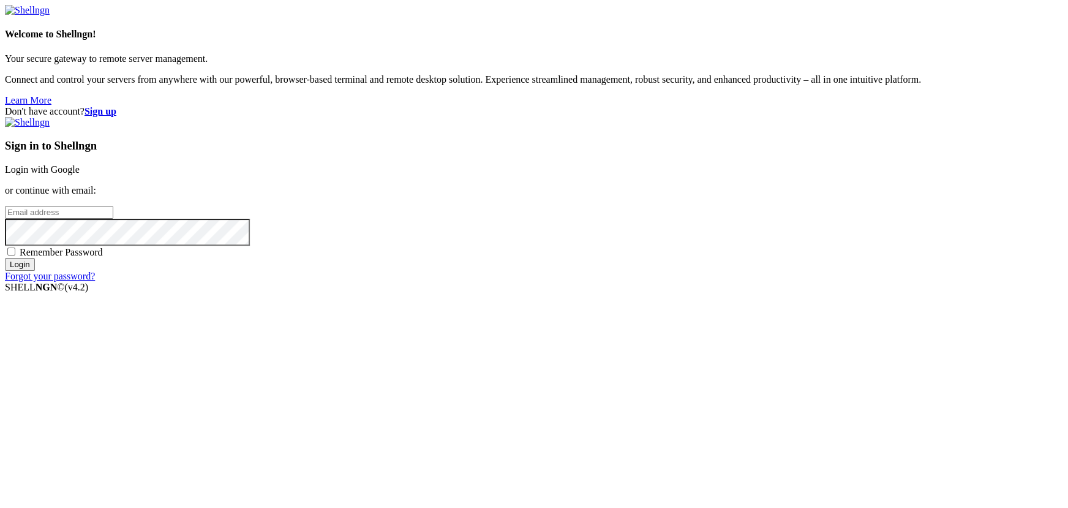
click at [320, 281] on div "Don't have account? Sign up Sign in to Shellngn Login with Google or continue w…" at bounding box center [534, 194] width 1058 height 176
click at [80, 174] on link "Login with Google" at bounding box center [42, 169] width 75 height 10
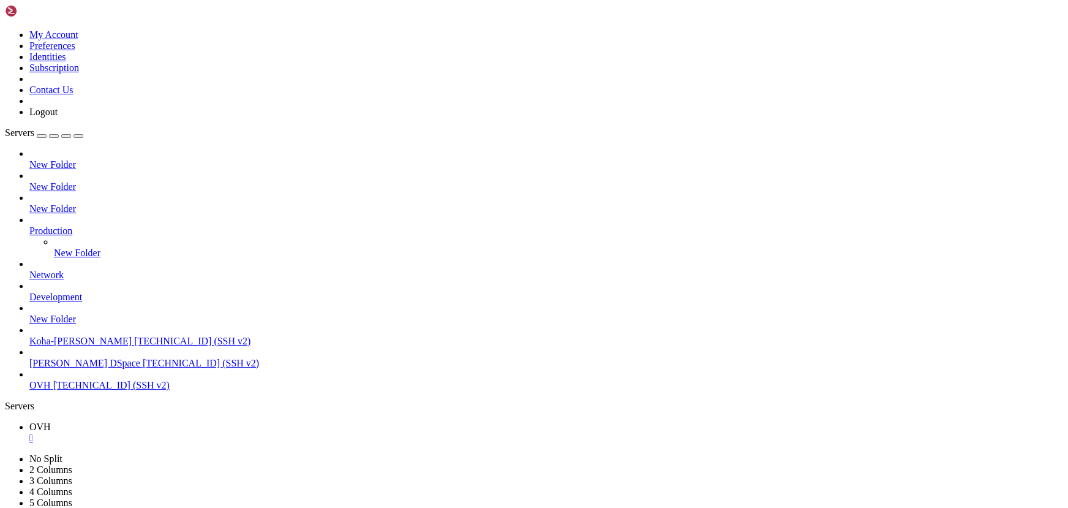
scroll to position [47738, 0]
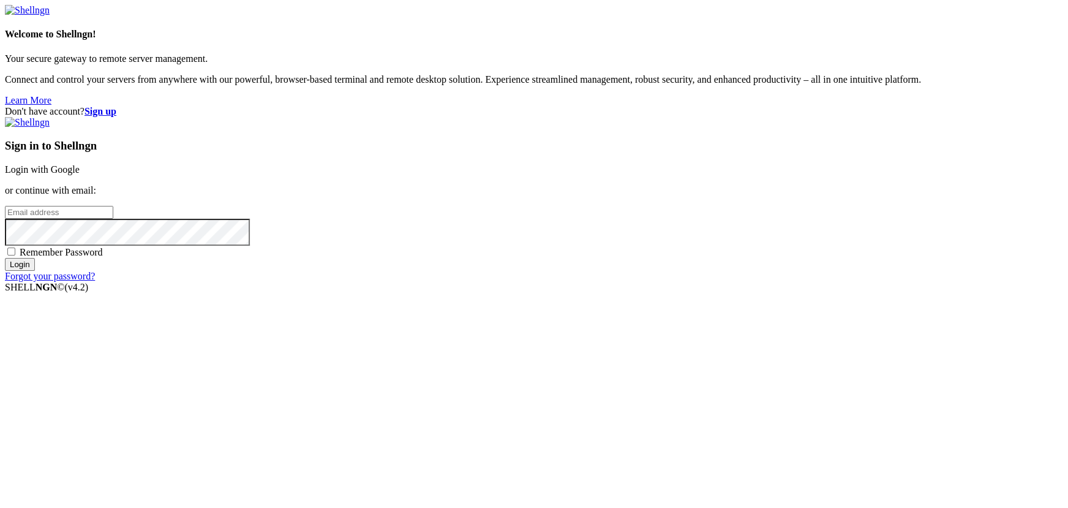
click at [215, 85] on p "Connect and control your servers from anywhere with our powerful, browser-based…" at bounding box center [534, 79] width 1058 height 11
click at [80, 174] on link "Login with Google" at bounding box center [42, 169] width 75 height 10
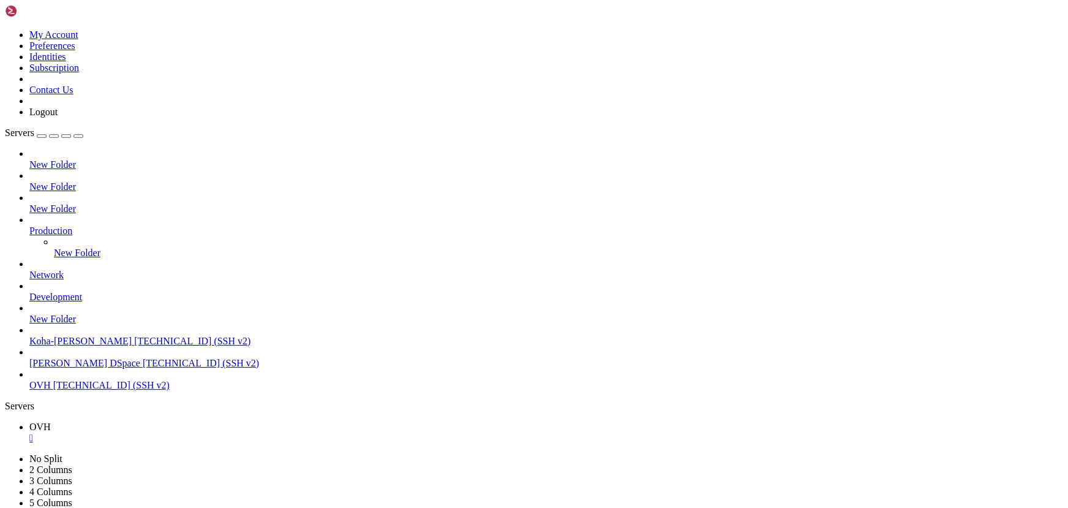
scroll to position [47738, 0]
drag, startPoint x: 243, startPoint y: 1063, endPoint x: 182, endPoint y: 1015, distance: 77.5
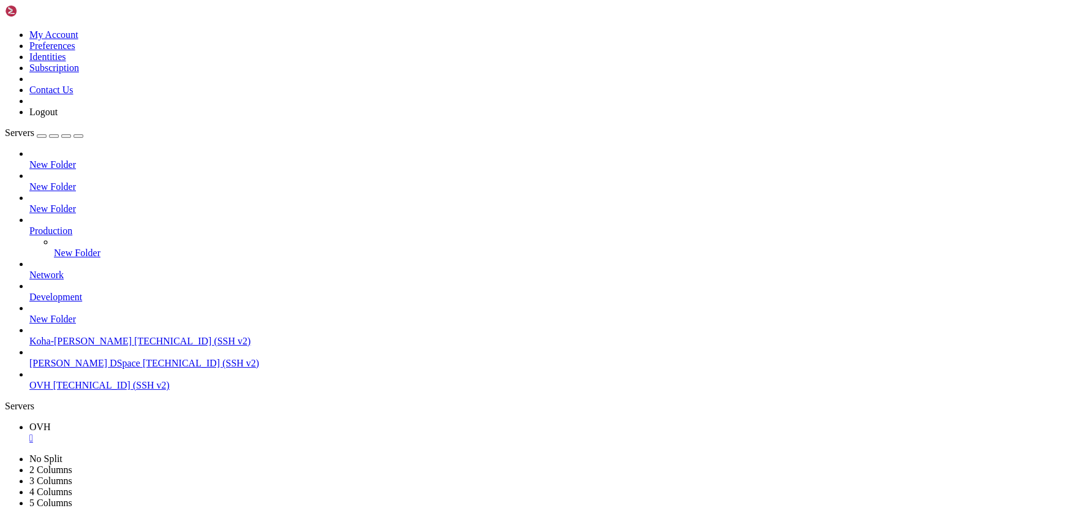
scroll to position [47758, 0]
drag, startPoint x: 116, startPoint y: 814, endPoint x: 42, endPoint y: 802, distance: 74.5
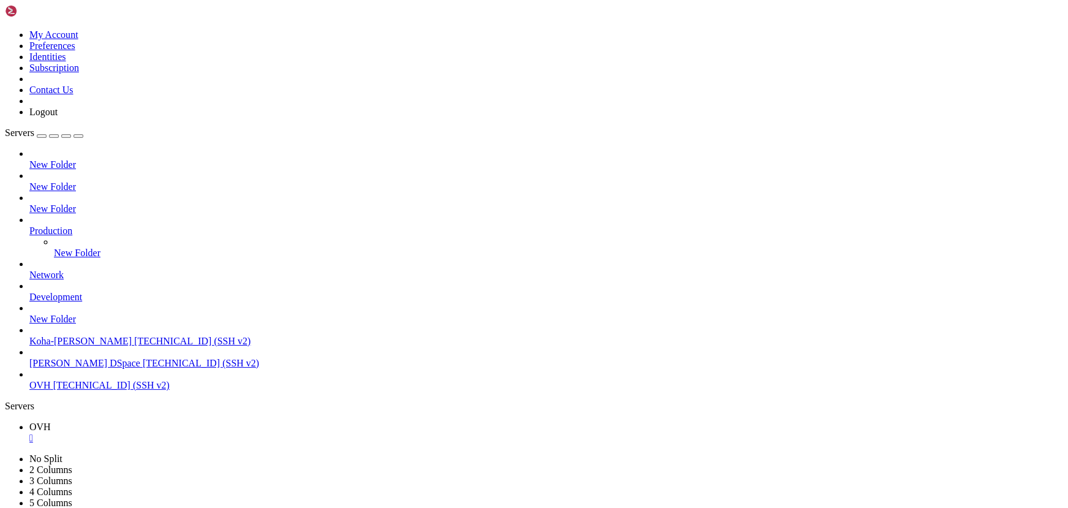
drag, startPoint x: 107, startPoint y: 768, endPoint x: 90, endPoint y: 764, distance: 17.5
drag, startPoint x: 220, startPoint y: 816, endPoint x: 140, endPoint y: 803, distance: 81.3
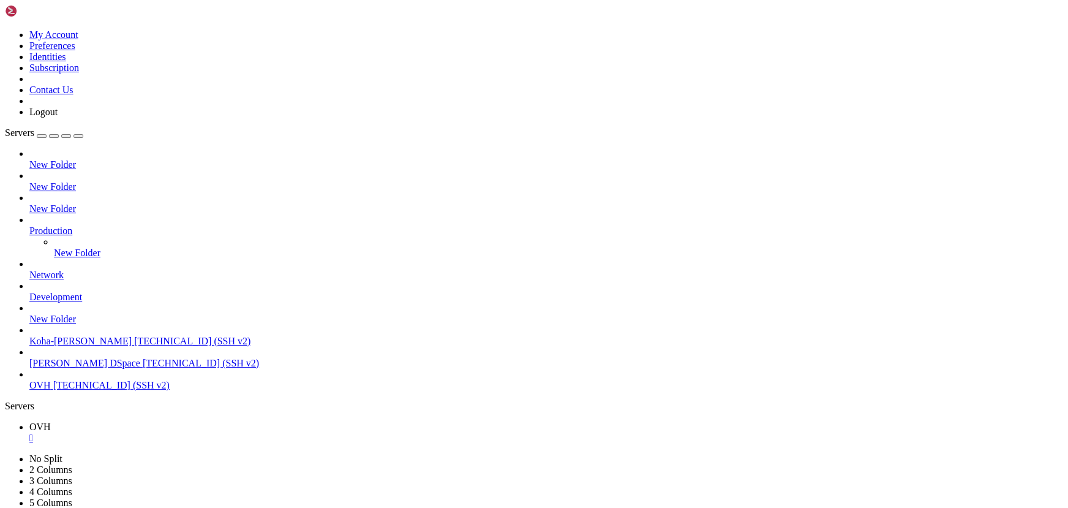
drag, startPoint x: 291, startPoint y: 858, endPoint x: 240, endPoint y: 855, distance: 50.9
drag, startPoint x: 196, startPoint y: 800, endPoint x: 153, endPoint y: 789, distance: 44.4
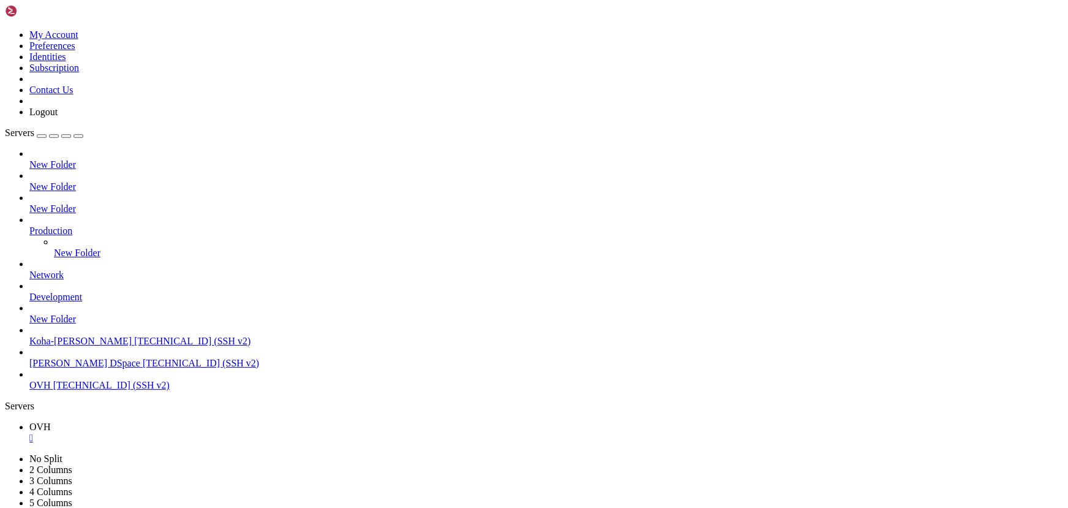
drag, startPoint x: 212, startPoint y: 755, endPoint x: 141, endPoint y: 749, distance: 70.6
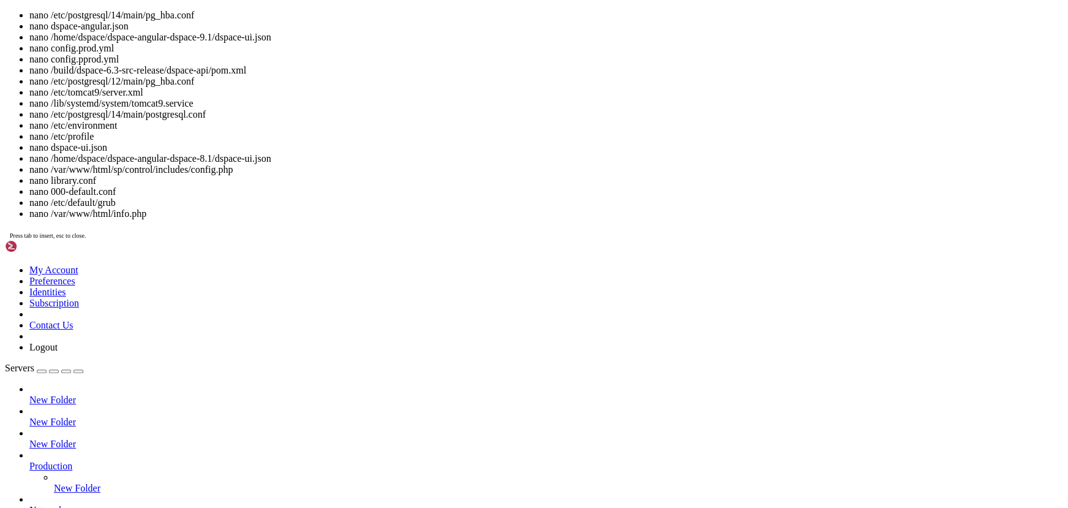
drag, startPoint x: 126, startPoint y: 1126, endPoint x: 87, endPoint y: 1116, distance: 40.5
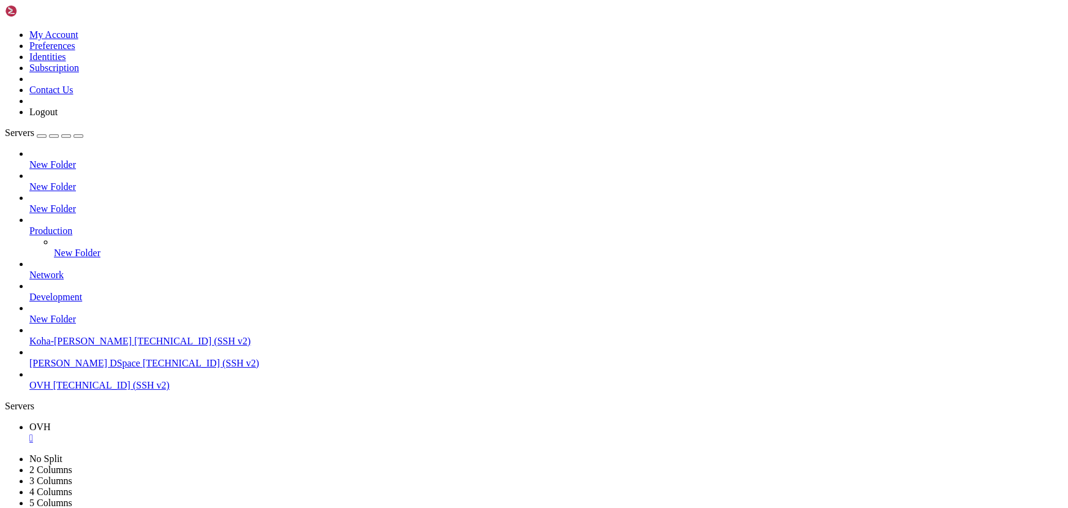
drag, startPoint x: 71, startPoint y: 1030, endPoint x: 269, endPoint y: 954, distance: 211.8
drag, startPoint x: 118, startPoint y: 827, endPoint x: 56, endPoint y: 815, distance: 63.6
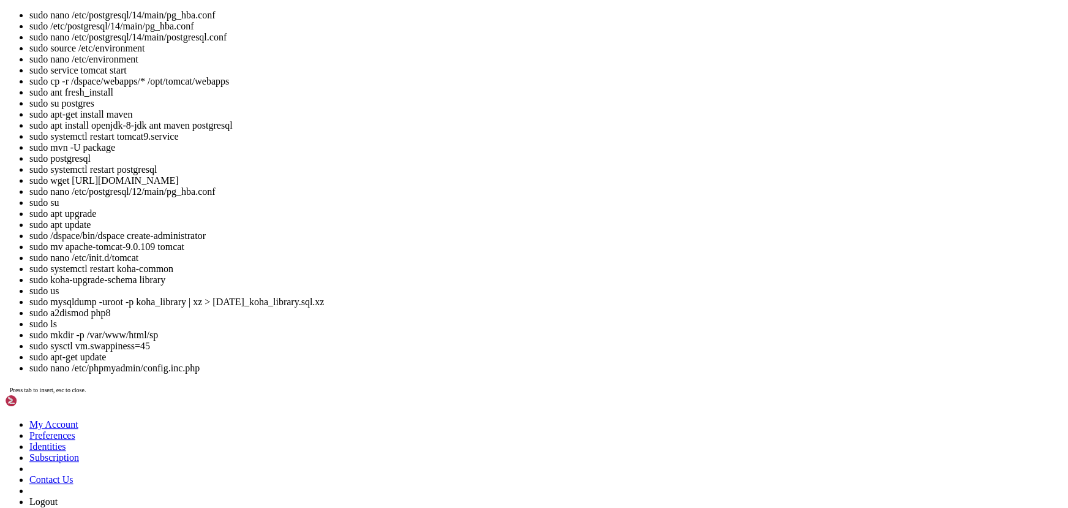
scroll to position [98629, 0]
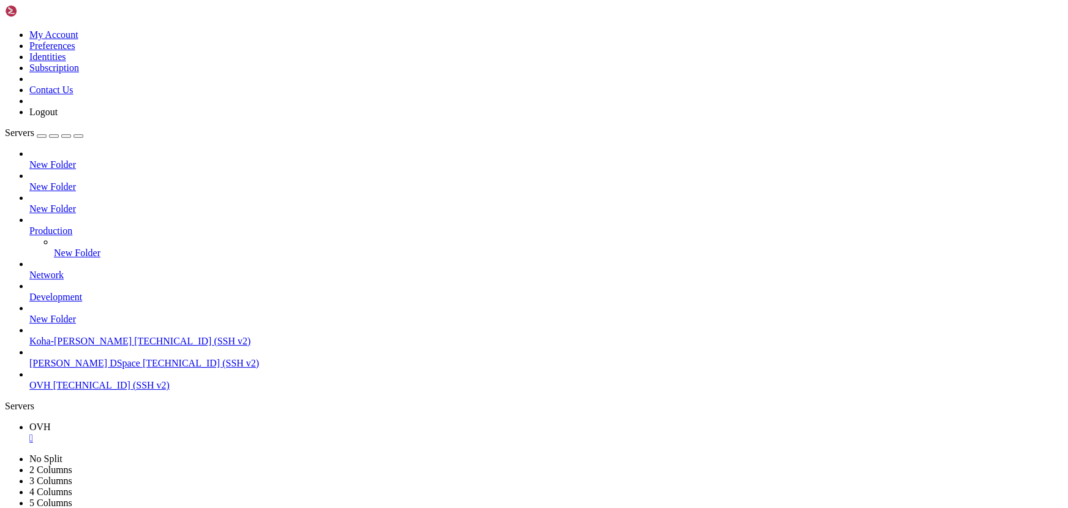
drag, startPoint x: 211, startPoint y: 954, endPoint x: 217, endPoint y: 998, distance: 45.2
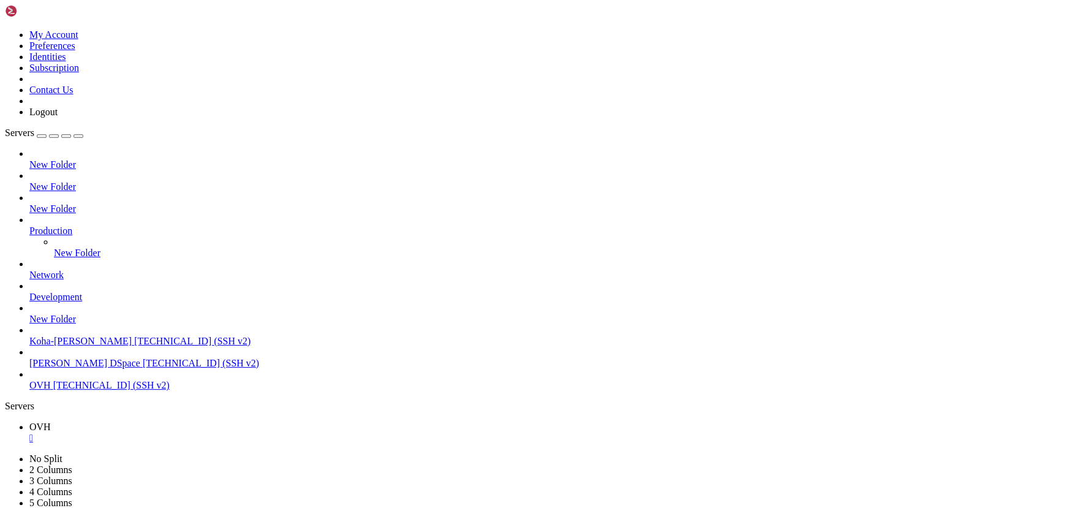
drag, startPoint x: 141, startPoint y: 842, endPoint x: 333, endPoint y: 790, distance: 199.3
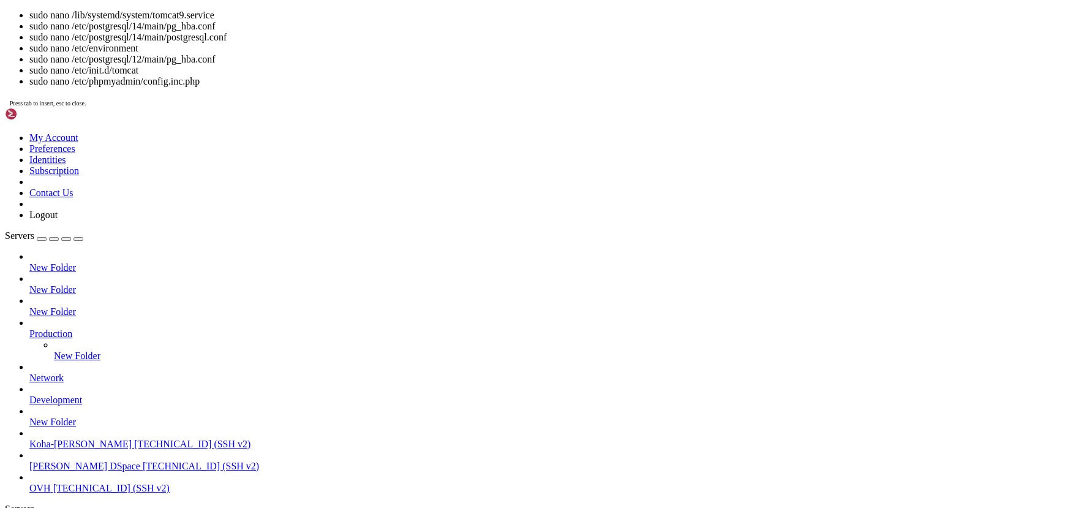
scroll to position [98640, 0]
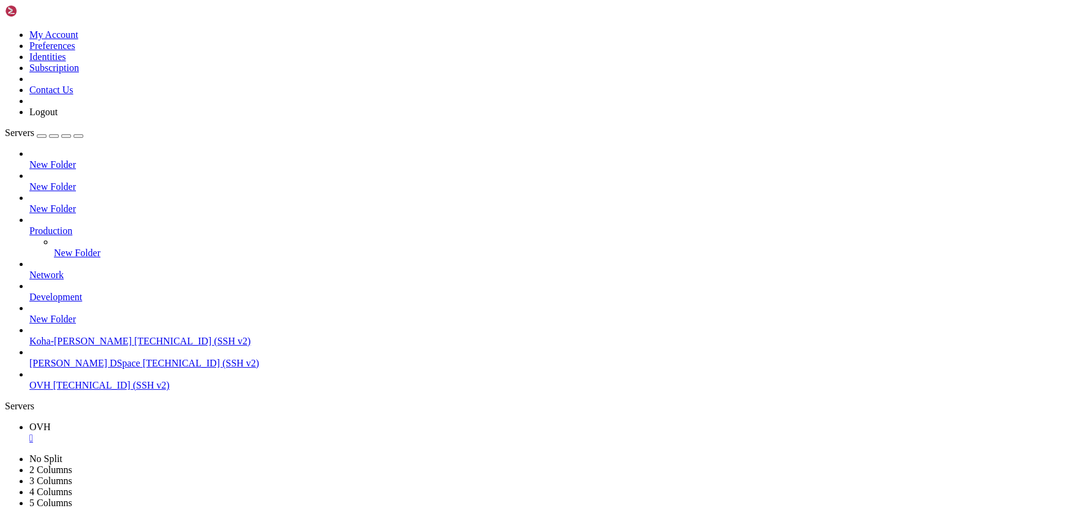
drag, startPoint x: 50, startPoint y: 784, endPoint x: 32, endPoint y: 787, distance: 18.6
drag, startPoint x: 15, startPoint y: 855, endPoint x: 26, endPoint y: 849, distance: 12.1
drag, startPoint x: 33, startPoint y: 824, endPoint x: 146, endPoint y: 885, distance: 127.9
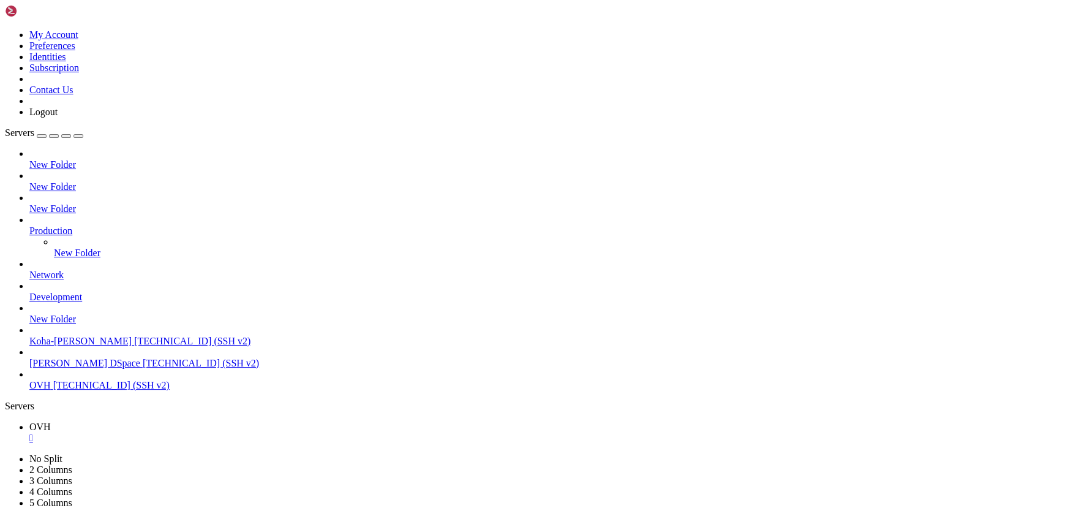
drag, startPoint x: 42, startPoint y: 864, endPoint x: 216, endPoint y: 861, distance: 174.5
drag, startPoint x: 223, startPoint y: 866, endPoint x: 149, endPoint y: 886, distance: 76.8
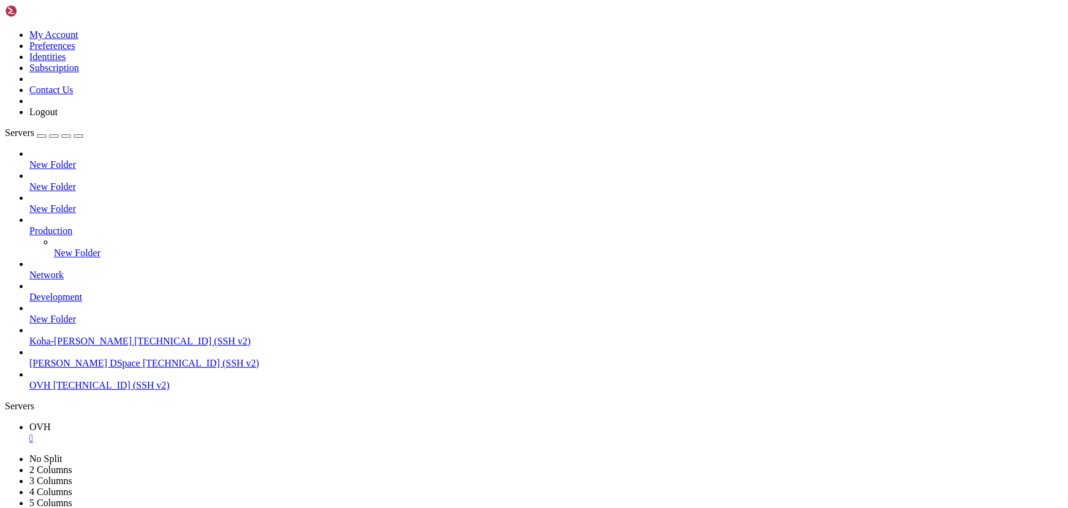
drag, startPoint x: 220, startPoint y: 743, endPoint x: 144, endPoint y: 741, distance: 76.5
drag, startPoint x: 658, startPoint y: 1043, endPoint x: 542, endPoint y: 1044, distance: 116.3
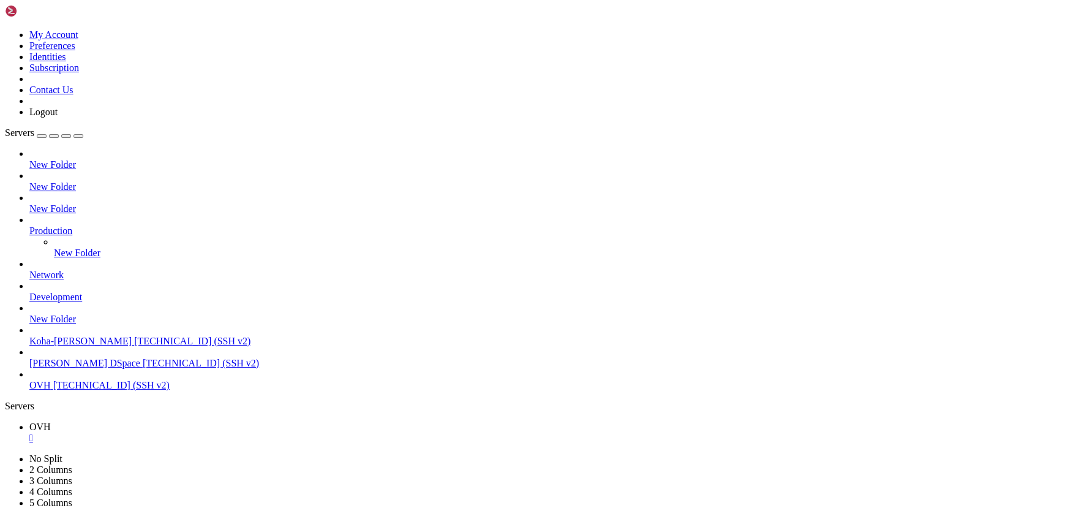
drag, startPoint x: 217, startPoint y: 1006, endPoint x: 179, endPoint y: 1044, distance: 54.5
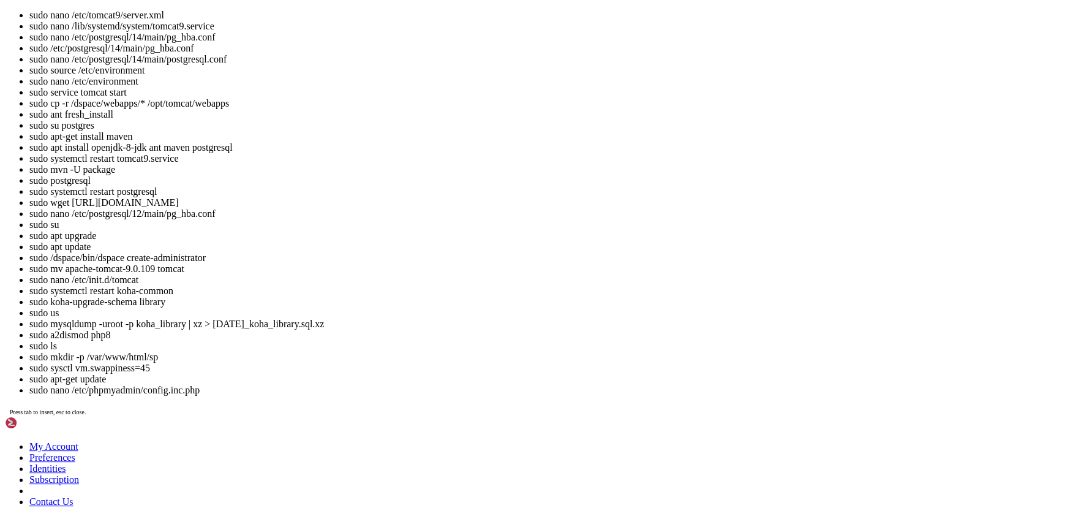
scroll to position [98671, 0]
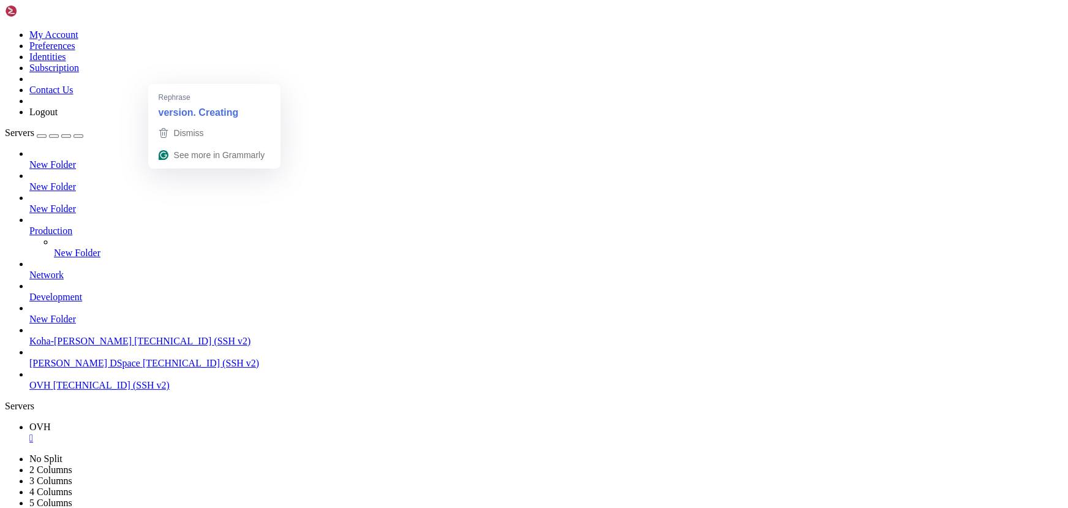
drag, startPoint x: 246, startPoint y: 830, endPoint x: 215, endPoint y: 825, distance: 31.7
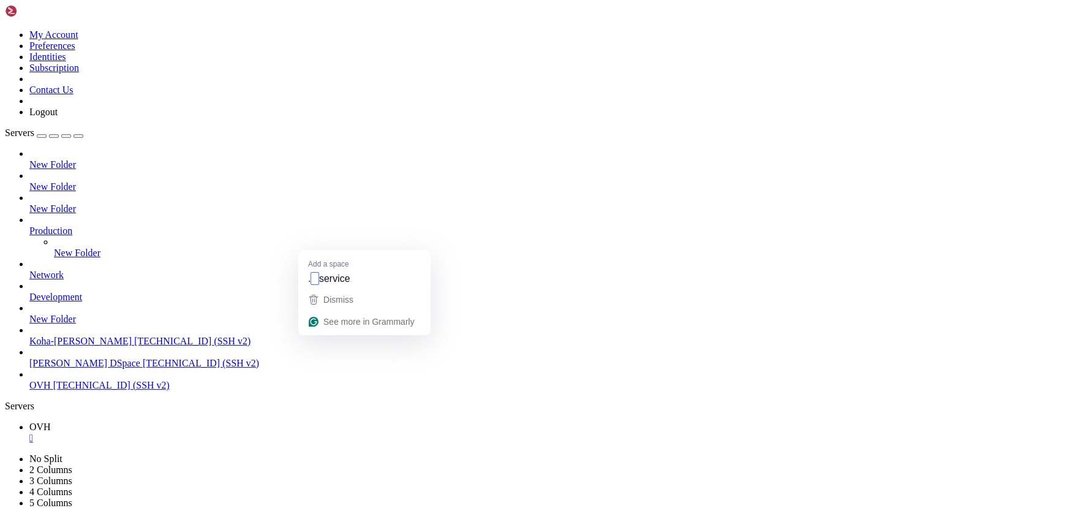
drag, startPoint x: 233, startPoint y: 802, endPoint x: 89, endPoint y: 784, distance: 145.0
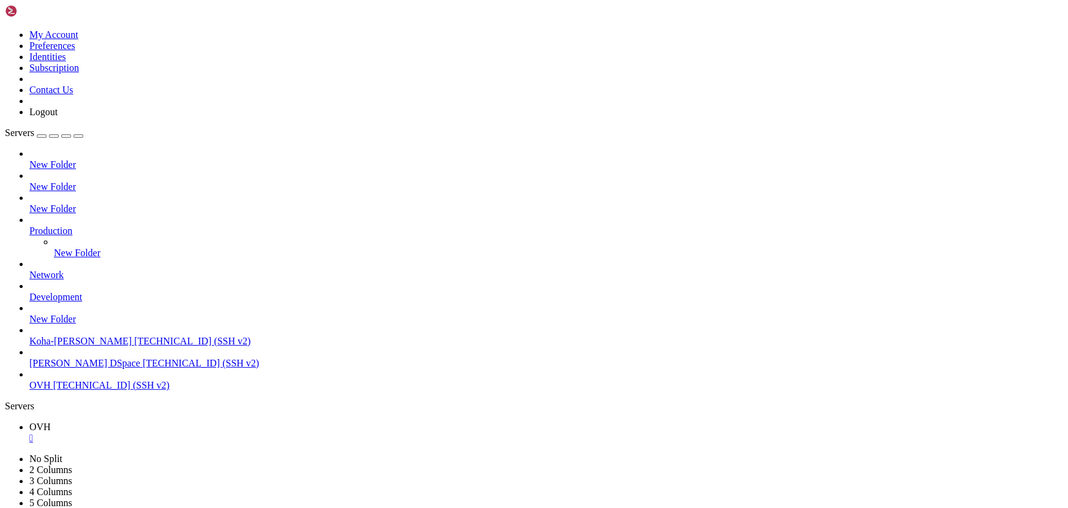
scroll to position [98691, 0]
drag, startPoint x: 202, startPoint y: 819, endPoint x: 137, endPoint y: 803, distance: 67.0
drag, startPoint x: 353, startPoint y: 836, endPoint x: 159, endPoint y: 788, distance: 200.4
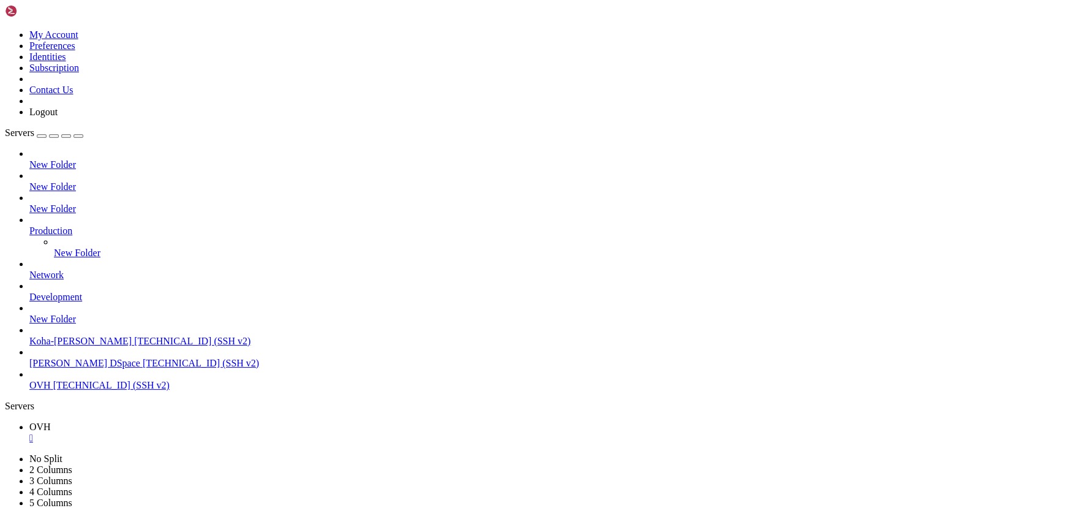
drag, startPoint x: 250, startPoint y: 837, endPoint x: 156, endPoint y: 818, distance: 95.7
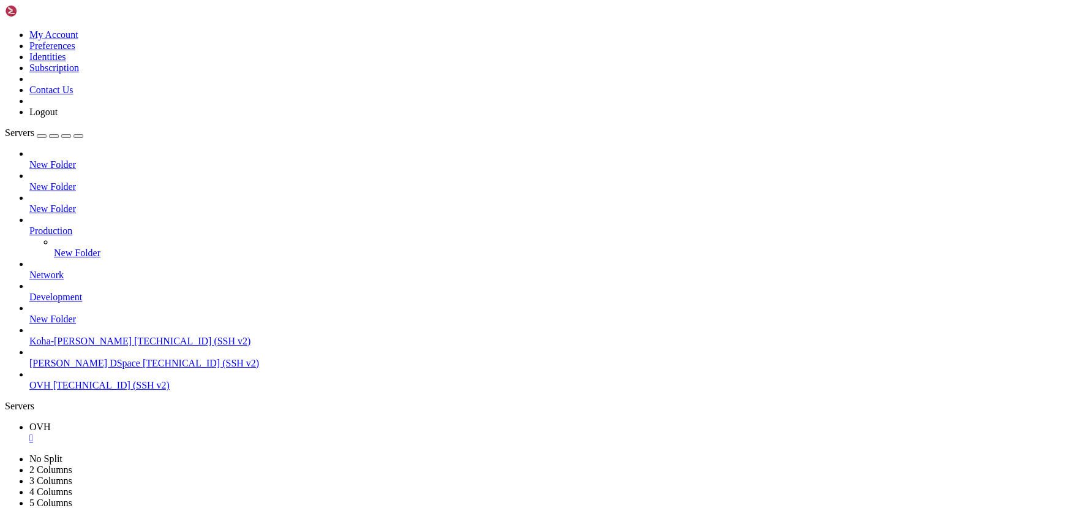
drag, startPoint x: 246, startPoint y: 844, endPoint x: 146, endPoint y: 822, distance: 102.9
drag, startPoint x: 165, startPoint y: 838, endPoint x: 142, endPoint y: 837, distance: 22.7
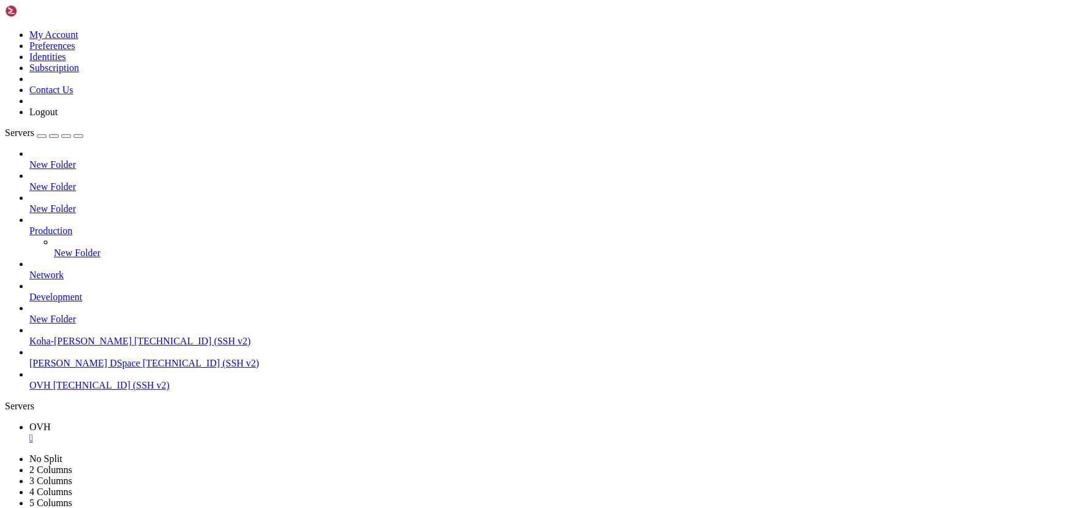
scroll to position [98785, 0]
drag, startPoint x: 234, startPoint y: 815, endPoint x: 163, endPoint y: 803, distance: 71.5
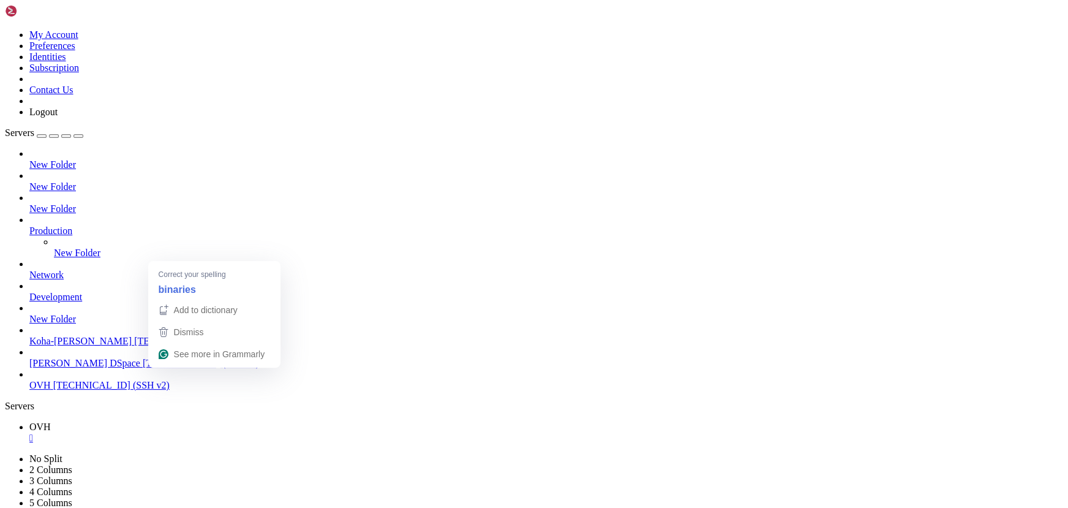
drag, startPoint x: 282, startPoint y: 837, endPoint x: 154, endPoint y: 828, distance: 128.3
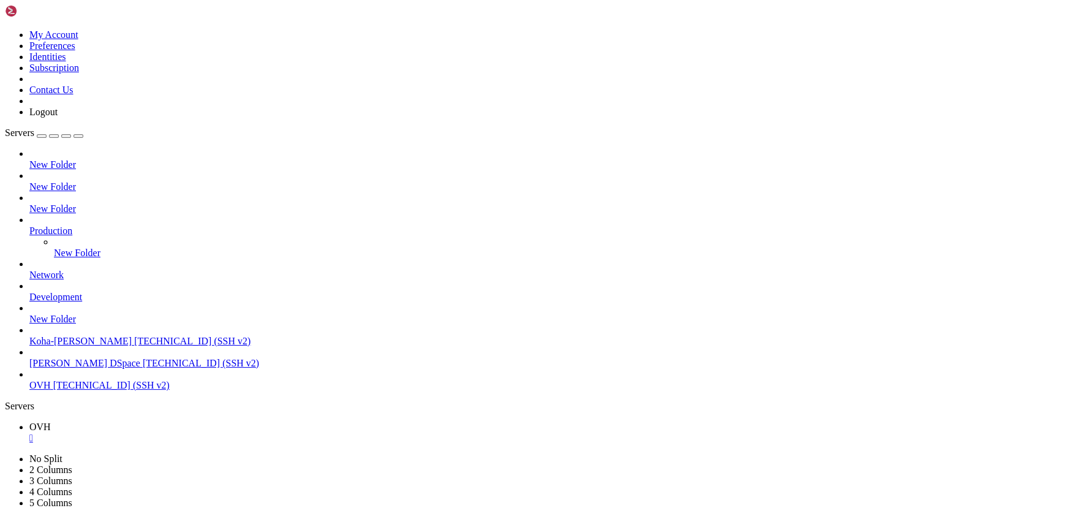
scroll to position [98806, 0]
drag, startPoint x: 285, startPoint y: 926, endPoint x: 273, endPoint y: 921, distance: 12.4
drag, startPoint x: 307, startPoint y: 882, endPoint x: 268, endPoint y: 870, distance: 41.0
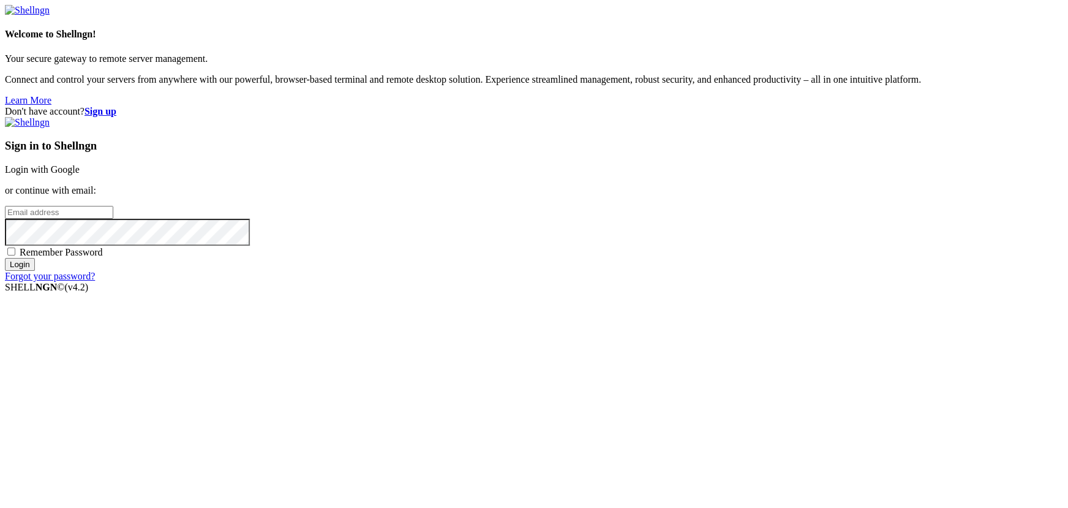
click at [280, 85] on p "Connect and control your servers from anywhere with our powerful, browser-based…" at bounding box center [534, 79] width 1058 height 11
click at [80, 174] on link "Login with Google" at bounding box center [42, 169] width 75 height 10
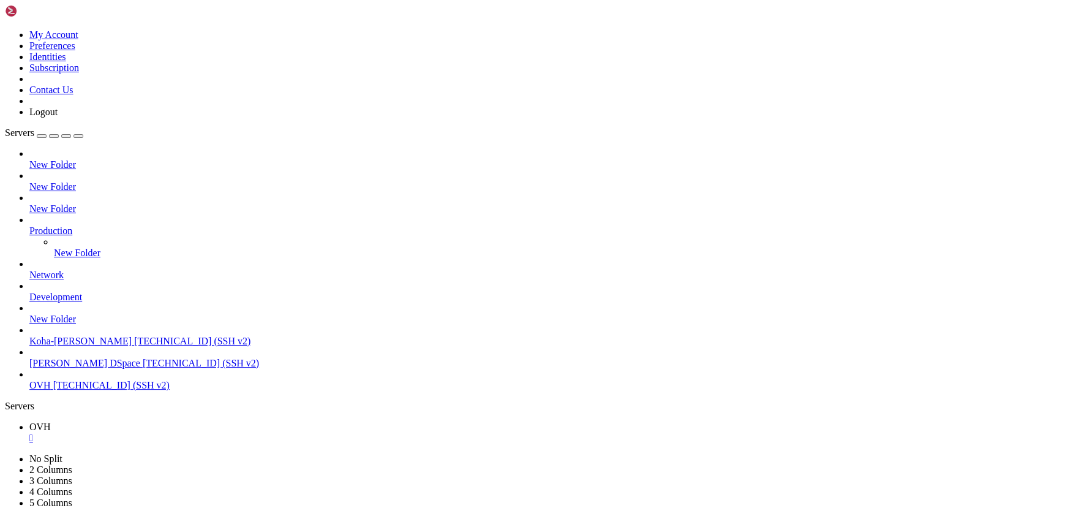
scroll to position [98838, 0]
drag, startPoint x: 260, startPoint y: 855, endPoint x: 181, endPoint y: 836, distance: 81.7
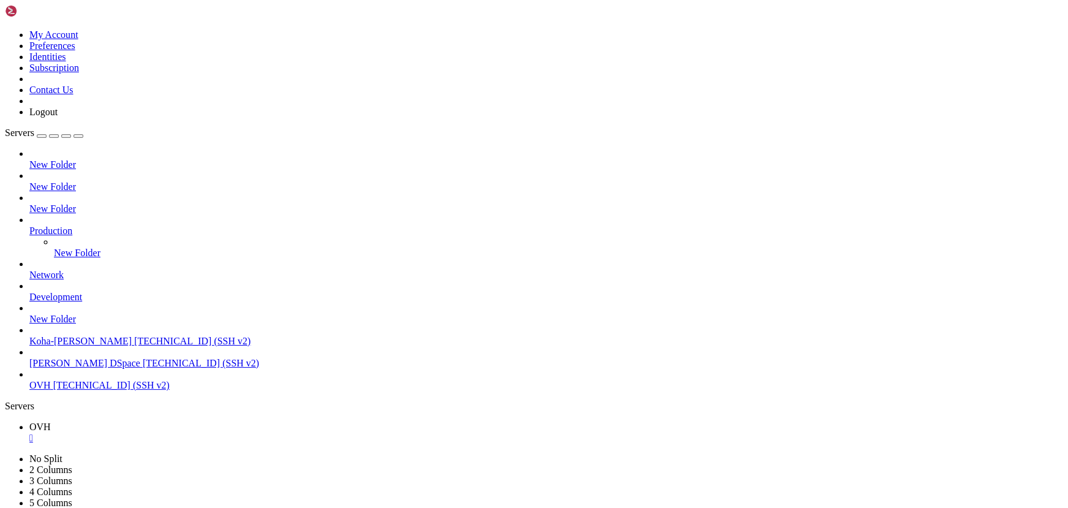
drag, startPoint x: 252, startPoint y: 780, endPoint x: 171, endPoint y: 794, distance: 81.4
drag, startPoint x: 275, startPoint y: 678, endPoint x: 211, endPoint y: 841, distance: 174.3
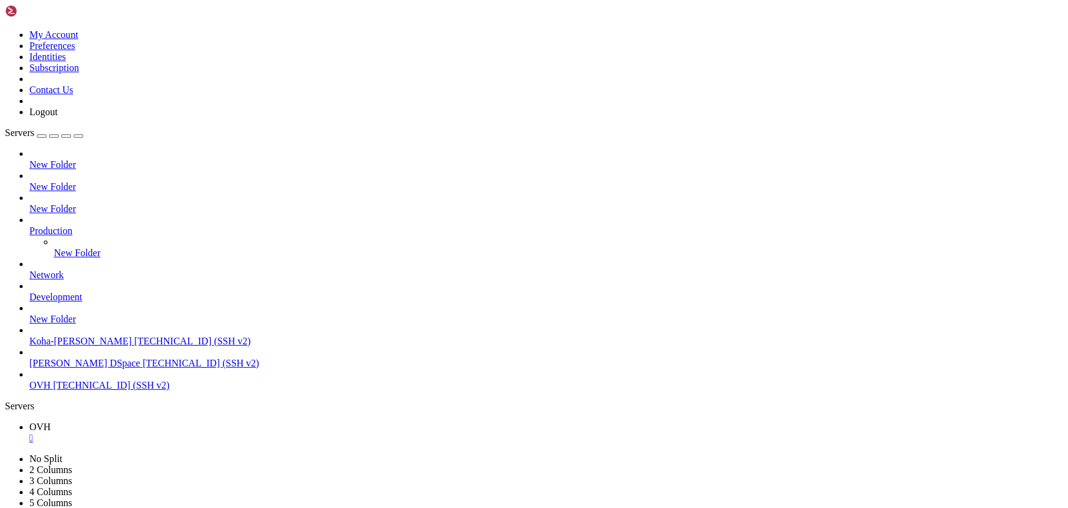
drag, startPoint x: 185, startPoint y: 746, endPoint x: 138, endPoint y: 746, distance: 47.1
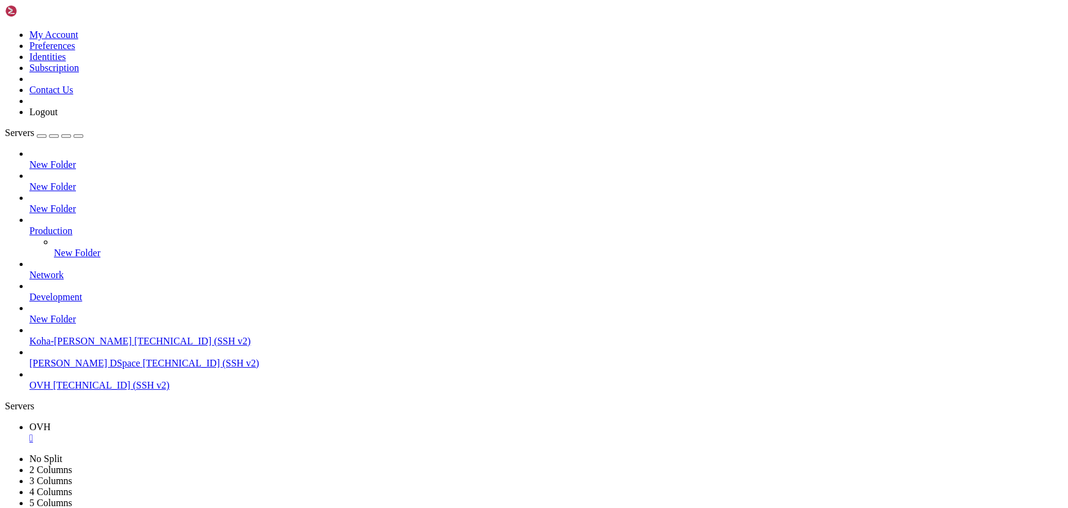
drag, startPoint x: 318, startPoint y: 845, endPoint x: 198, endPoint y: 840, distance: 120.7
drag, startPoint x: 228, startPoint y: 795, endPoint x: 189, endPoint y: 793, distance: 39.2
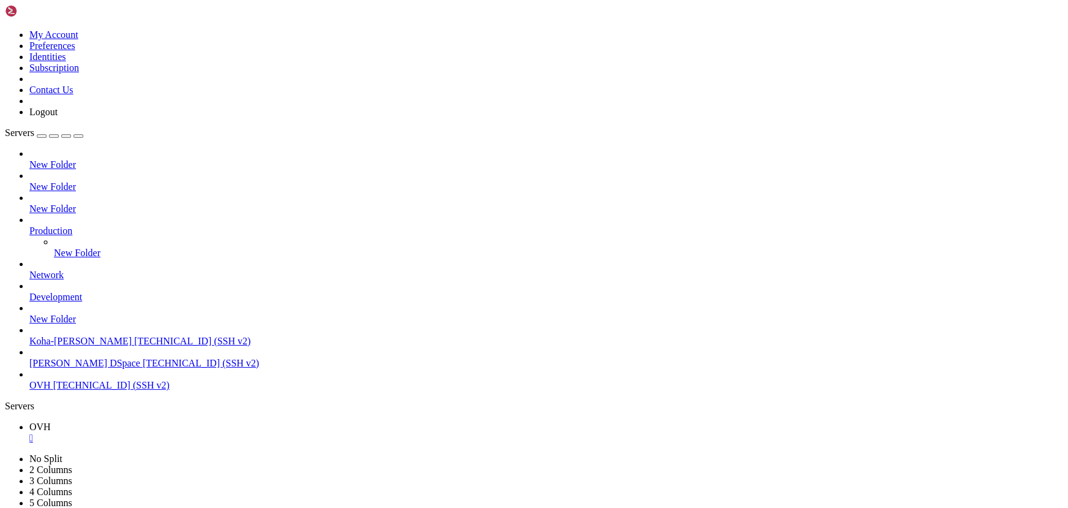
drag, startPoint x: 247, startPoint y: 802, endPoint x: 152, endPoint y: 796, distance: 94.4
drag, startPoint x: 207, startPoint y: 766, endPoint x: 128, endPoint y: 759, distance: 79.4
drag, startPoint x: 222, startPoint y: 755, endPoint x: 116, endPoint y: 756, distance: 105.9
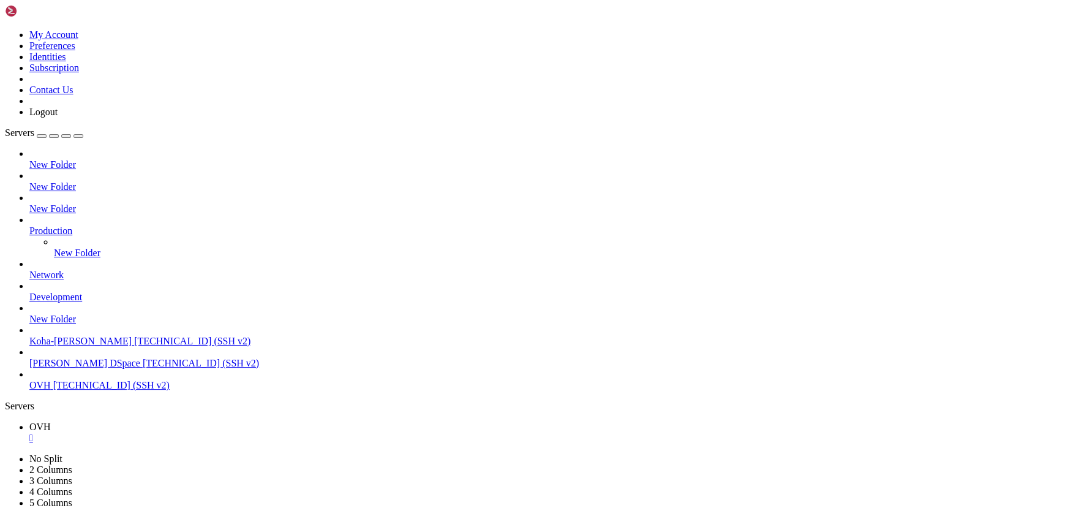
drag, startPoint x: 225, startPoint y: 764, endPoint x: 130, endPoint y: 765, distance: 95.5
drag, startPoint x: 228, startPoint y: 733, endPoint x: 155, endPoint y: 728, distance: 73.0
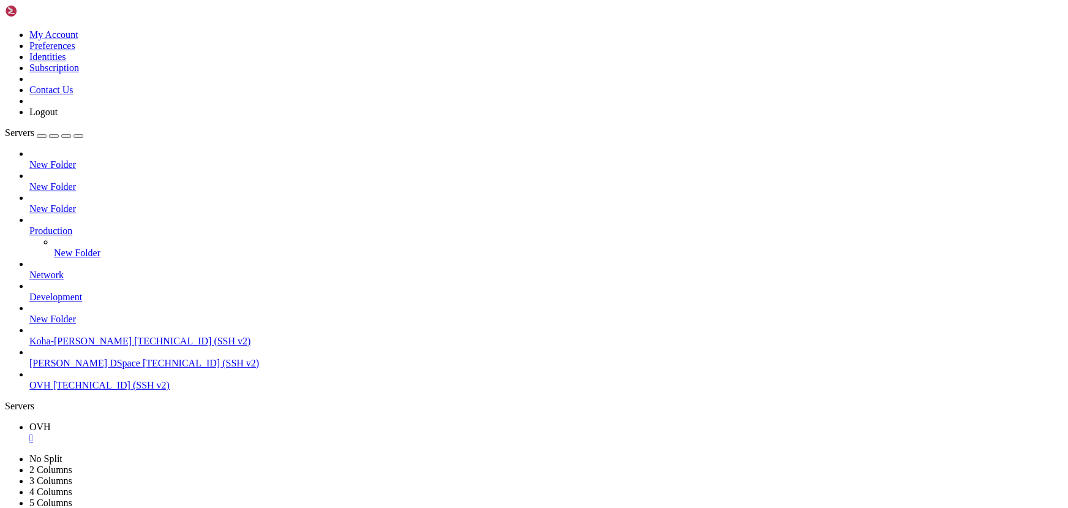
scroll to position [156598, 0]
drag, startPoint x: 244, startPoint y: 760, endPoint x: 138, endPoint y: 755, distance: 106.1
drag, startPoint x: 198, startPoint y: 816, endPoint x: 162, endPoint y: 809, distance: 36.7
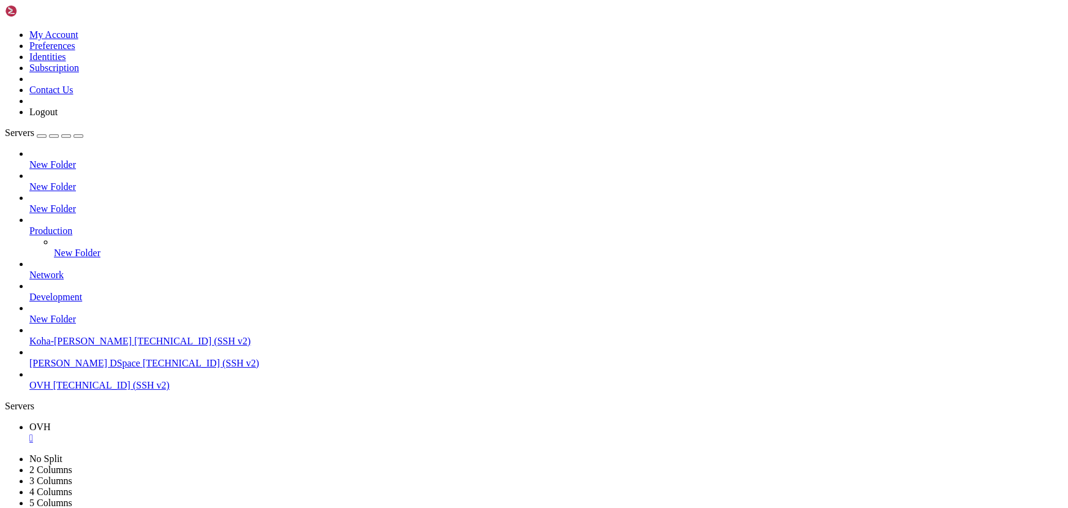
drag, startPoint x: 226, startPoint y: 669, endPoint x: 124, endPoint y: 787, distance: 155.8
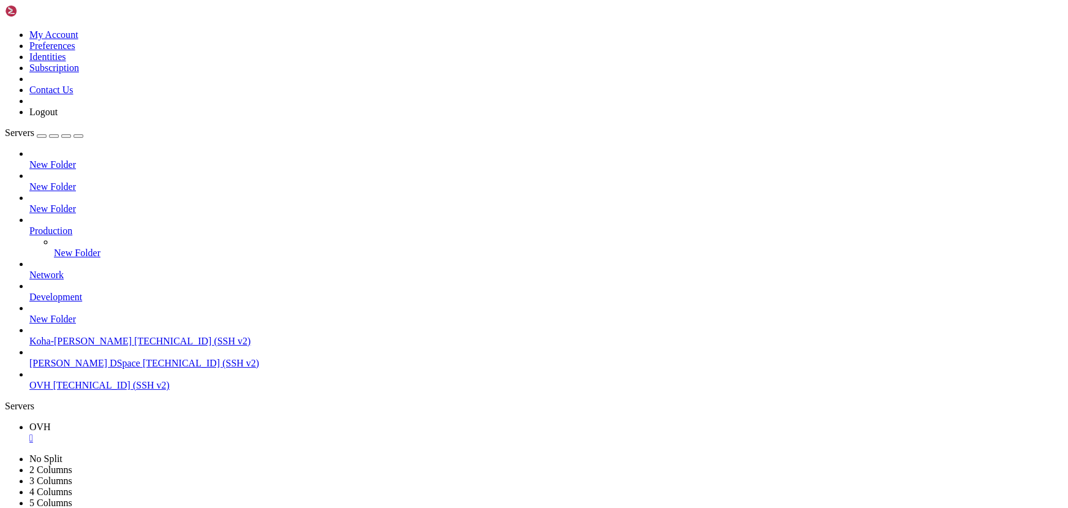
drag, startPoint x: 242, startPoint y: 785, endPoint x: 140, endPoint y: 776, distance: 102.6
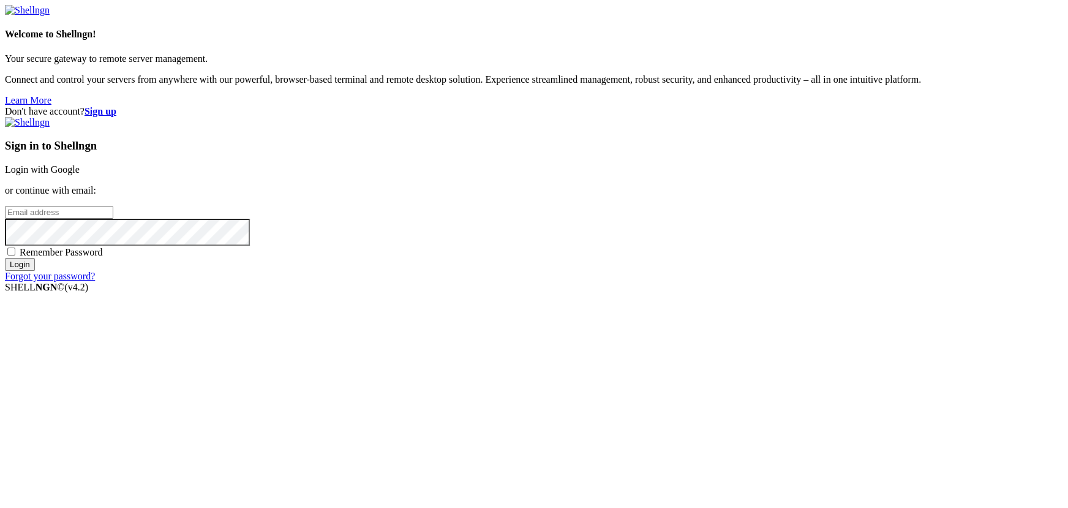
click at [310, 106] on div "Welcome to Shellngn! Your secure gateway to remote server management. Connect a…" at bounding box center [534, 55] width 1058 height 101
click at [80, 174] on link "Login with Google" at bounding box center [42, 169] width 75 height 10
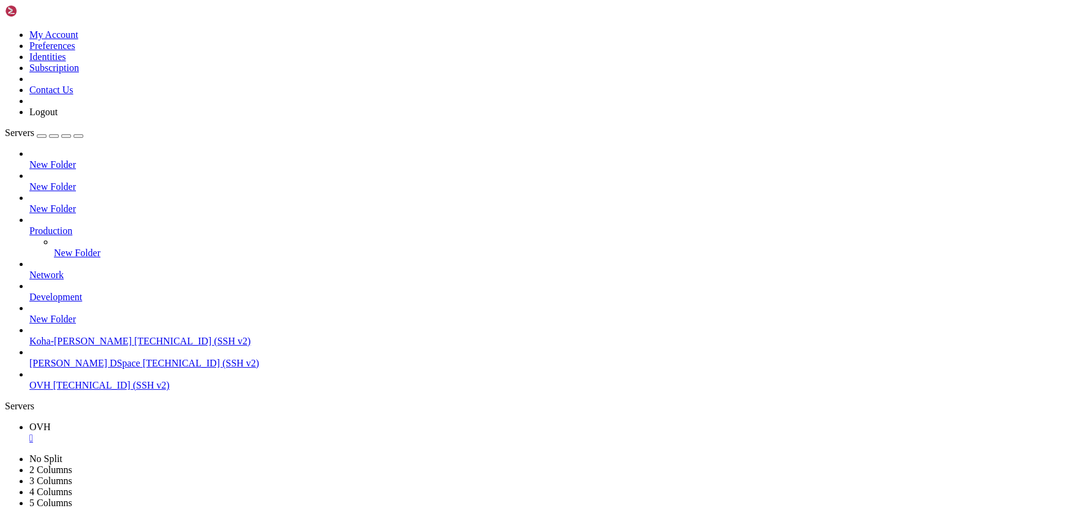
scroll to position [156816, 0]
drag, startPoint x: 242, startPoint y: 800, endPoint x: 179, endPoint y: 791, distance: 64.3
drag, startPoint x: 275, startPoint y: 823, endPoint x: 176, endPoint y: 815, distance: 99.5
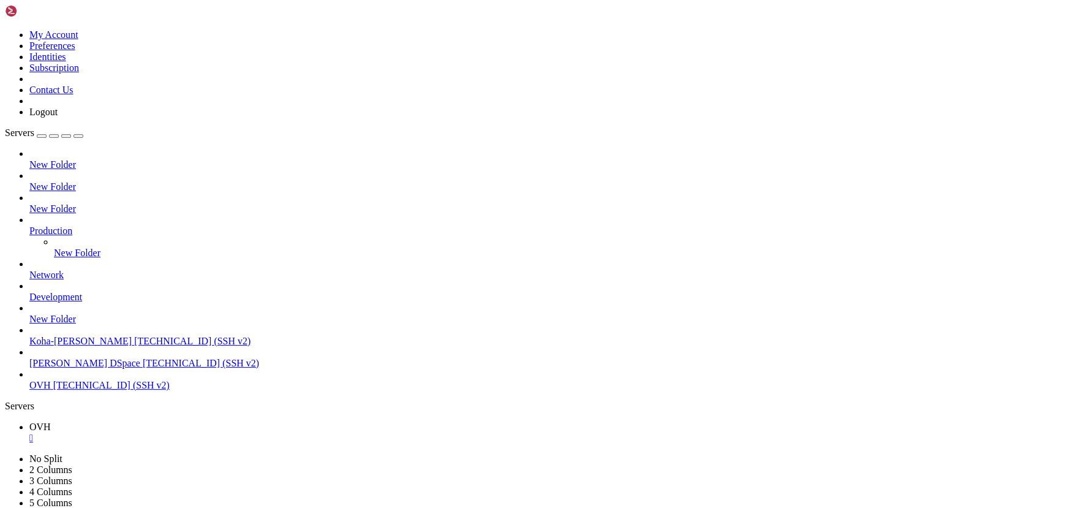
drag, startPoint x: 211, startPoint y: 793, endPoint x: 110, endPoint y: 774, distance: 102.3
click at [203, 432] on div "" at bounding box center [545, 437] width 1033 height 11
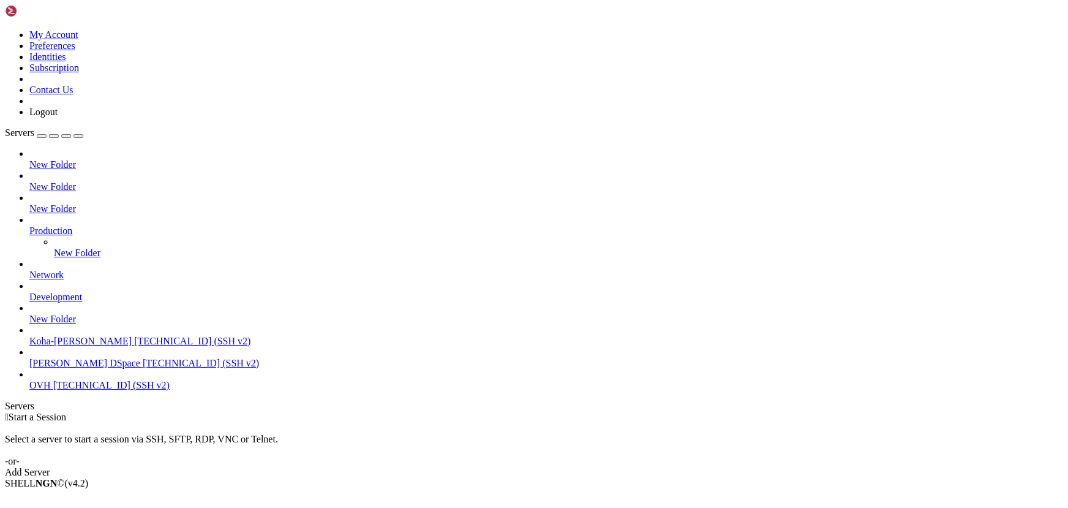
click at [92, 390] on span "[TECHNICAL_ID] (SSH v2)" at bounding box center [111, 385] width 116 height 10
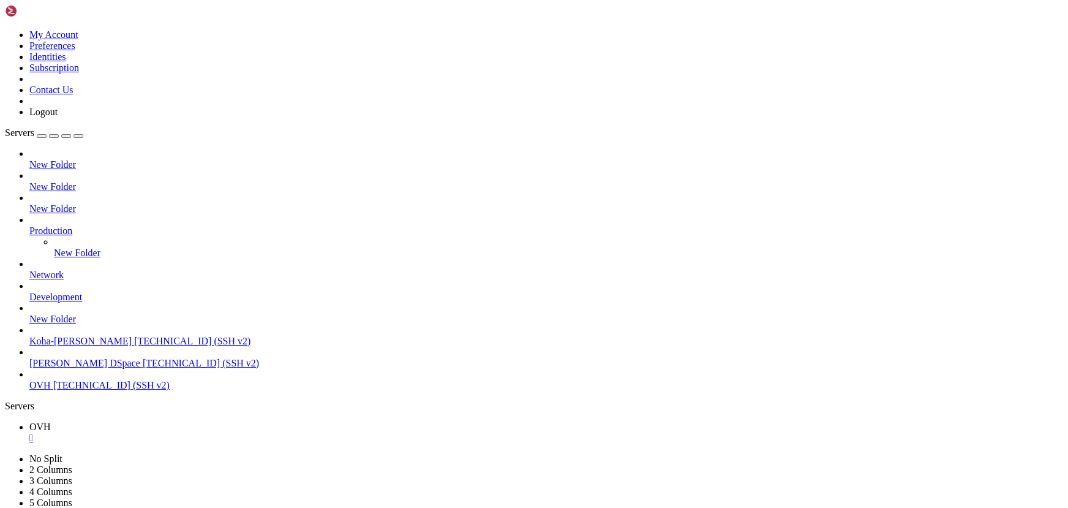
drag, startPoint x: 159, startPoint y: 781, endPoint x: 126, endPoint y: 781, distance: 33.1
drag, startPoint x: 254, startPoint y: 776, endPoint x: 165, endPoint y: 762, distance: 89.9
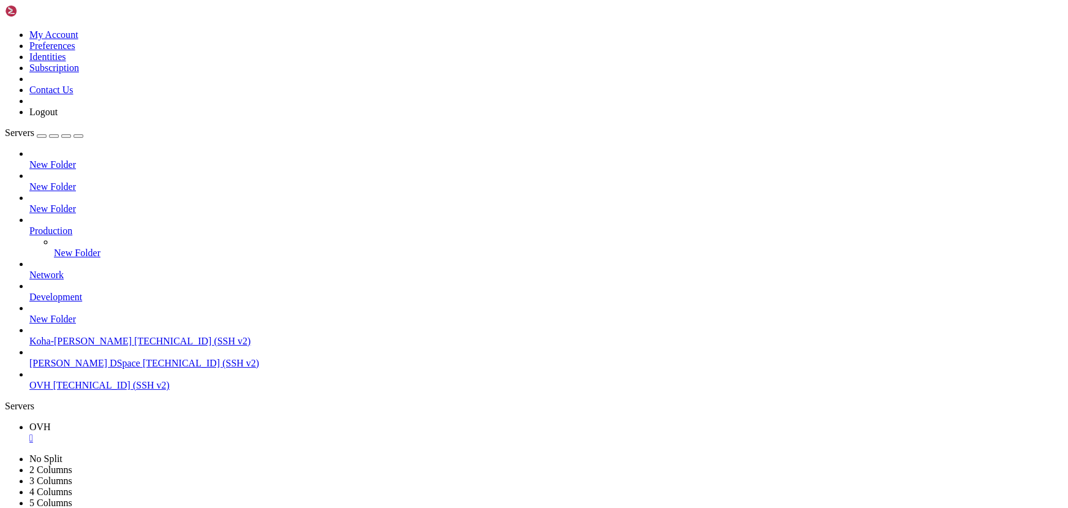
drag, startPoint x: 250, startPoint y: 760, endPoint x: 173, endPoint y: 760, distance: 77.1
drag, startPoint x: 223, startPoint y: 792, endPoint x: 163, endPoint y: 784, distance: 59.9
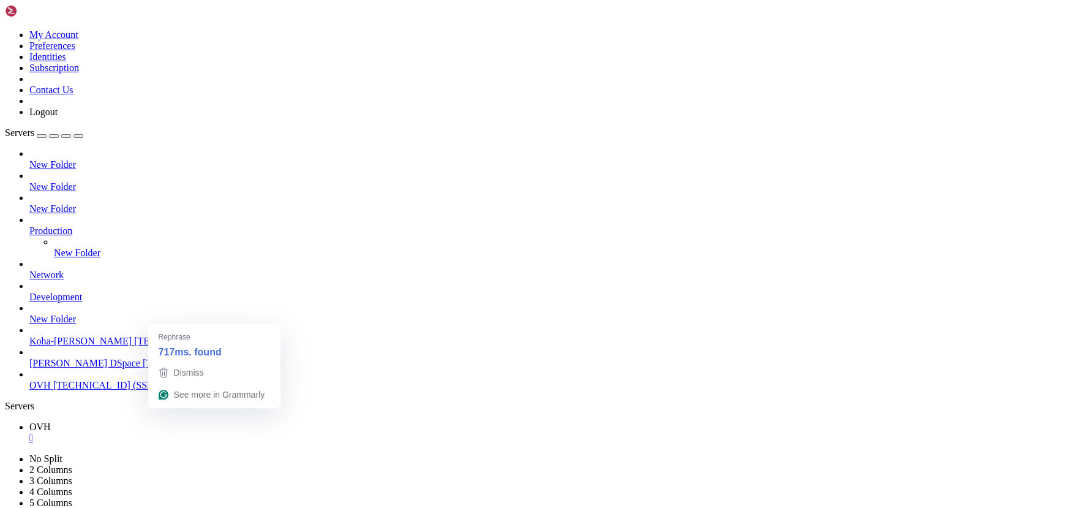
drag, startPoint x: 252, startPoint y: 894, endPoint x: 206, endPoint y: 882, distance: 48.0
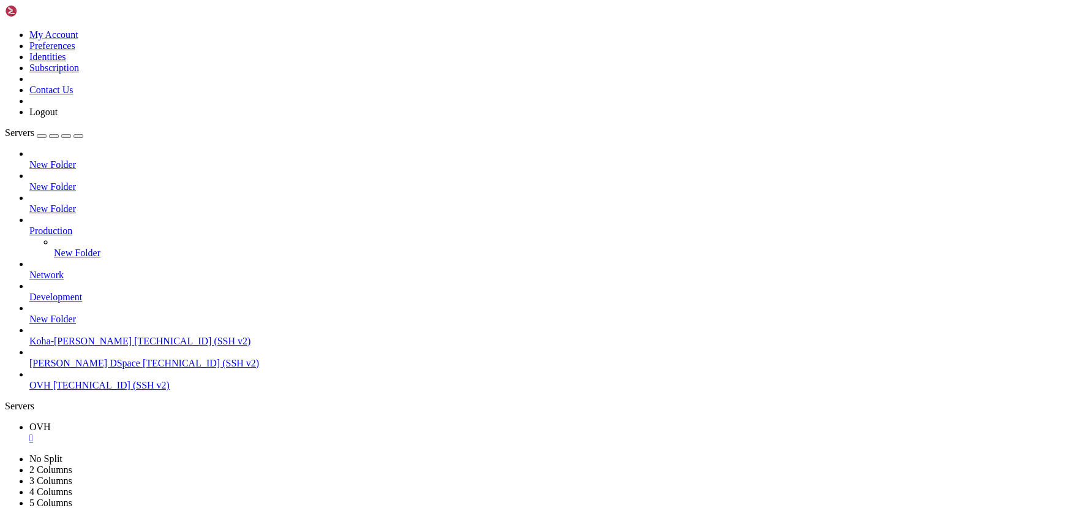
scroll to position [250, 0]
drag, startPoint x: 223, startPoint y: 789, endPoint x: 133, endPoint y: 776, distance: 91.0
drag, startPoint x: 175, startPoint y: 822, endPoint x: 143, endPoint y: 826, distance: 32.2
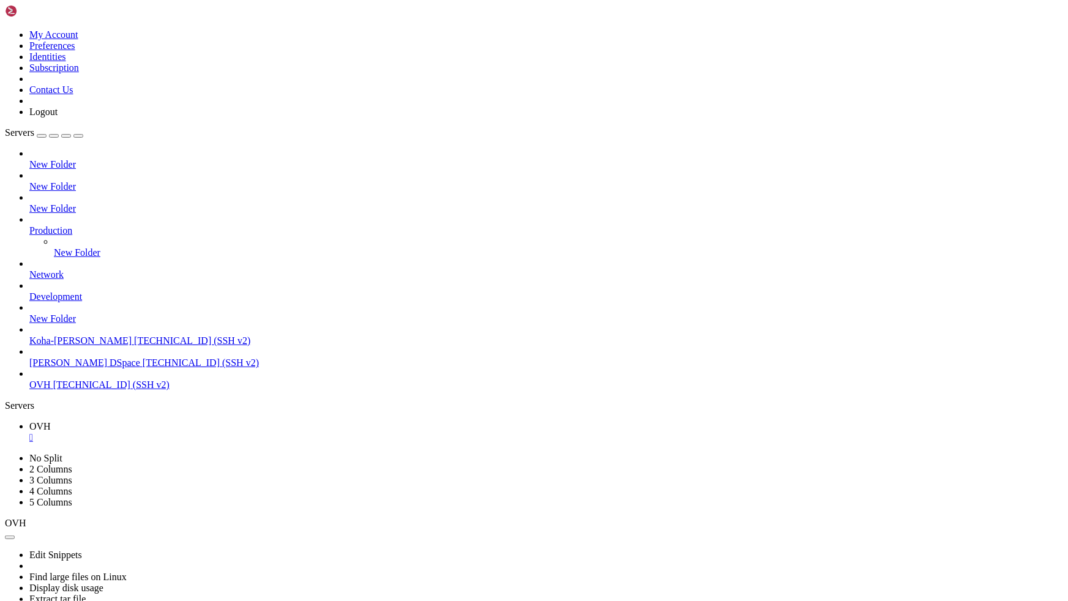
scroll to position [332, 0]
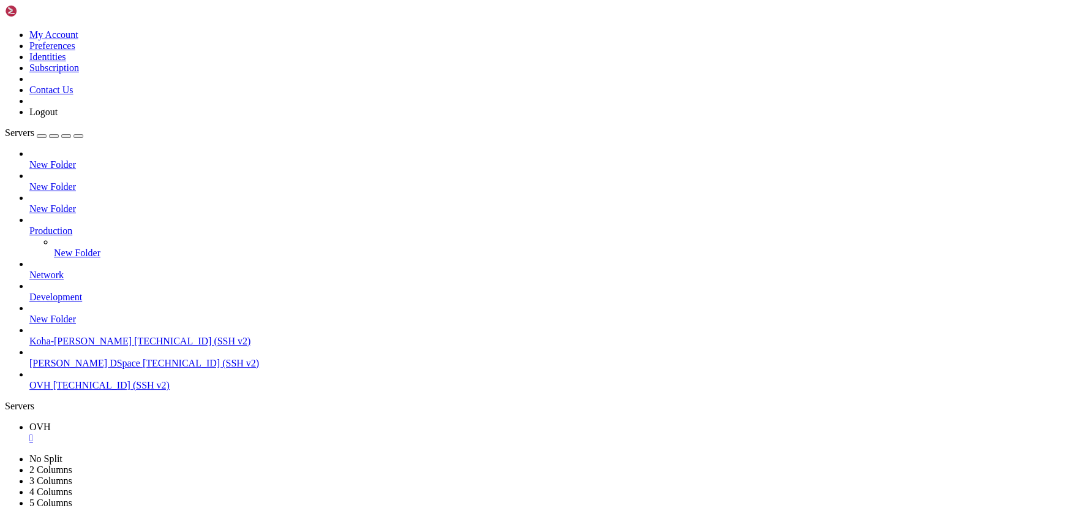
scroll to position [427, 0]
drag, startPoint x: 320, startPoint y: 950, endPoint x: 170, endPoint y: 911, distance: 154.9
drag, startPoint x: 277, startPoint y: 864, endPoint x: 222, endPoint y: 855, distance: 55.2
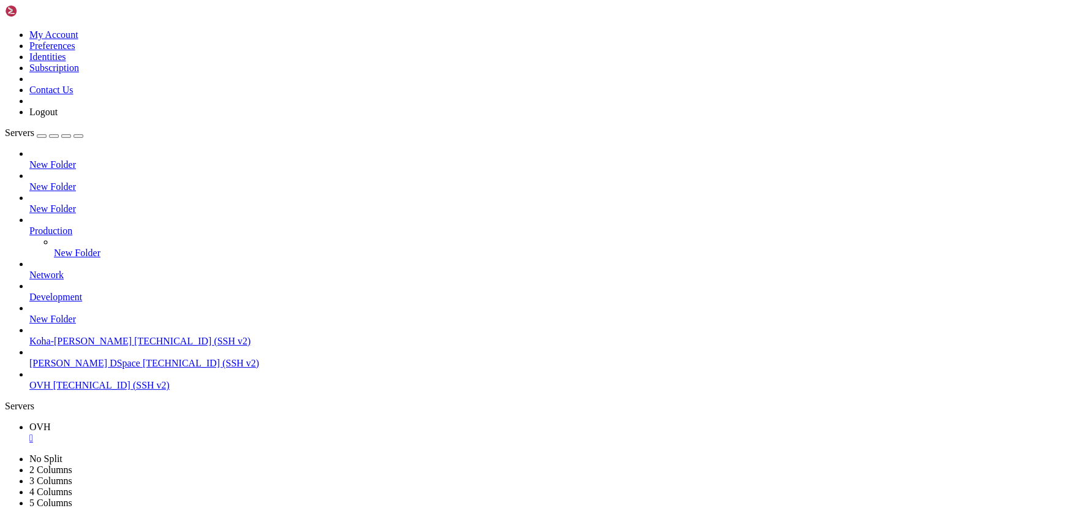
drag, startPoint x: 253, startPoint y: 833, endPoint x: 173, endPoint y: 827, distance: 80.4
drag, startPoint x: 216, startPoint y: 809, endPoint x: 143, endPoint y: 812, distance: 73.5
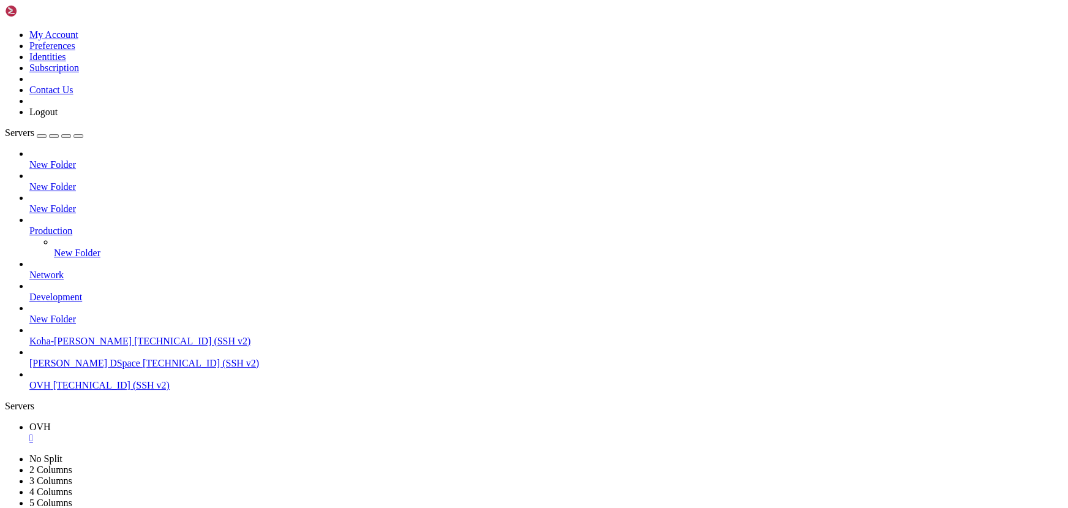
scroll to position [52983, 0]
drag, startPoint x: 291, startPoint y: 863, endPoint x: 200, endPoint y: 839, distance: 94.3
drag, startPoint x: 253, startPoint y: 847, endPoint x: 209, endPoint y: 837, distance: 45.2
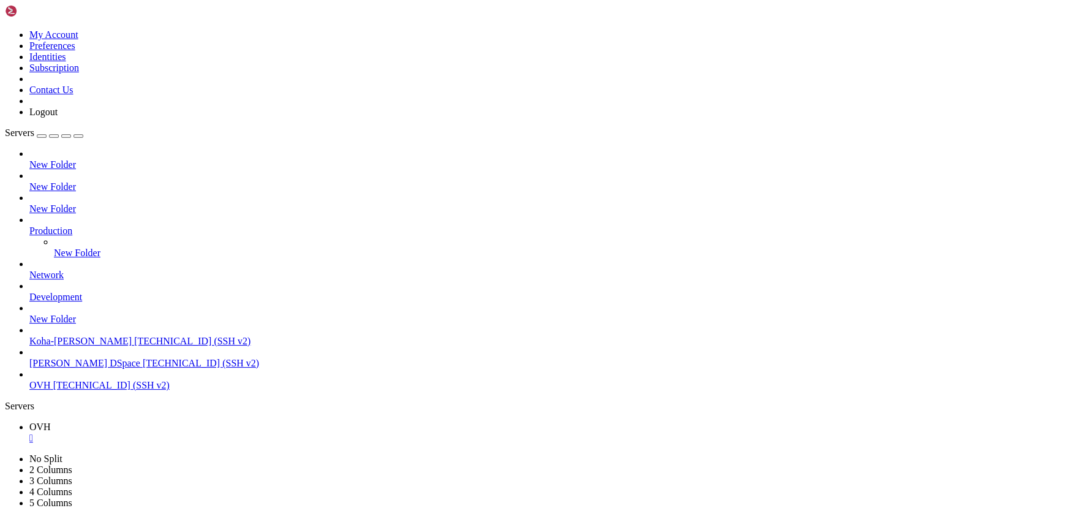
drag, startPoint x: 286, startPoint y: 882, endPoint x: 190, endPoint y: 858, distance: 99.0
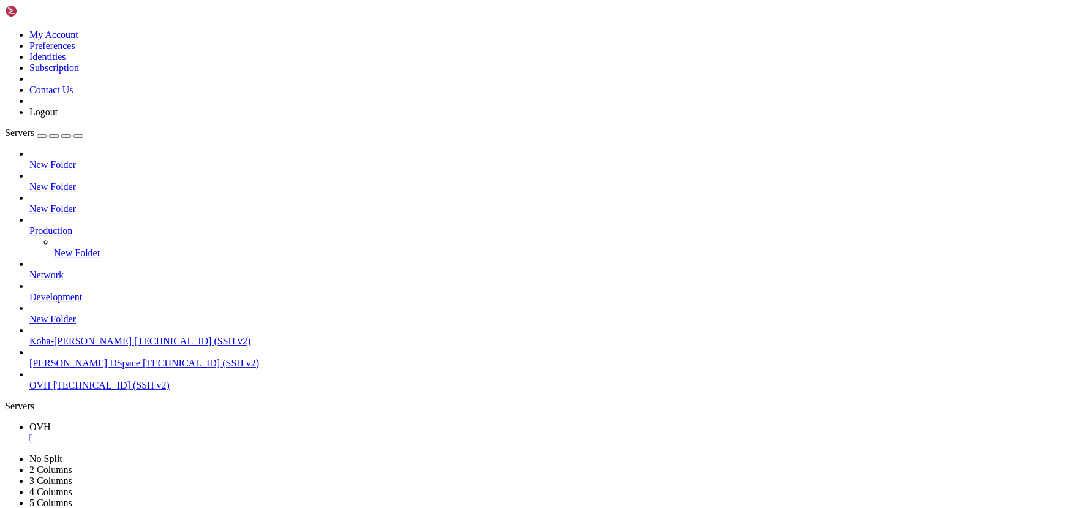
drag, startPoint x: 203, startPoint y: 831, endPoint x: 128, endPoint y: 812, distance: 77.5
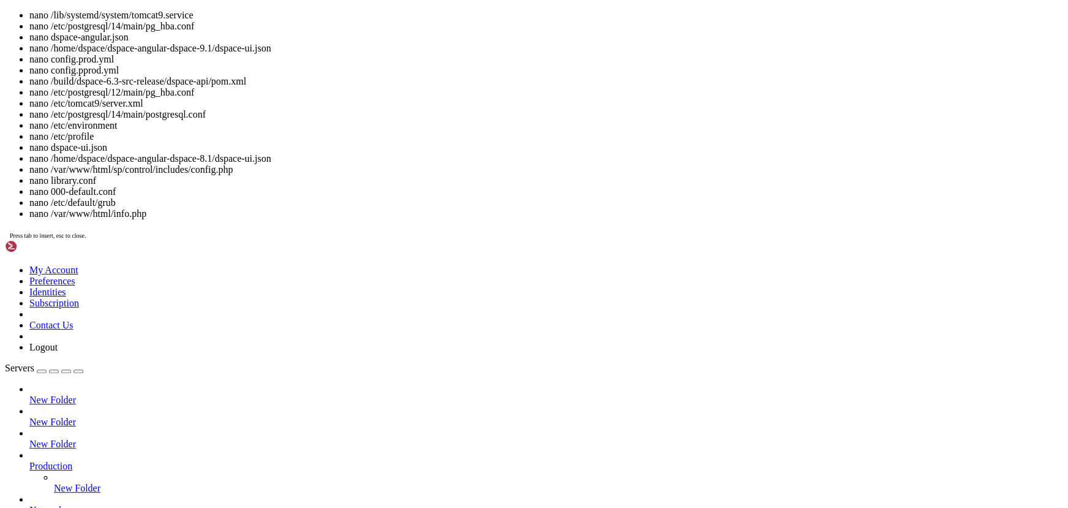
scroll to position [52640, 0]
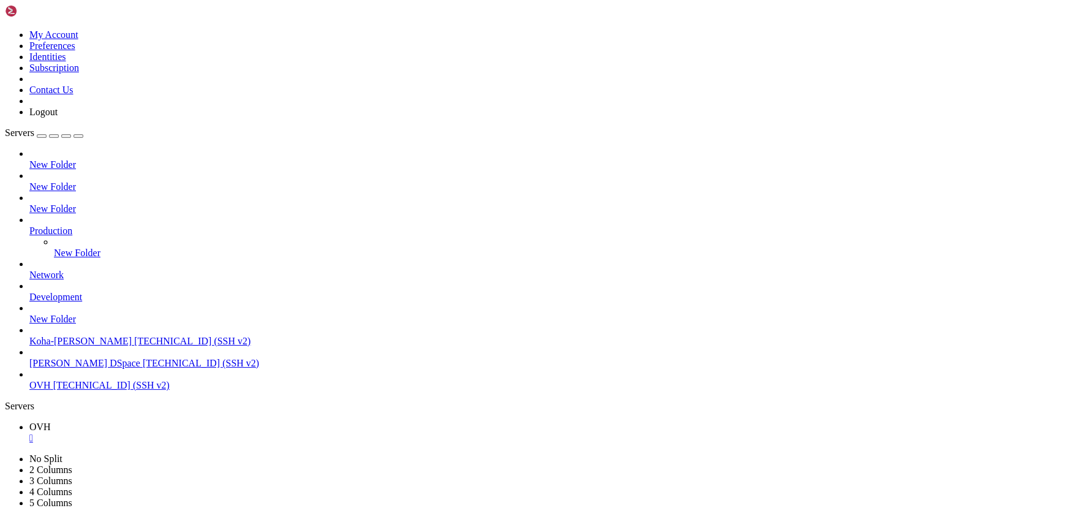
drag, startPoint x: 77, startPoint y: 1027, endPoint x: 71, endPoint y: 1032, distance: 7.8
drag, startPoint x: 146, startPoint y: 1034, endPoint x: 116, endPoint y: 1034, distance: 30.0
drag, startPoint x: 247, startPoint y: 844, endPoint x: 127, endPoint y: 832, distance: 121.2
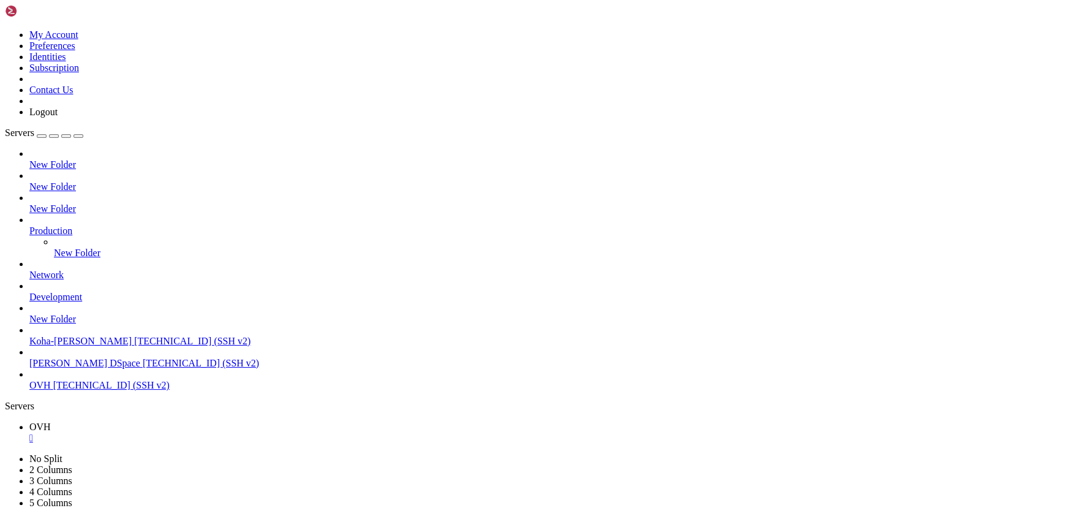
scroll to position [58593, 0]
drag, startPoint x: 231, startPoint y: 822, endPoint x: 132, endPoint y: 771, distance: 112.0
drag, startPoint x: 320, startPoint y: 886, endPoint x: 135, endPoint y: 826, distance: 193.8
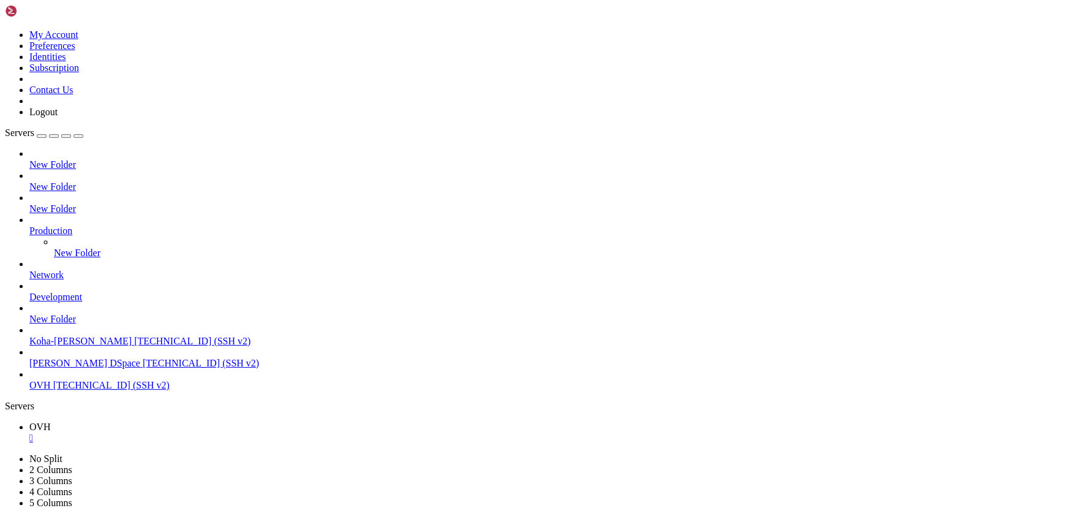
scroll to position [58603, 0]
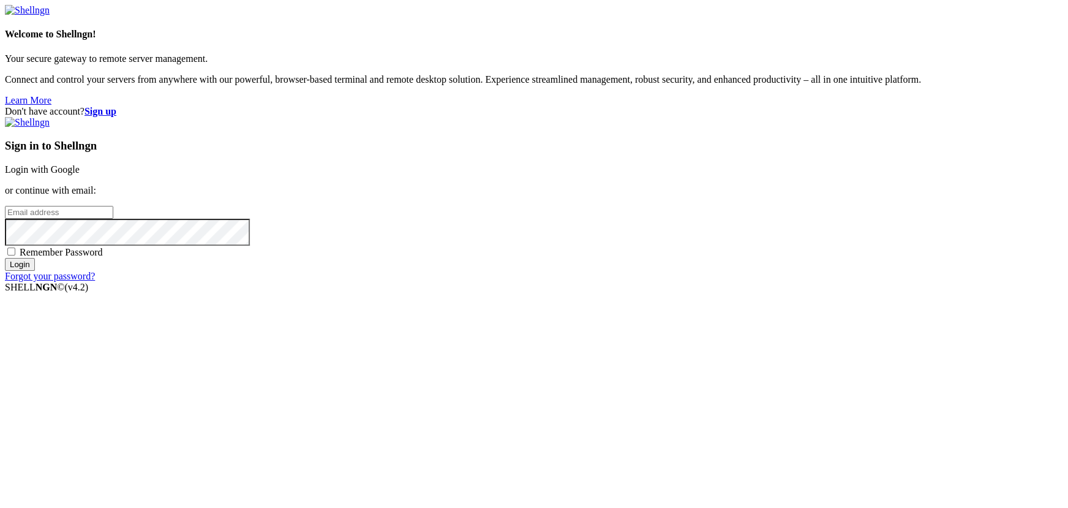
drag, startPoint x: 260, startPoint y: 181, endPoint x: 253, endPoint y: 181, distance: 6.7
click at [271, 105] on div "Welcome to Shellngn! Your secure gateway to remote server management. Connect a…" at bounding box center [534, 67] width 1058 height 77
click at [80, 174] on link "Login with Google" at bounding box center [42, 169] width 75 height 10
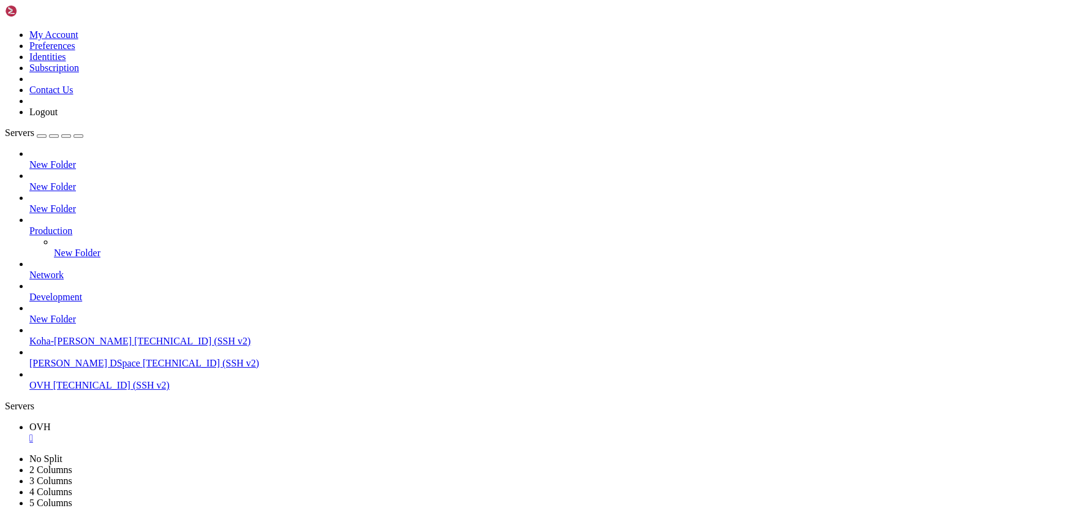
scroll to position [59124, 0]
drag, startPoint x: 314, startPoint y: 913, endPoint x: 243, endPoint y: 888, distance: 75.3
drag, startPoint x: 130, startPoint y: 926, endPoint x: 61, endPoint y: 920, distance: 68.9
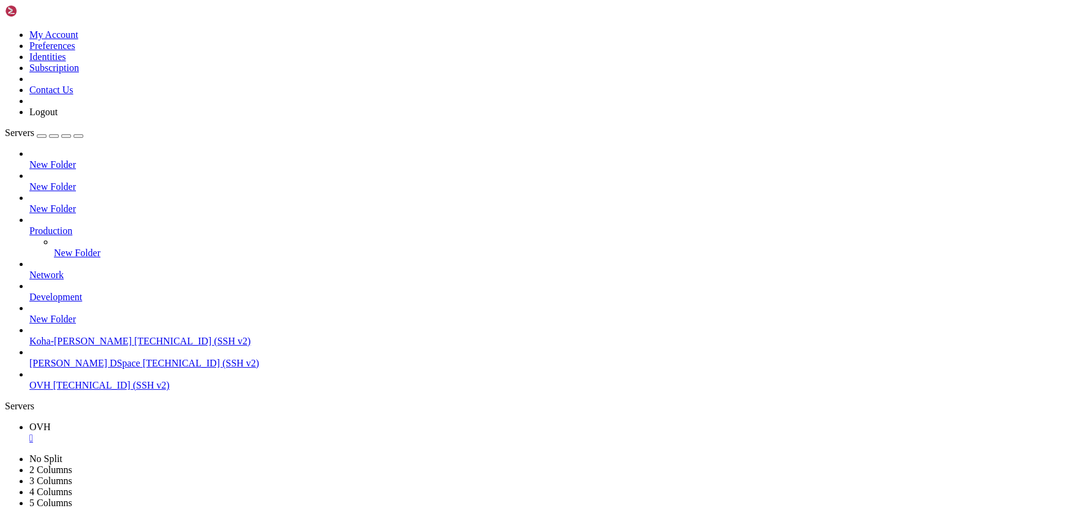
drag, startPoint x: 285, startPoint y: 931, endPoint x: 222, endPoint y: 918, distance: 63.8
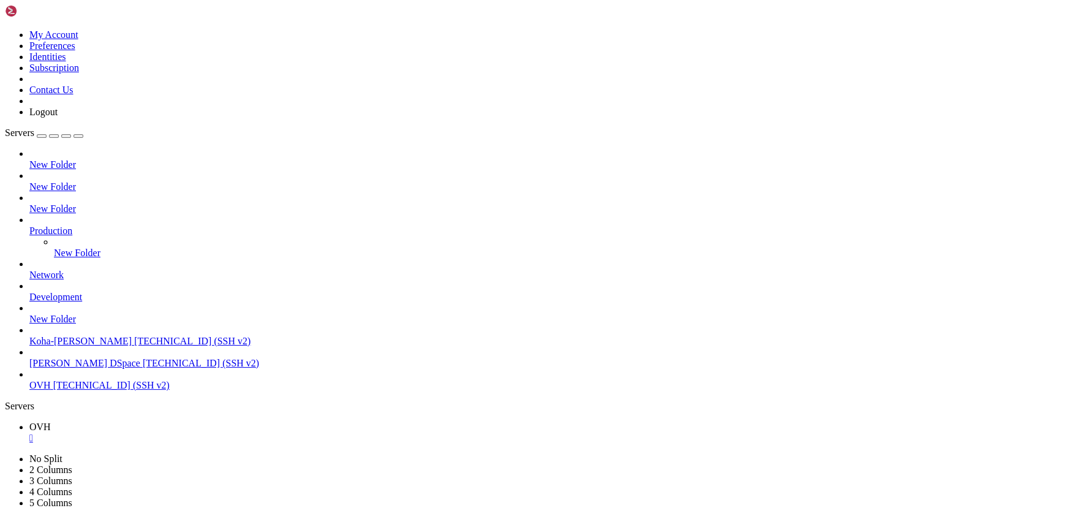
drag, startPoint x: 185, startPoint y: 793, endPoint x: 148, endPoint y: 786, distance: 38.5
drag, startPoint x: 181, startPoint y: 753, endPoint x: 135, endPoint y: 749, distance: 46.7
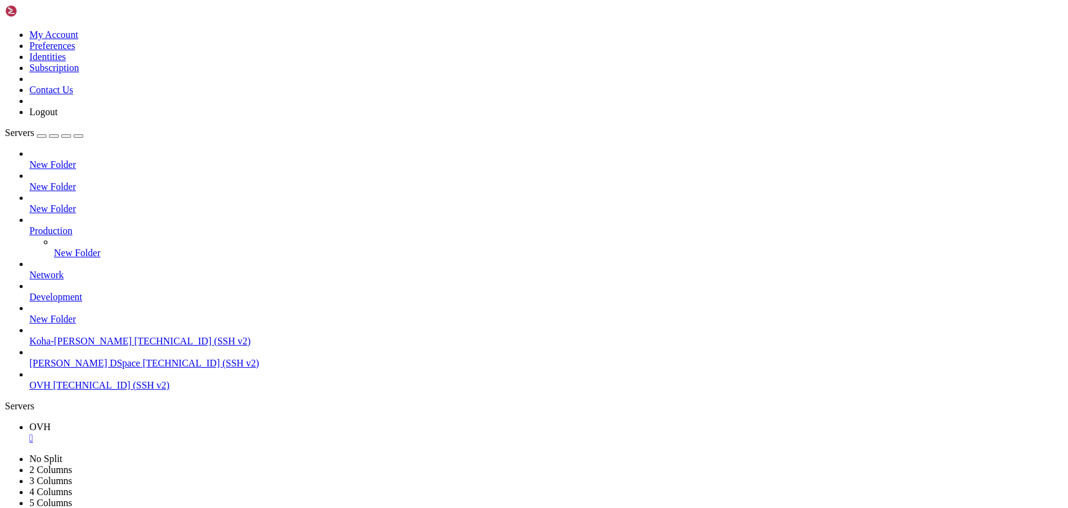
scroll to position [60039, 0]
drag, startPoint x: 198, startPoint y: 736, endPoint x: 129, endPoint y: 726, distance: 69.9
drag, startPoint x: 161, startPoint y: 729, endPoint x: 118, endPoint y: 722, distance: 43.9
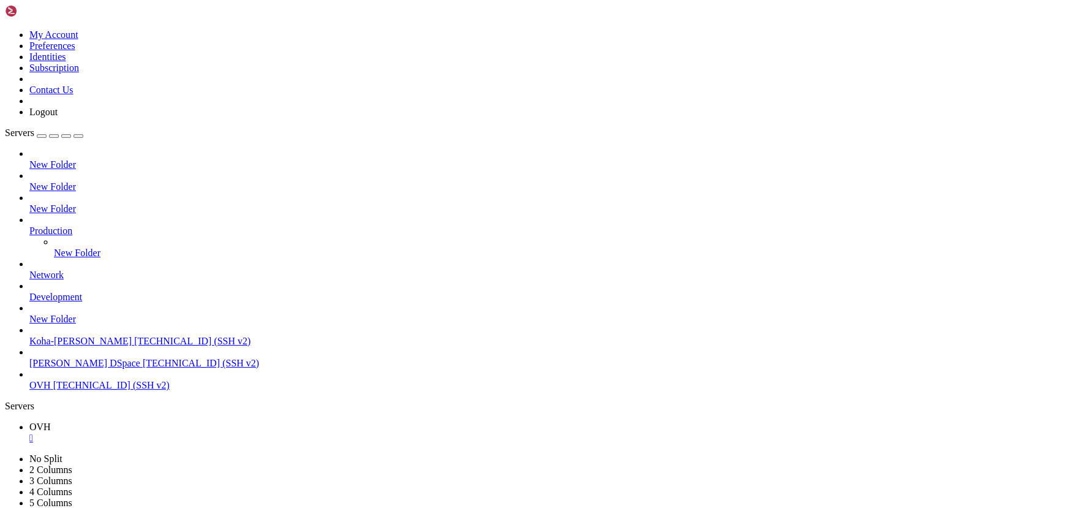
drag, startPoint x: 297, startPoint y: 925, endPoint x: 255, endPoint y: 911, distance: 44.5
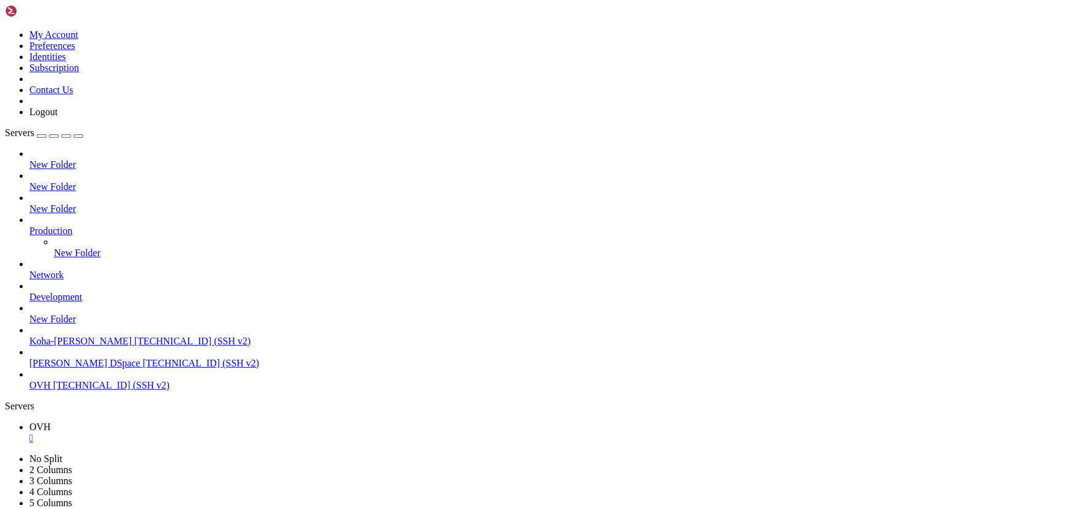
scroll to position [60632, 0]
drag, startPoint x: 196, startPoint y: 832, endPoint x: 140, endPoint y: 815, distance: 58.3
drag, startPoint x: 121, startPoint y: 1044, endPoint x: 8, endPoint y: 1041, distance: 113.3
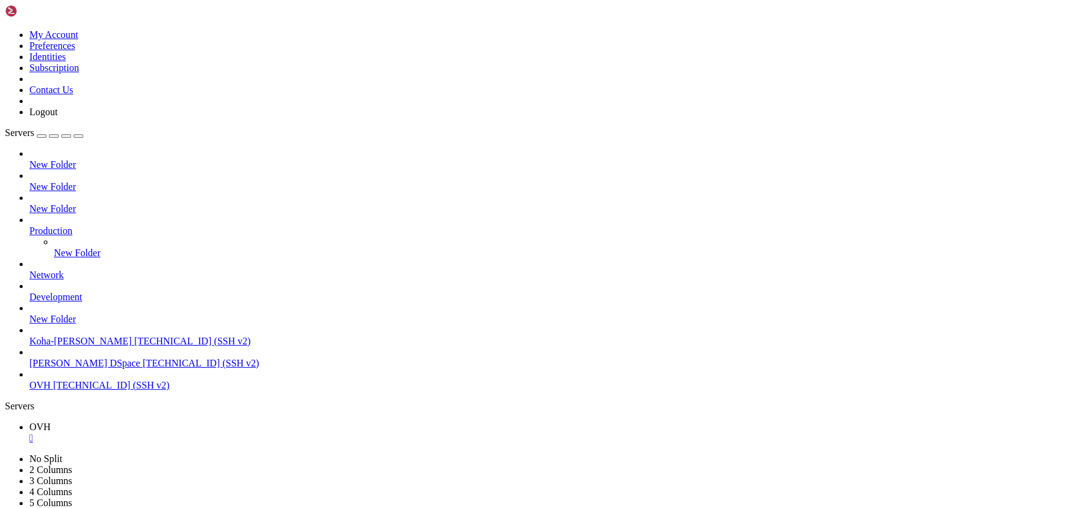
drag, startPoint x: 80, startPoint y: 1043, endPoint x: 457, endPoint y: 1031, distance: 377.9
drag, startPoint x: 407, startPoint y: 1019, endPoint x: 321, endPoint y: 1030, distance: 87.1
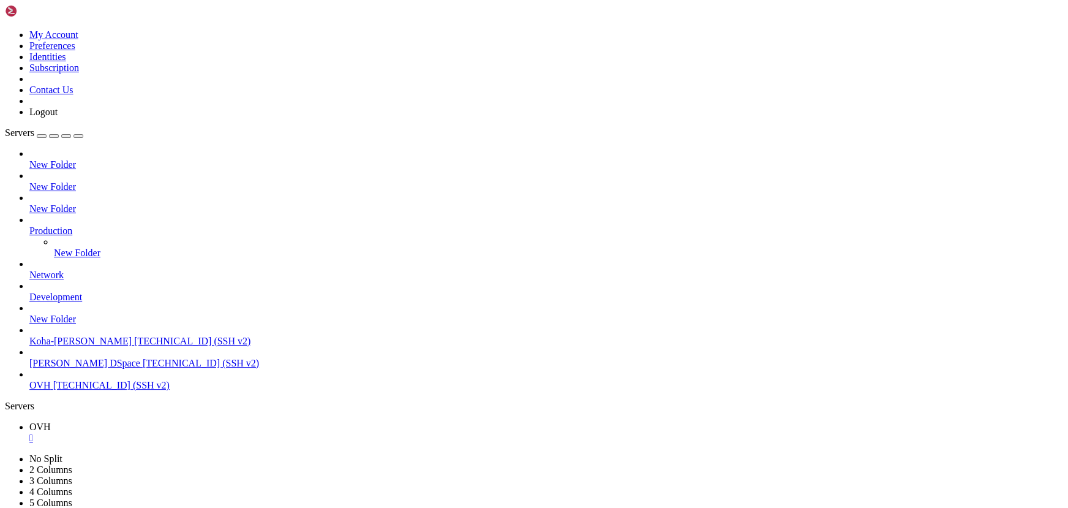
drag, startPoint x: 223, startPoint y: 860, endPoint x: 151, endPoint y: 833, distance: 77.5
drag, startPoint x: 242, startPoint y: 926, endPoint x: 157, endPoint y: 907, distance: 87.8
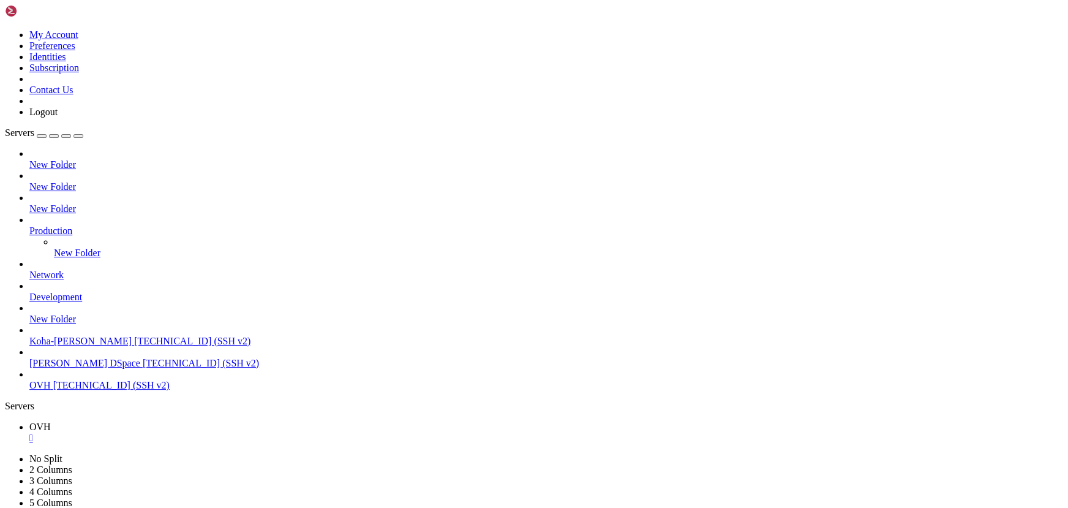
scroll to position [67096, 0]
drag, startPoint x: 8, startPoint y: 815, endPoint x: 341, endPoint y: 1054, distance: 410.1
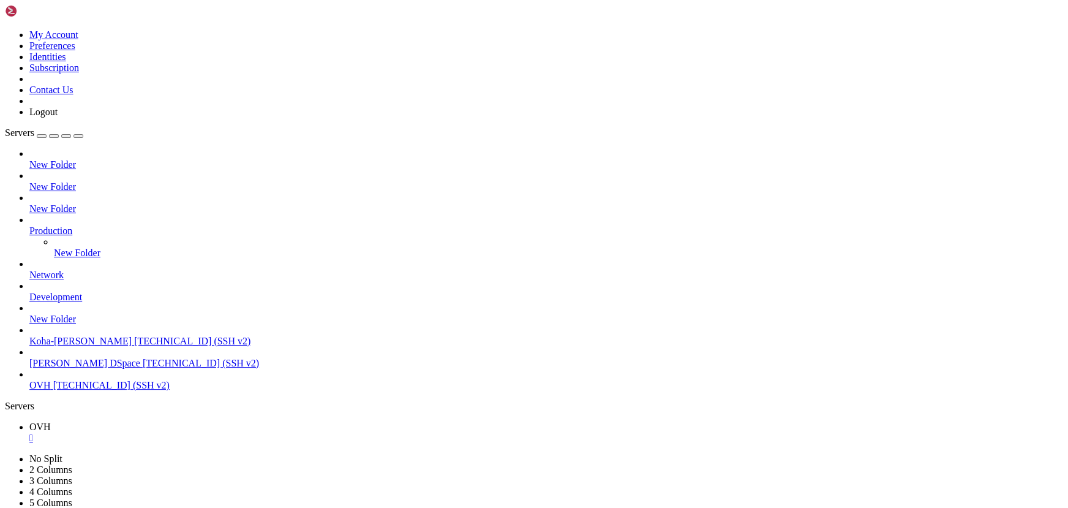
drag, startPoint x: 9, startPoint y: 803, endPoint x: 167, endPoint y: 921, distance: 197.2
drag, startPoint x: 12, startPoint y: 803, endPoint x: 321, endPoint y: 1041, distance: 389.9
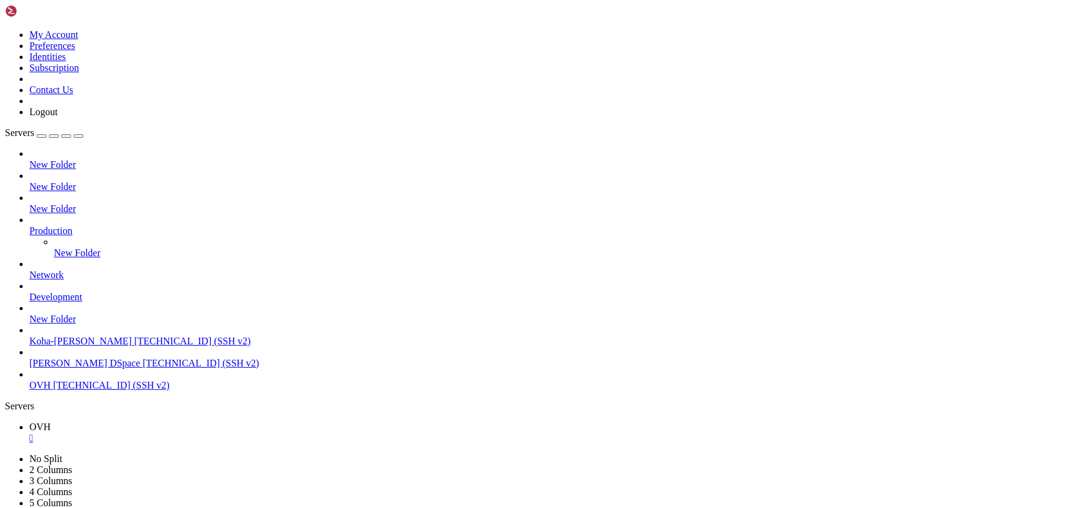
drag, startPoint x: 228, startPoint y: 954, endPoint x: 456, endPoint y: 830, distance: 259.4
drag, startPoint x: 276, startPoint y: 1008, endPoint x: 165, endPoint y: 967, distance: 118.9
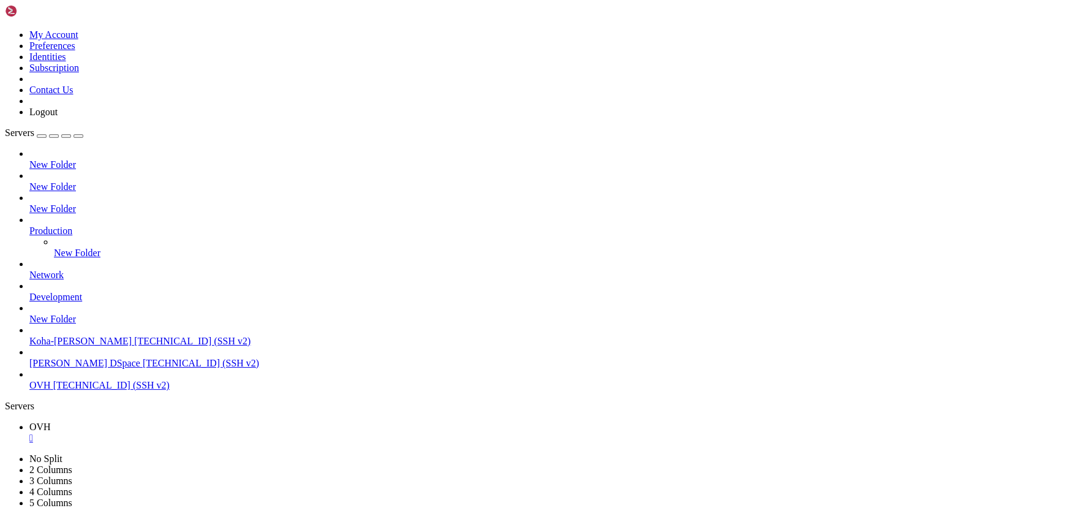
drag, startPoint x: 197, startPoint y: 877, endPoint x: 132, endPoint y: 860, distance: 67.9
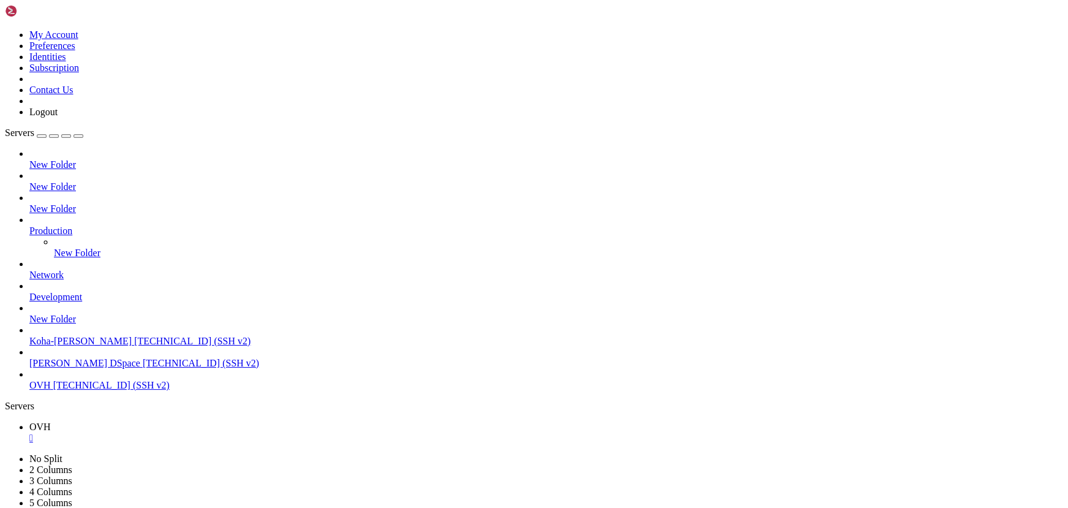
drag, startPoint x: 167, startPoint y: 848, endPoint x: 97, endPoint y: 842, distance: 70.1
drag, startPoint x: 242, startPoint y: 858, endPoint x: 194, endPoint y: 838, distance: 52.2
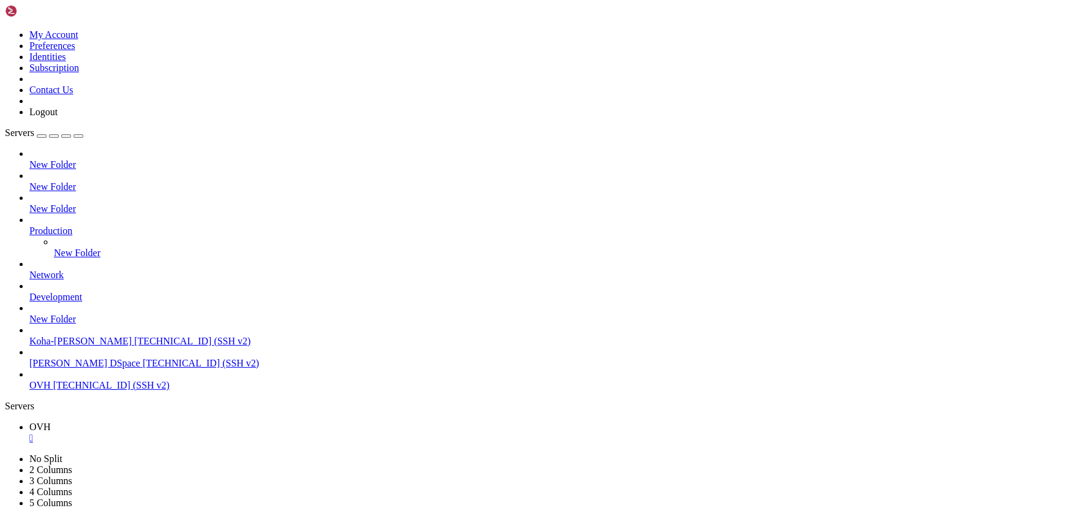
scroll to position [68198, 0]
drag, startPoint x: 238, startPoint y: 841, endPoint x: 124, endPoint y: 813, distance: 117.9
drag, startPoint x: 109, startPoint y: 773, endPoint x: 241, endPoint y: 729, distance: 139.4
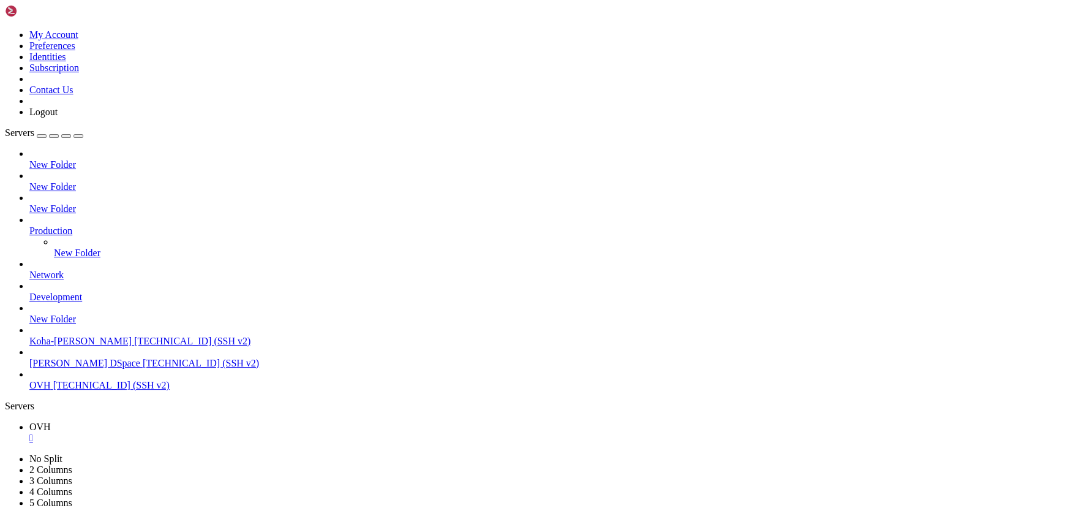
drag, startPoint x: 28, startPoint y: 689, endPoint x: 212, endPoint y: 745, distance: 192.1
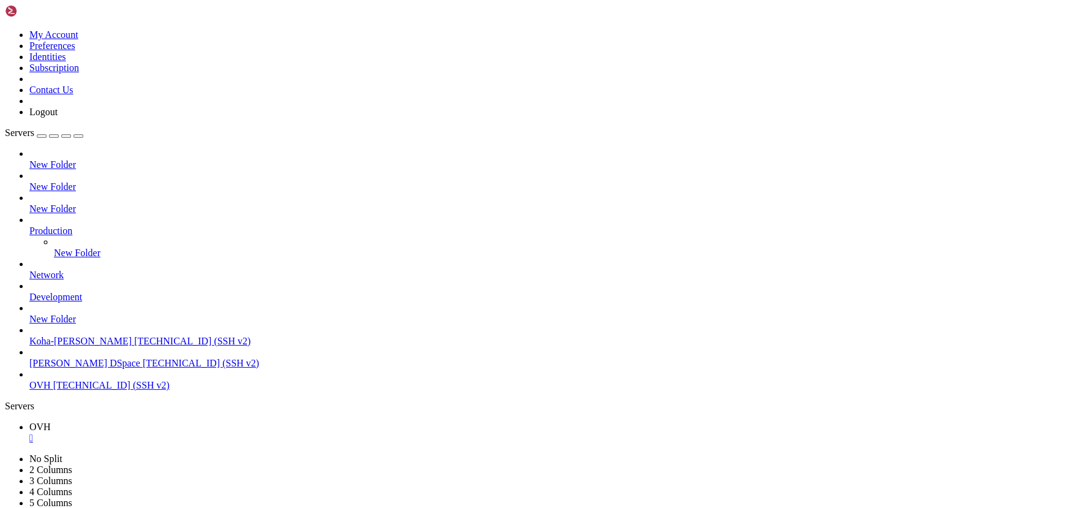
drag, startPoint x: 151, startPoint y: 820, endPoint x: 239, endPoint y: 800, distance: 91.2
drag, startPoint x: 233, startPoint y: 804, endPoint x: 173, endPoint y: 792, distance: 61.4
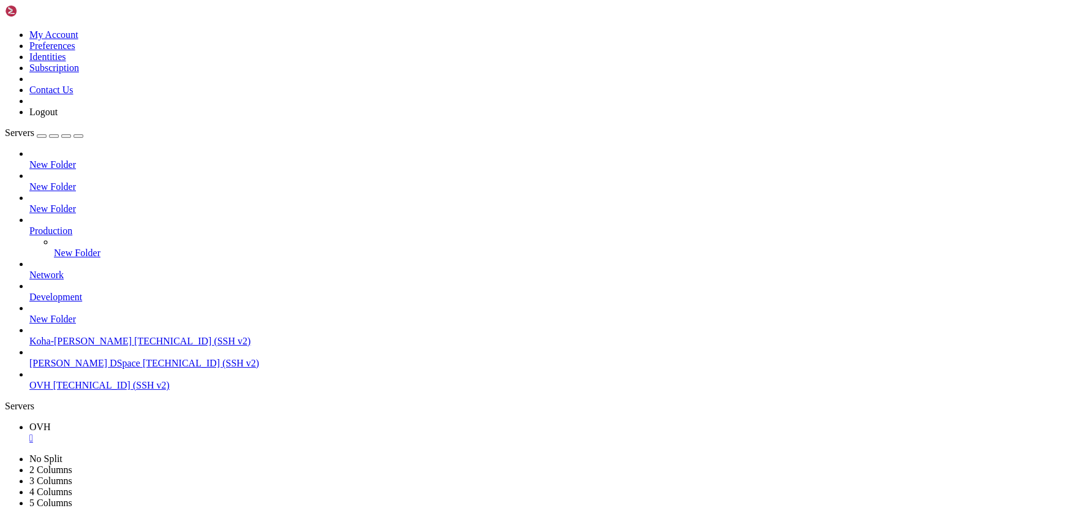
scroll to position [68490, 0]
drag, startPoint x: 206, startPoint y: 795, endPoint x: 160, endPoint y: 784, distance: 47.1
drag, startPoint x: 324, startPoint y: 828, endPoint x: 253, endPoint y: 821, distance: 71.3
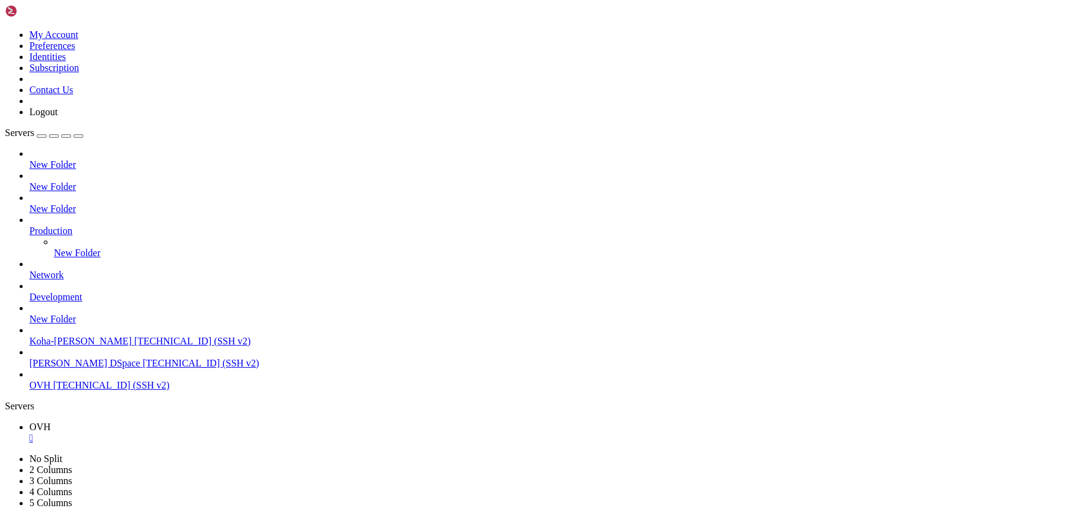
drag, startPoint x: 144, startPoint y: 784, endPoint x: 130, endPoint y: 772, distance: 18.3
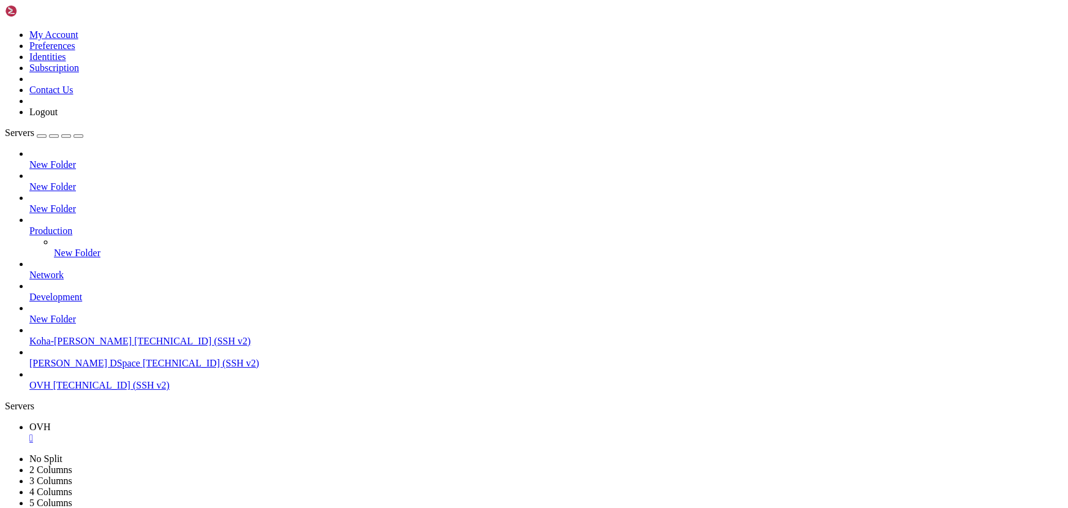
drag, startPoint x: 673, startPoint y: 1054, endPoint x: 615, endPoint y: 1053, distance: 58.8
drag, startPoint x: 452, startPoint y: 1047, endPoint x: 11, endPoint y: 1041, distance: 441.4
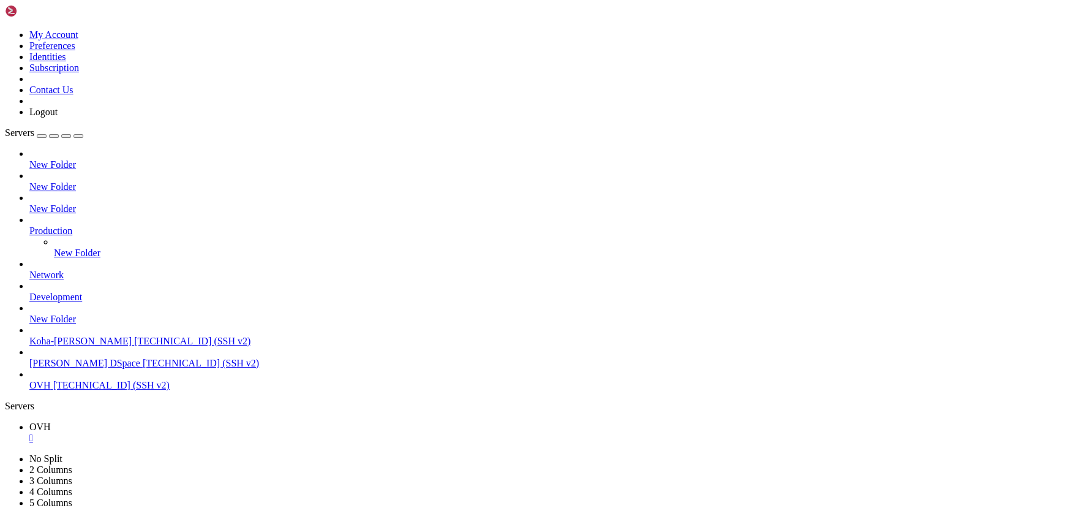
drag, startPoint x: 44, startPoint y: 1046, endPoint x: 343, endPoint y: 897, distance: 334.6
drag, startPoint x: 418, startPoint y: 1021, endPoint x: 223, endPoint y: 975, distance: 199.6
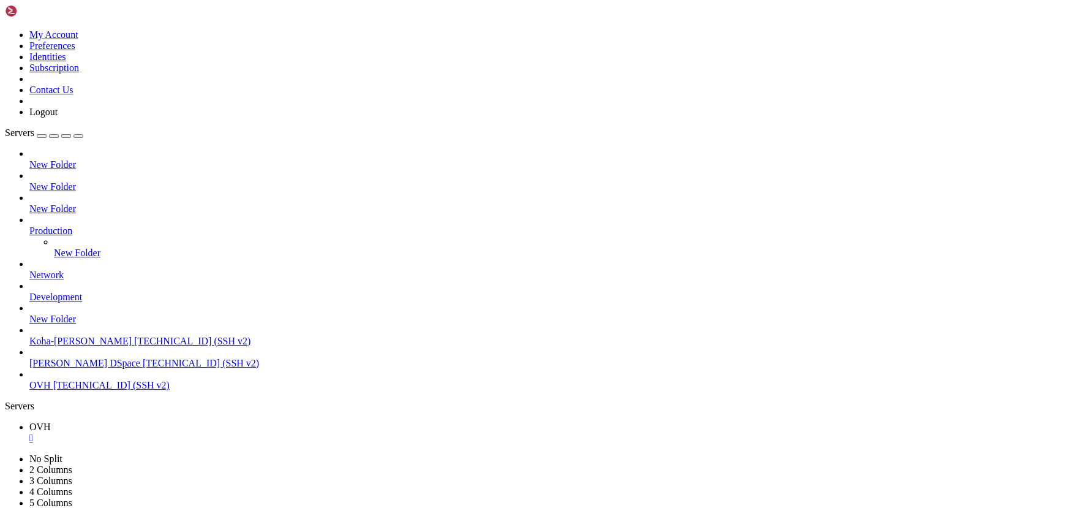
drag, startPoint x: 193, startPoint y: 831, endPoint x: 75, endPoint y: 807, distance: 120.7
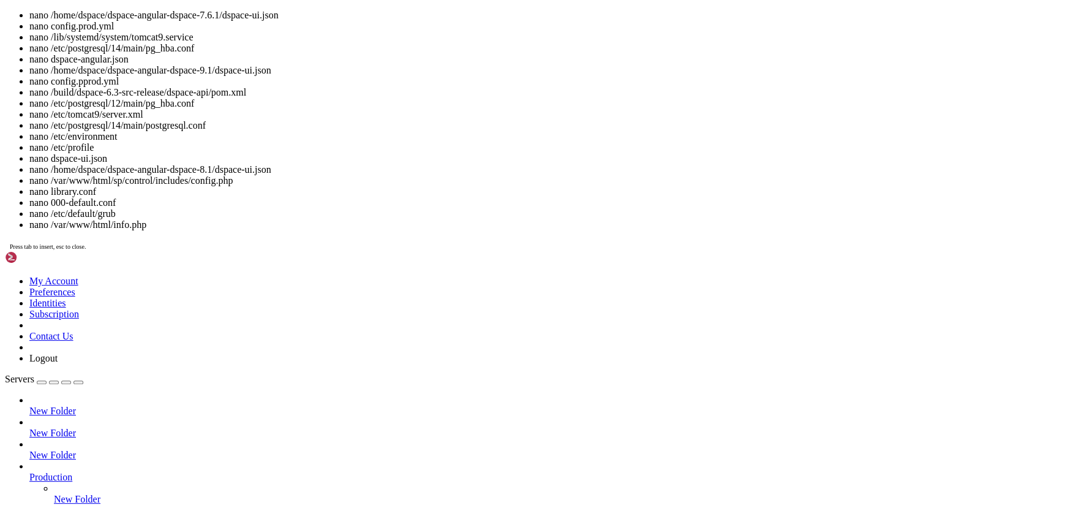
drag, startPoint x: 375, startPoint y: 999, endPoint x: 293, endPoint y: 1005, distance: 81.6
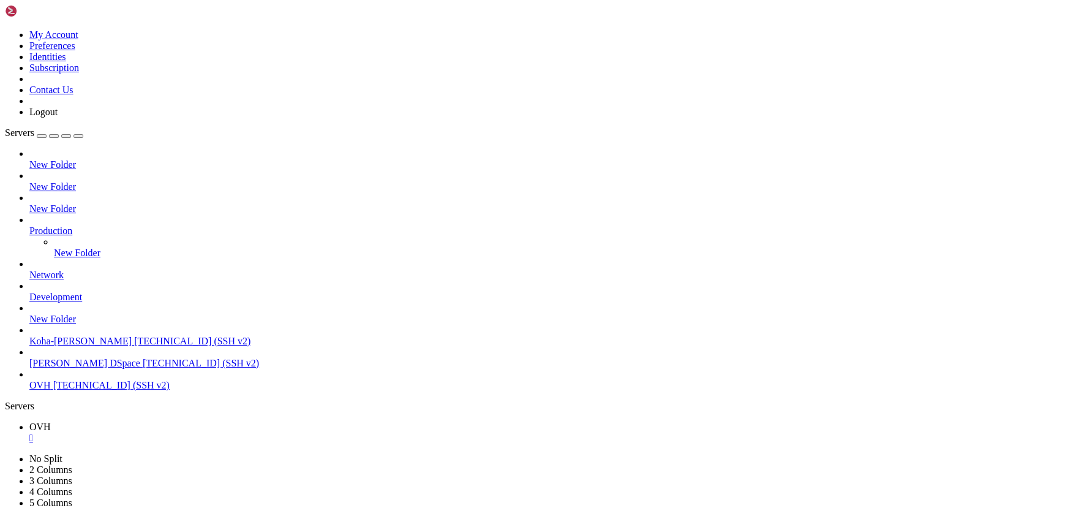
scroll to position [90813, 0]
drag, startPoint x: 310, startPoint y: 856, endPoint x: 260, endPoint y: 845, distance: 51.3
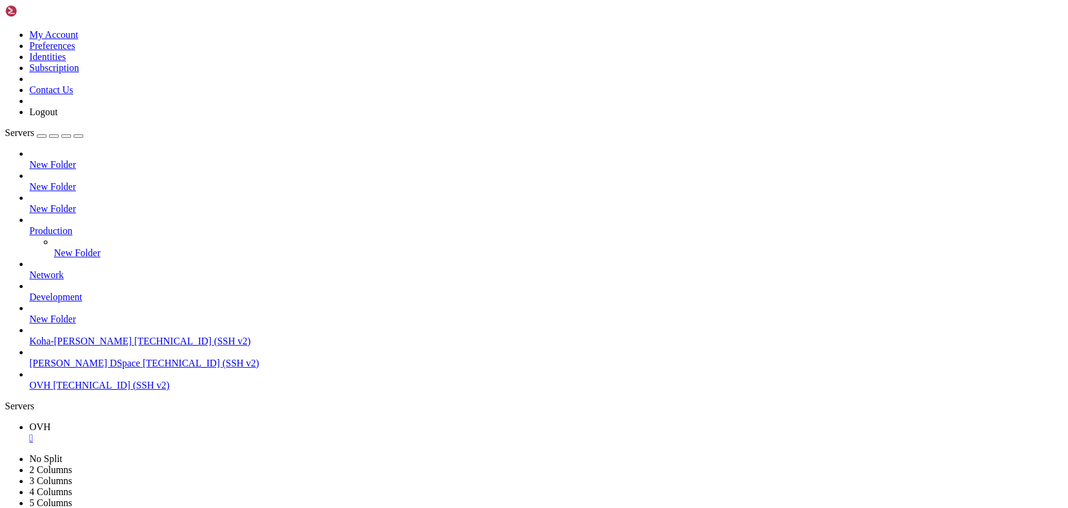
scroll to position [91052, 0]
drag, startPoint x: 278, startPoint y: 883, endPoint x: 249, endPoint y: 877, distance: 29.3
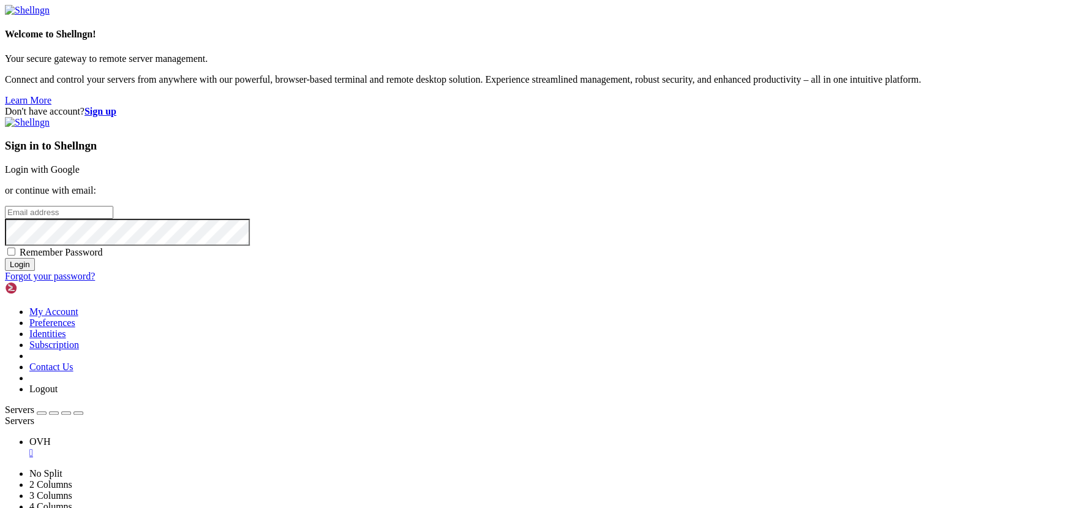
click at [326, 282] on div "Don't have account? Sign up Sign in to Shellngn Login with Google or continue w…" at bounding box center [534, 194] width 1058 height 176
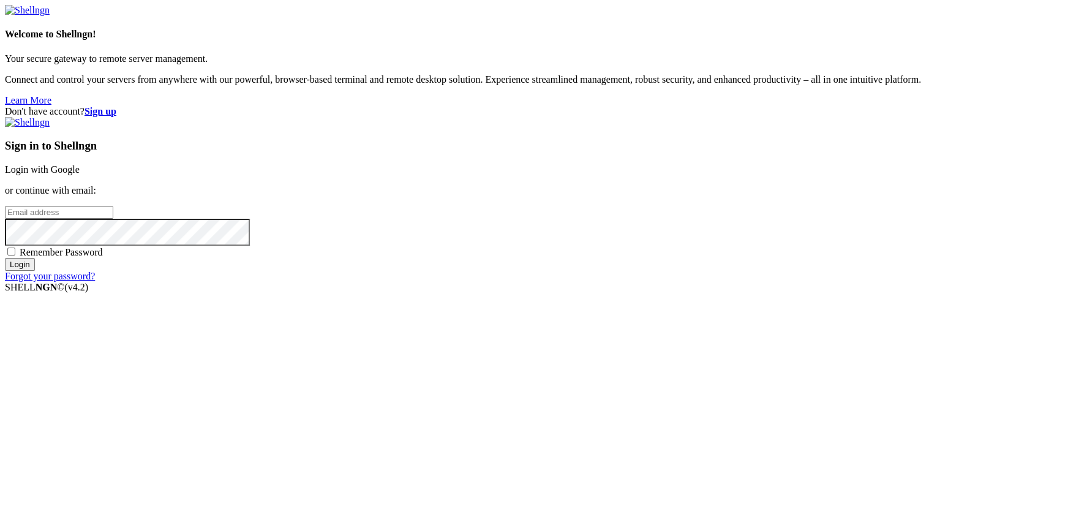
click at [80, 174] on link "Login with Google" at bounding box center [42, 169] width 75 height 10
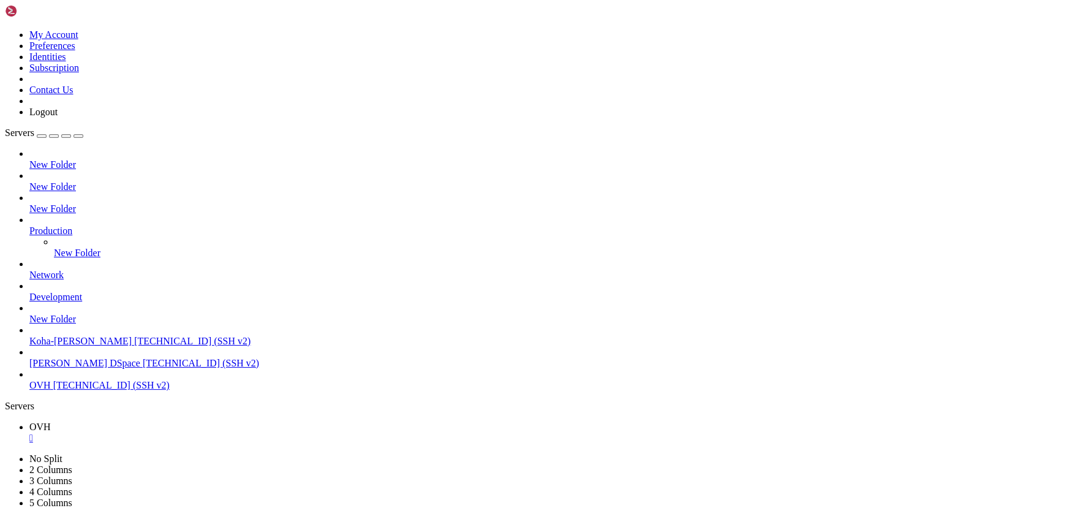
scroll to position [91074, 0]
drag, startPoint x: 370, startPoint y: 951, endPoint x: 206, endPoint y: 934, distance: 164.4
drag, startPoint x: 358, startPoint y: 866, endPoint x: 266, endPoint y: 839, distance: 96.1
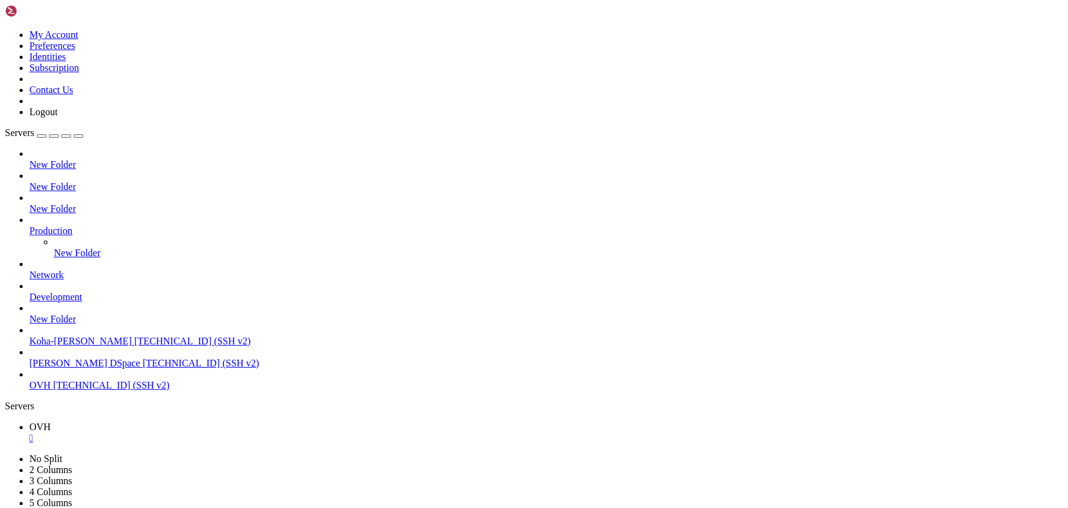
drag, startPoint x: 304, startPoint y: 826, endPoint x: 242, endPoint y: 831, distance: 62.0
drag, startPoint x: 346, startPoint y: 850, endPoint x: 204, endPoint y: 821, distance: 144.4
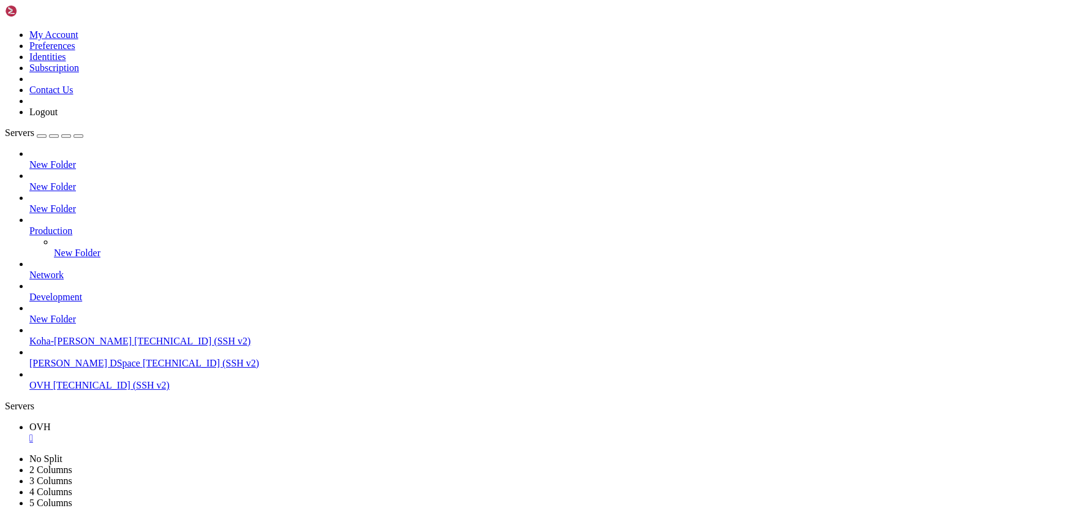
drag, startPoint x: 459, startPoint y: 1048, endPoint x: 7, endPoint y: 1036, distance: 452.6
drag, startPoint x: 47, startPoint y: 1041, endPoint x: 140, endPoint y: 1095, distance: 107.0
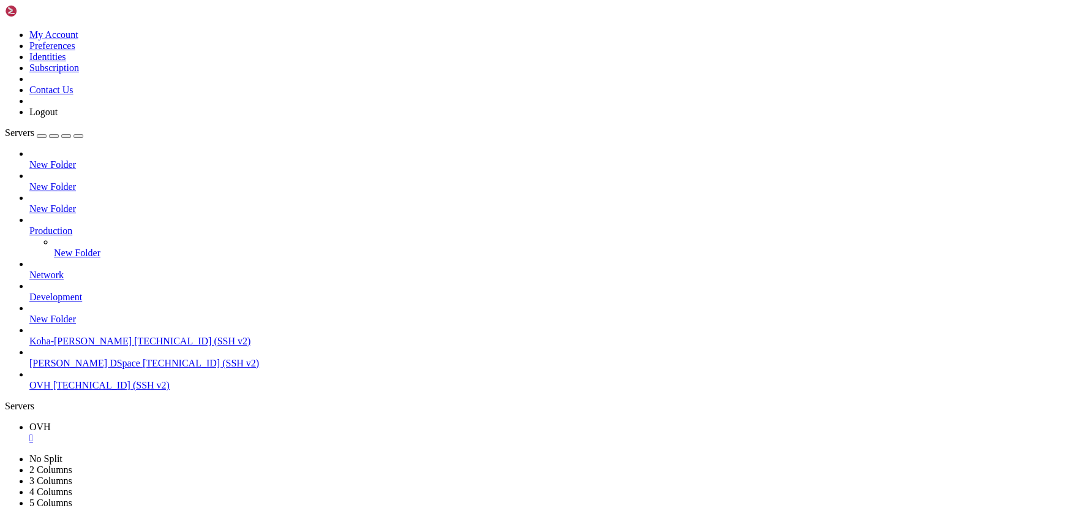
drag, startPoint x: 9, startPoint y: 1033, endPoint x: 344, endPoint y: 1046, distance: 335.7
drag, startPoint x: 7, startPoint y: 1034, endPoint x: 32, endPoint y: 1040, distance: 25.1
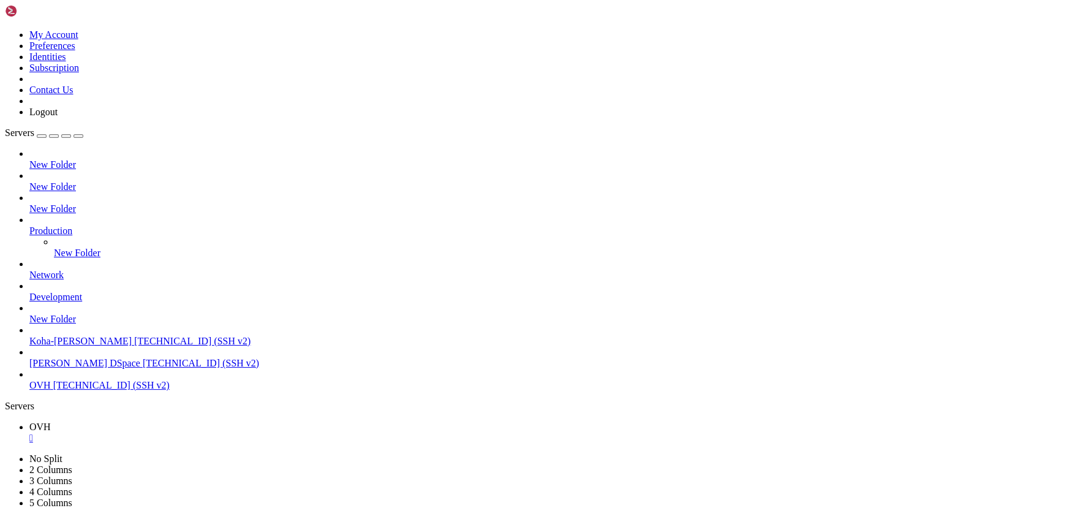
drag, startPoint x: 105, startPoint y: 1035, endPoint x: 414, endPoint y: 1050, distance: 308.9
drag, startPoint x: 452, startPoint y: 1046, endPoint x: 90, endPoint y: 1032, distance: 362.7
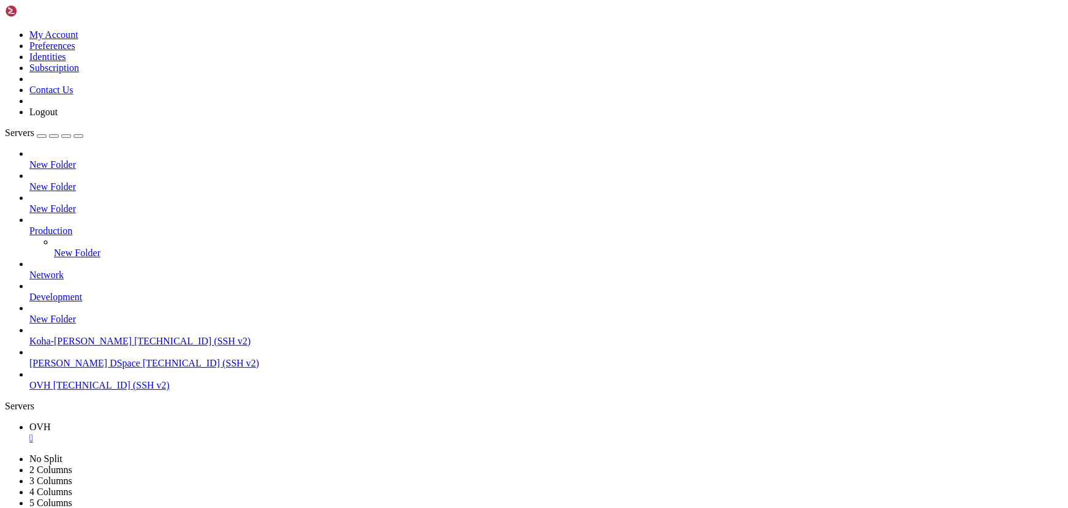
drag, startPoint x: 315, startPoint y: 968, endPoint x: 252, endPoint y: 931, distance: 73.6
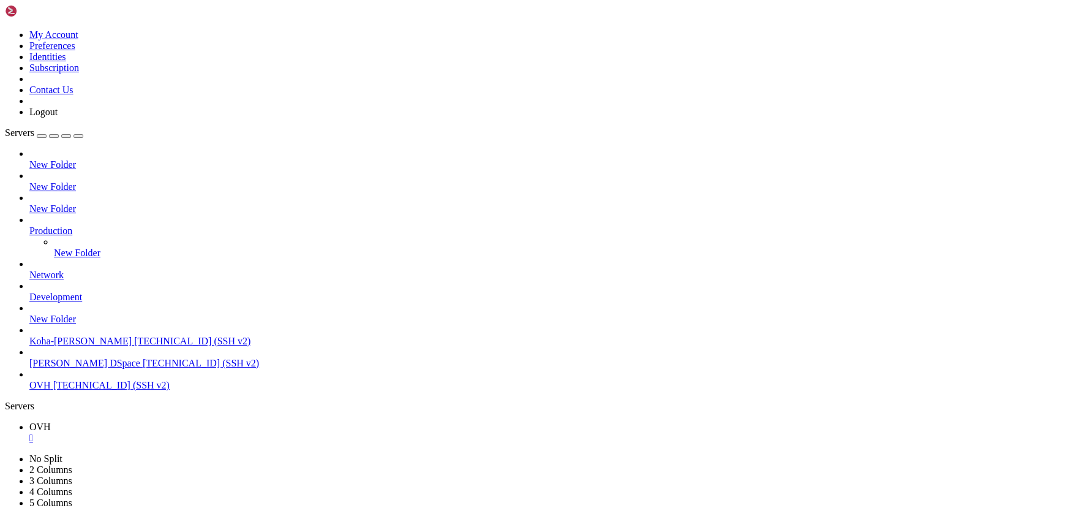
scroll to position [113418, 0]
drag, startPoint x: 74, startPoint y: 662, endPoint x: 40, endPoint y: 733, distance: 79.1
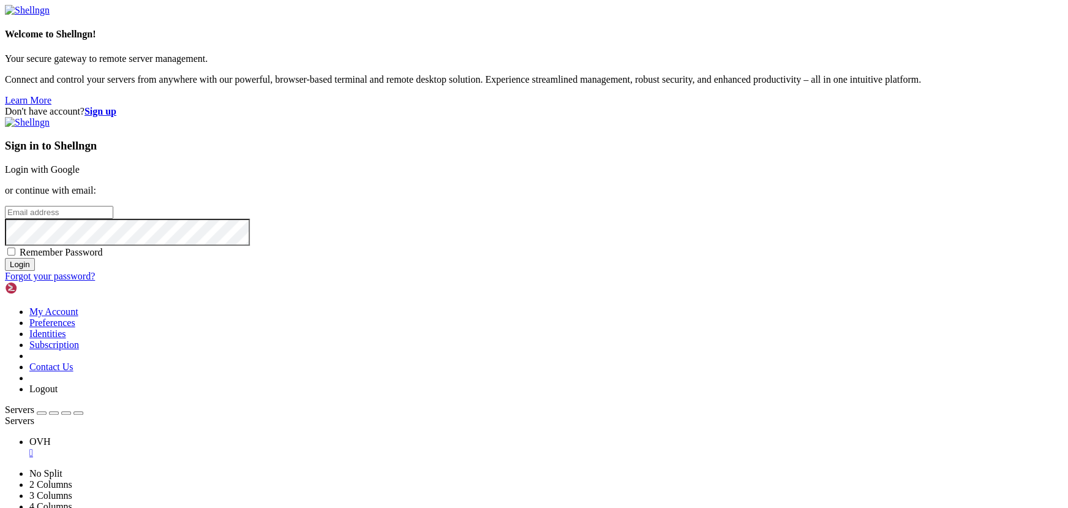
click at [426, 280] on div "Don't have account? Sign up Sign in to Shellngn Login with Google or continue w…" at bounding box center [534, 194] width 1058 height 176
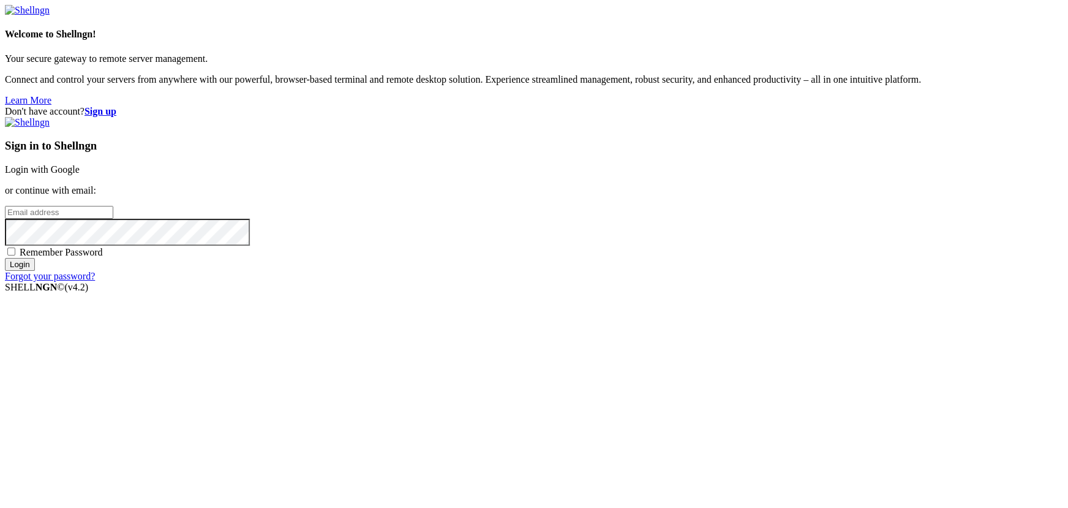
click at [80, 174] on link "Login with Google" at bounding box center [42, 169] width 75 height 10
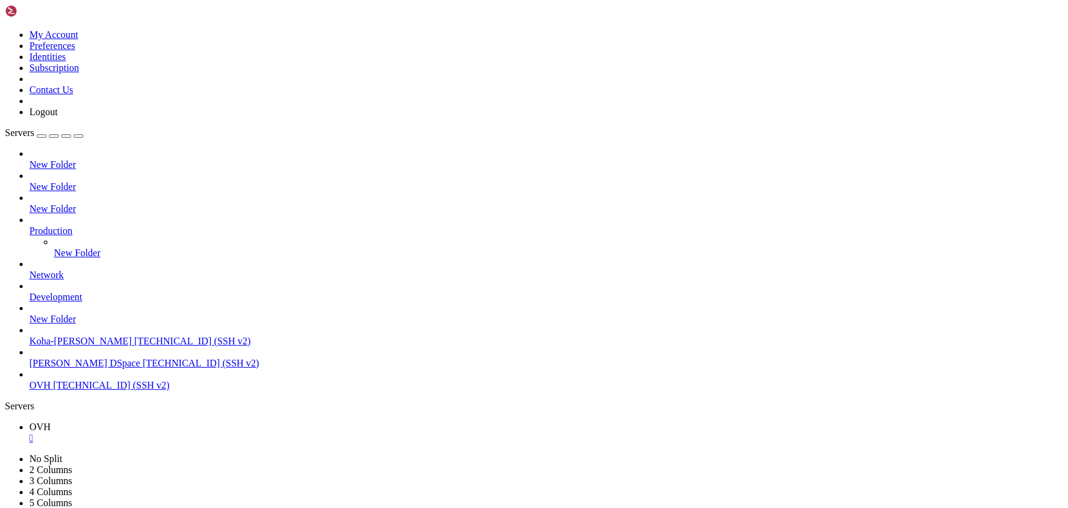
scroll to position [113439, 0]
drag, startPoint x: 335, startPoint y: 905, endPoint x: 228, endPoint y: 863, distance: 115.2
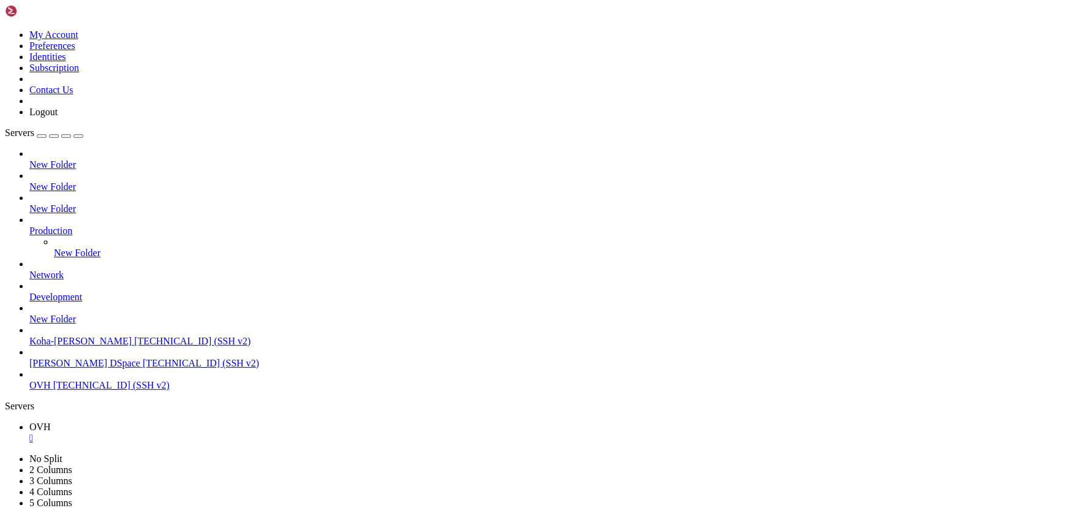
drag, startPoint x: 274, startPoint y: 874, endPoint x: 178, endPoint y: 852, distance: 98.0
drag, startPoint x: 321, startPoint y: 941, endPoint x: 208, endPoint y: 907, distance: 118.7
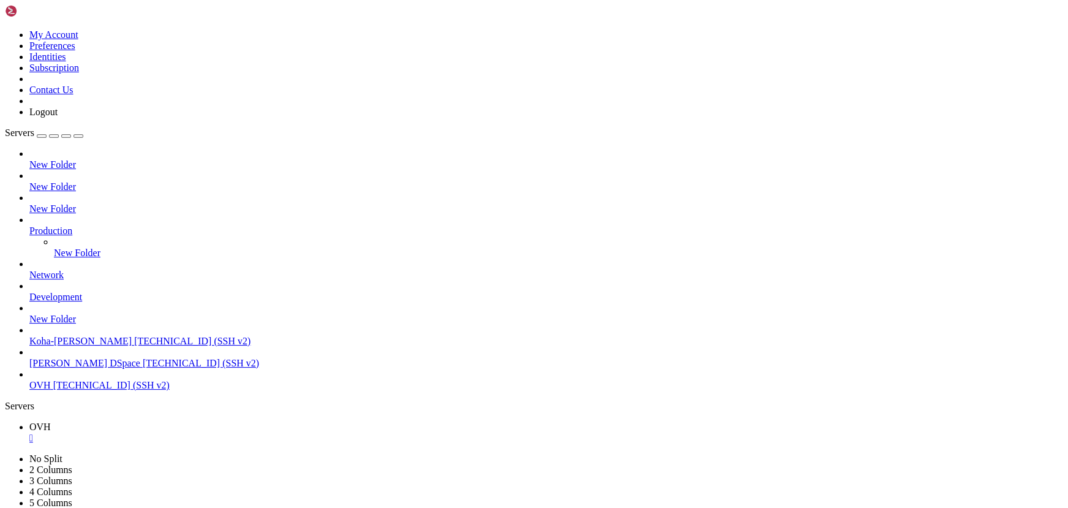
scroll to position [113699, 0]
drag, startPoint x: 307, startPoint y: 943, endPoint x: 197, endPoint y: 922, distance: 112.7
drag, startPoint x: 388, startPoint y: 937, endPoint x: 246, endPoint y: 896, distance: 147.2
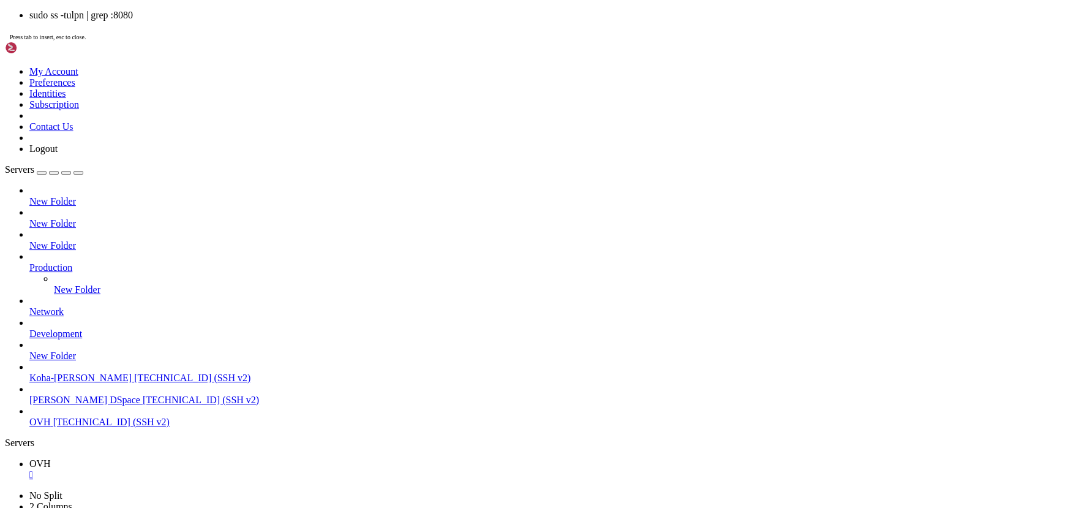
scroll to position [114156, 0]
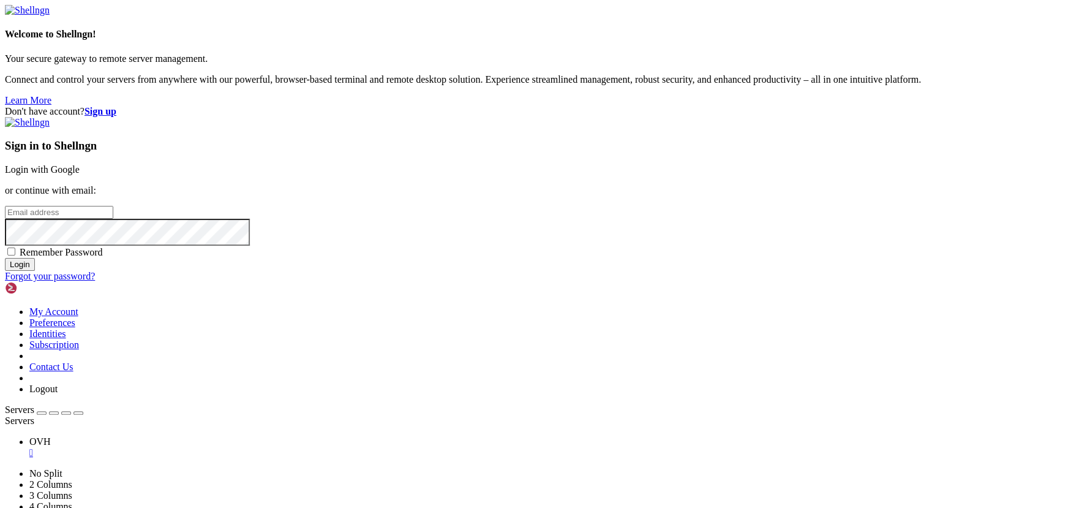
click at [407, 253] on div "Don't have account? Sign up Sign in to Shellngn Login with Google or continue w…" at bounding box center [534, 194] width 1058 height 176
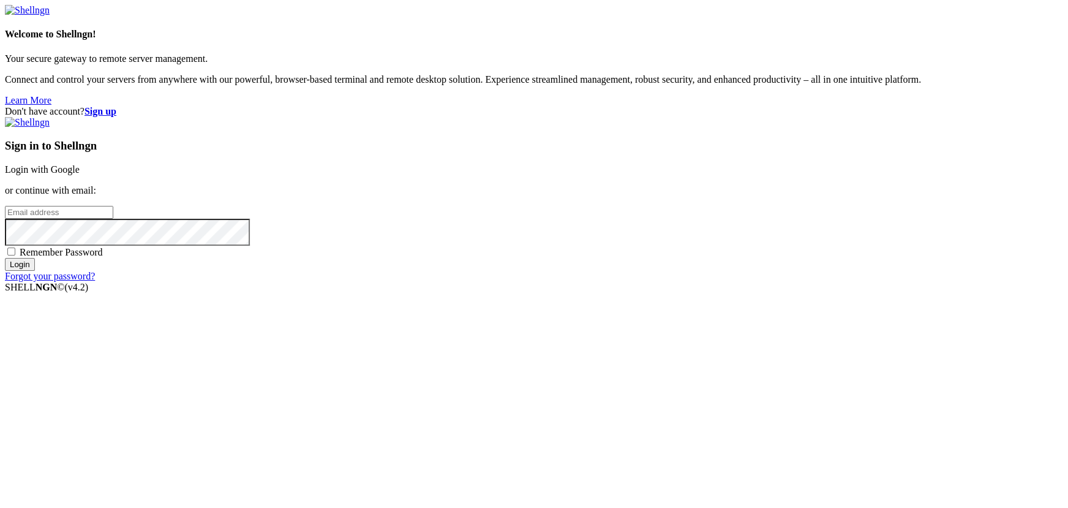
click at [80, 174] on link "Login with Google" at bounding box center [42, 169] width 75 height 10
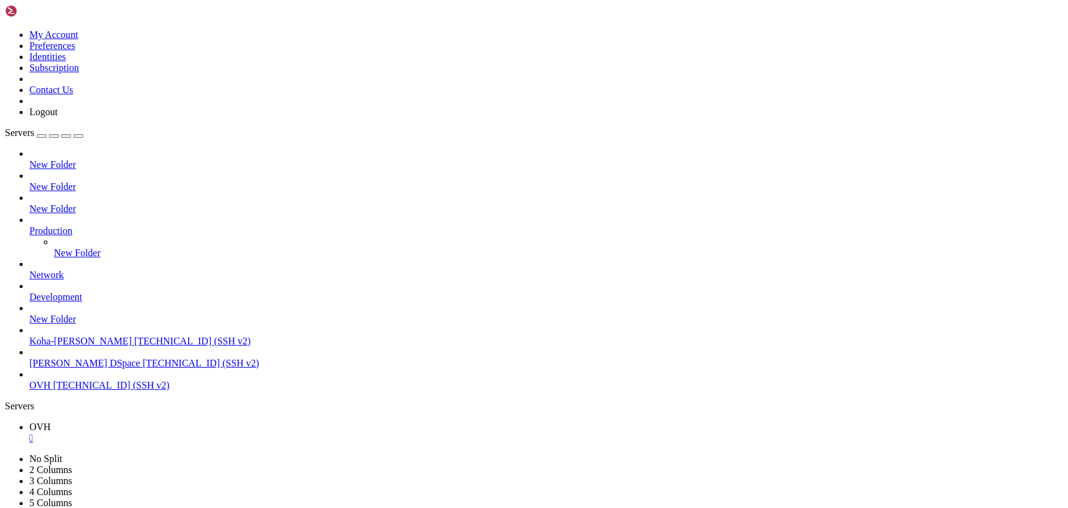
scroll to position [114188, 0]
drag, startPoint x: 324, startPoint y: 1042, endPoint x: 10, endPoint y: 1023, distance: 314.0
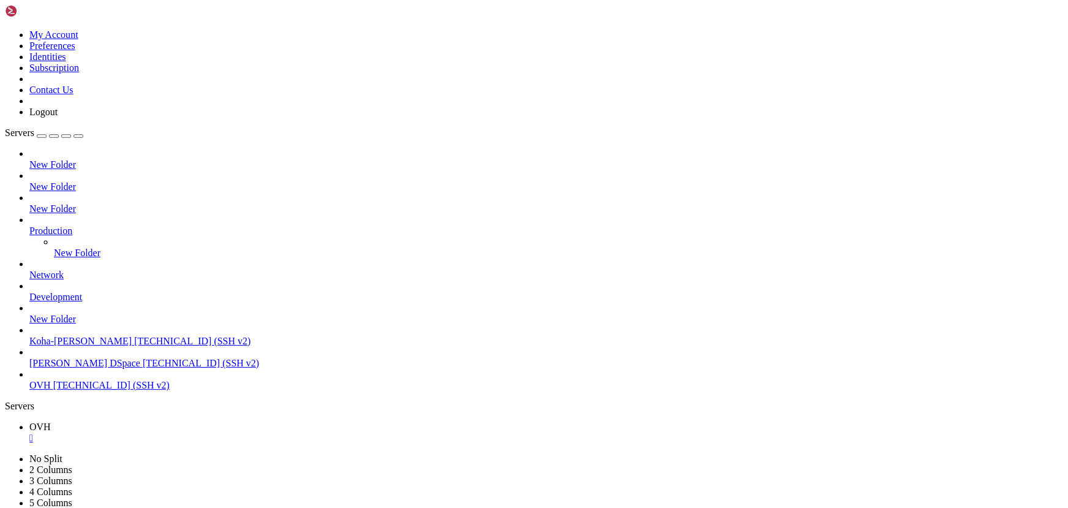
scroll to position [114324, 0]
drag, startPoint x: 233, startPoint y: 946, endPoint x: 179, endPoint y: 937, distance: 55.4
drag, startPoint x: 383, startPoint y: 900, endPoint x: 252, endPoint y: 862, distance: 136.4
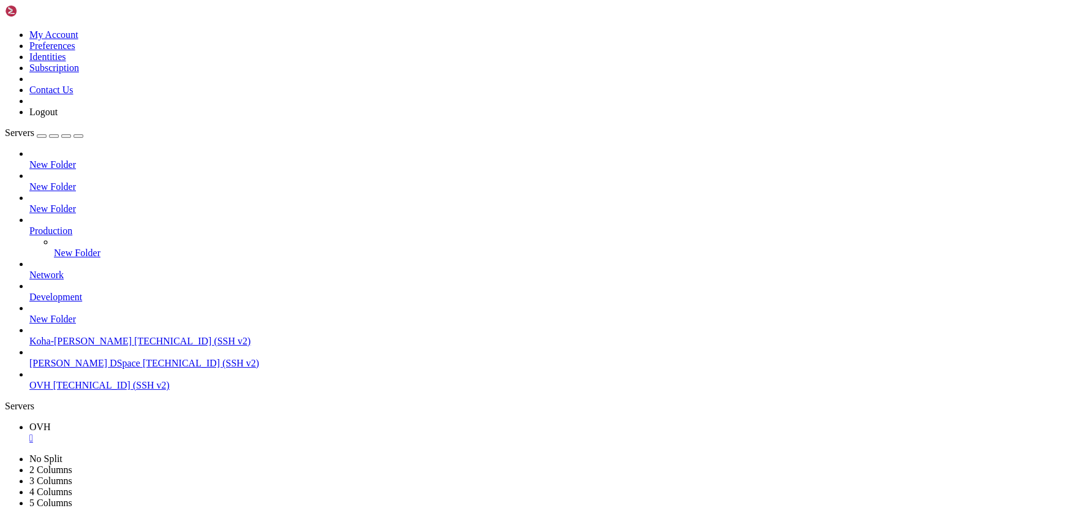
drag, startPoint x: 320, startPoint y: 811, endPoint x: 228, endPoint y: 790, distance: 94.2
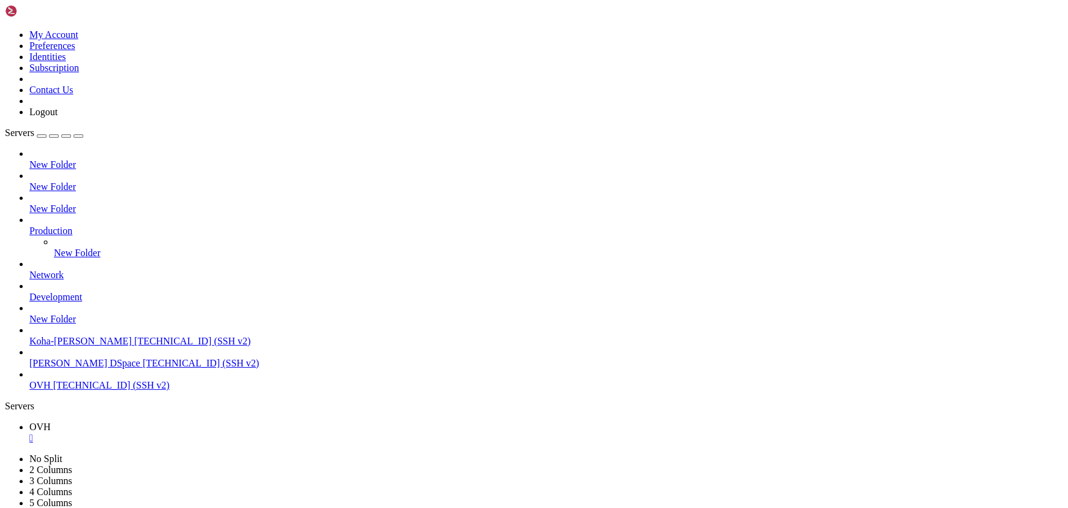
drag, startPoint x: 361, startPoint y: 1032, endPoint x: 97, endPoint y: 1043, distance: 264.1
drag, startPoint x: 77, startPoint y: 1040, endPoint x: 405, endPoint y: 741, distance: 443.8
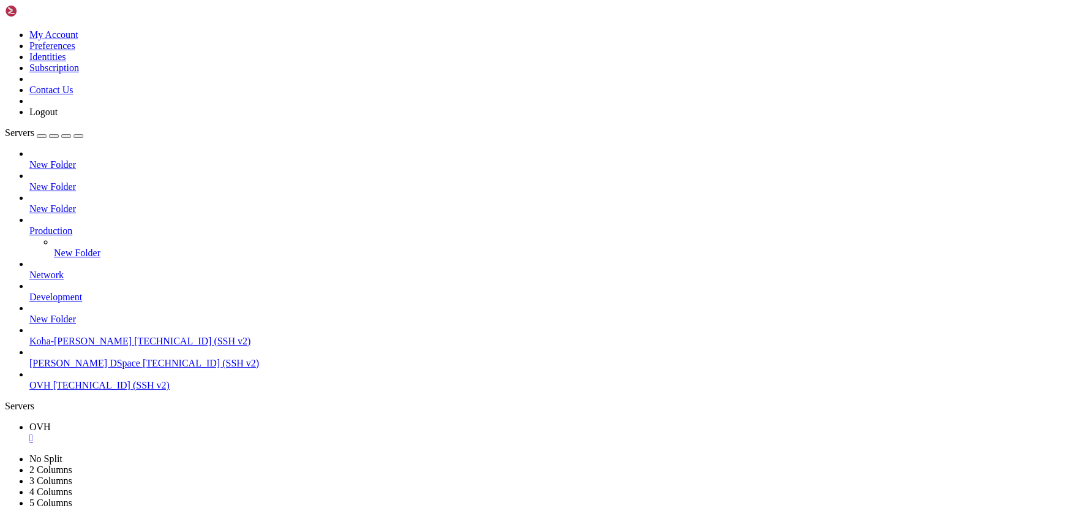
scroll to position [114459, 0]
drag, startPoint x: 268, startPoint y: 981, endPoint x: 216, endPoint y: 961, distance: 55.5
drag, startPoint x: 297, startPoint y: 821, endPoint x: 231, endPoint y: 809, distance: 66.6
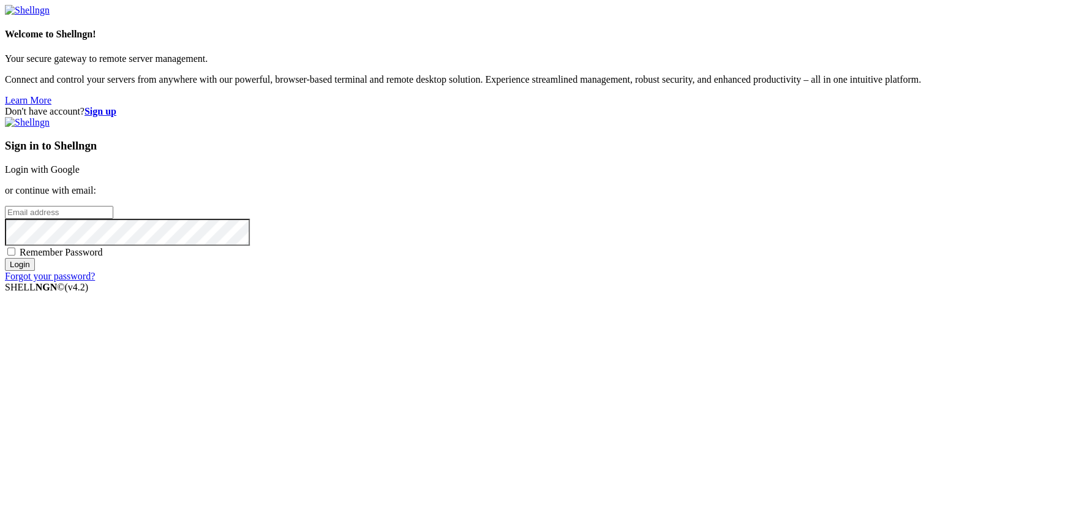
click at [350, 242] on div "Don't have account? Sign up Sign in to Shellngn Login with Google or continue w…" at bounding box center [534, 194] width 1058 height 176
click at [80, 174] on link "Login with Google" at bounding box center [42, 169] width 75 height 10
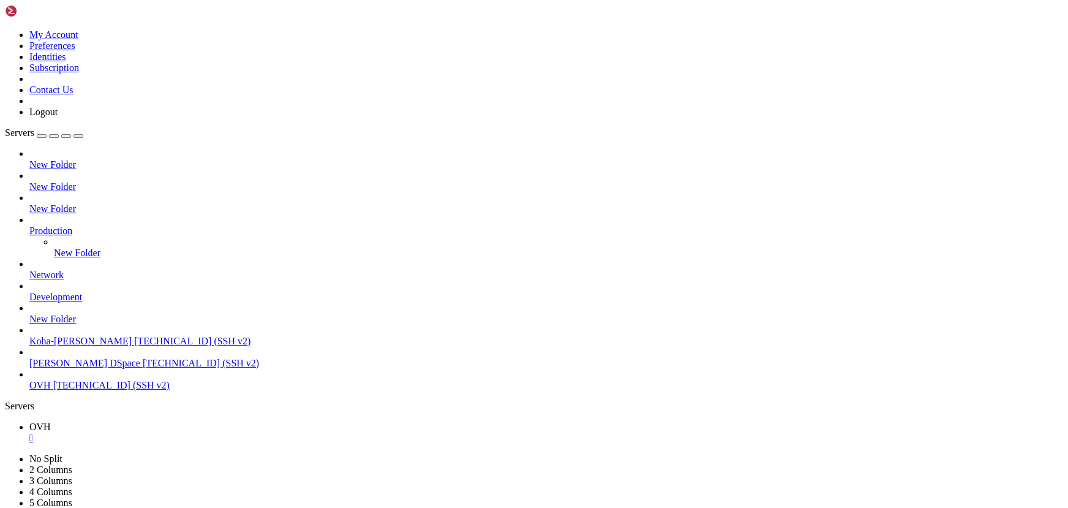
drag, startPoint x: 285, startPoint y: 817, endPoint x: 211, endPoint y: 813, distance: 74.2
drag, startPoint x: 362, startPoint y: 927, endPoint x: 253, endPoint y: 898, distance: 112.9
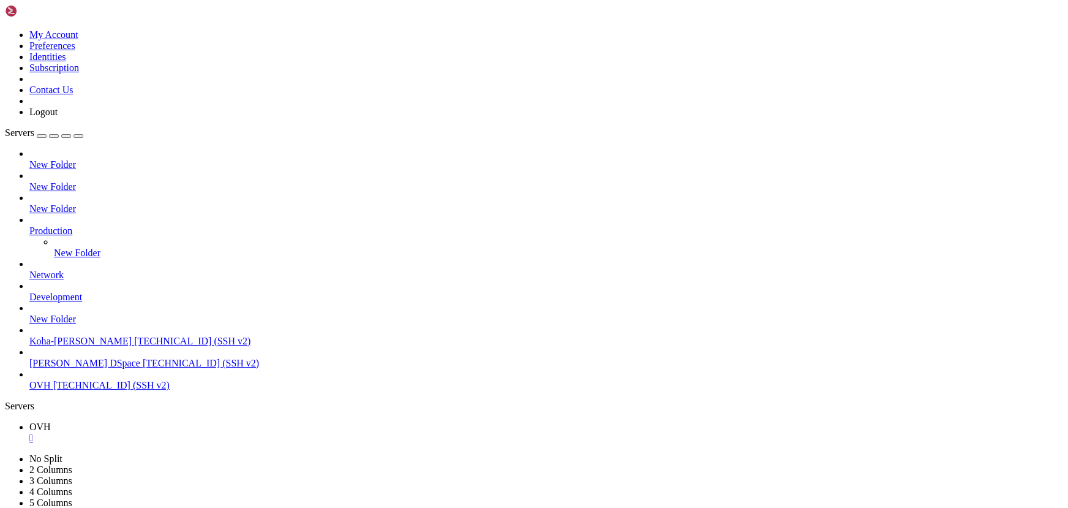
scroll to position [114708, 0]
drag, startPoint x: 354, startPoint y: 873, endPoint x: 228, endPoint y: 852, distance: 128.5
drag, startPoint x: 336, startPoint y: 837, endPoint x: 276, endPoint y: 822, distance: 61.9
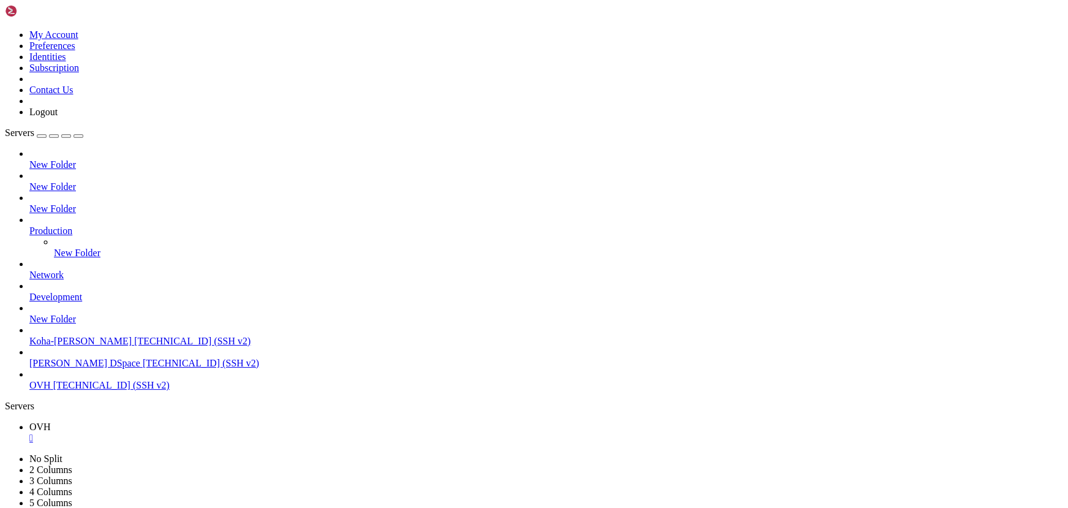
drag, startPoint x: 397, startPoint y: 966, endPoint x: 339, endPoint y: 952, distance: 59.2
drag, startPoint x: 291, startPoint y: 868, endPoint x: 219, endPoint y: 844, distance: 75.5
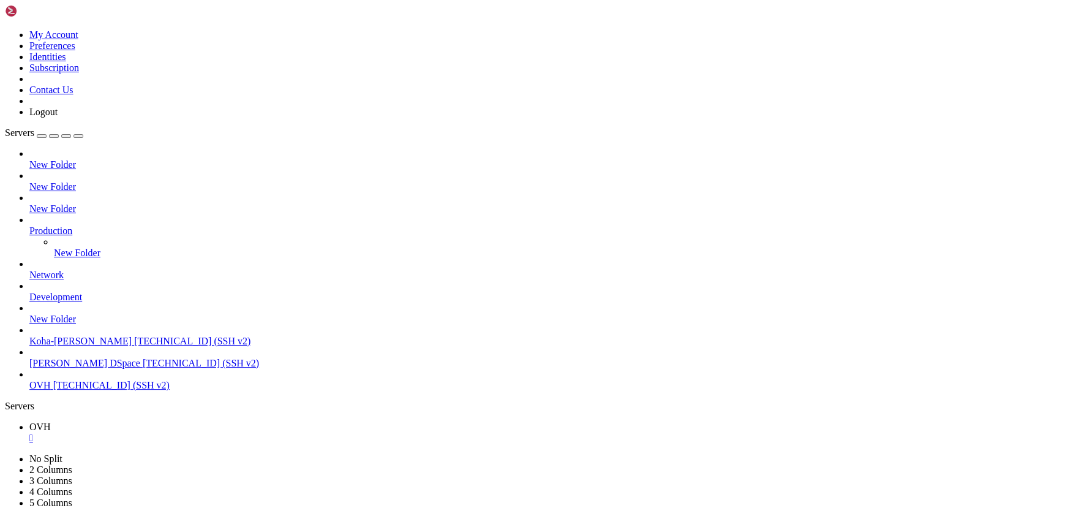
scroll to position [153152, 0]
